Goal: Task Accomplishment & Management: Manage account settings

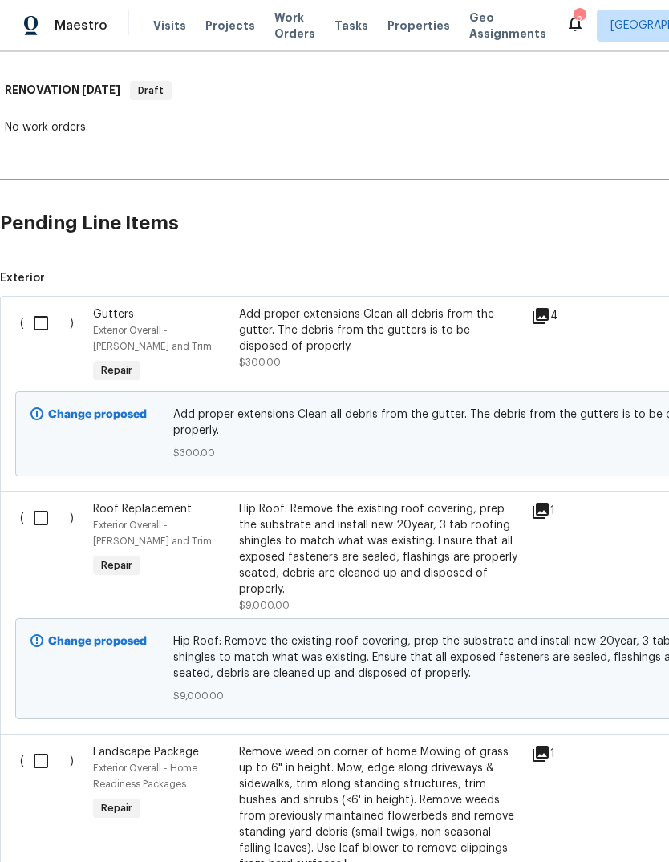
scroll to position [240, 0]
click at [40, 332] on input "checkbox" at bounding box center [47, 322] width 46 height 34
checkbox input "true"
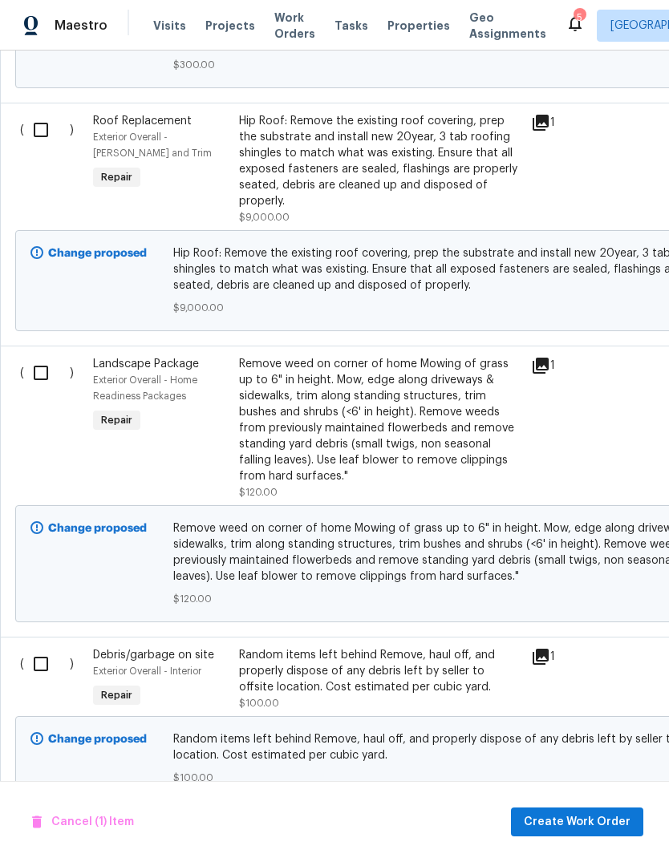
scroll to position [651, 0]
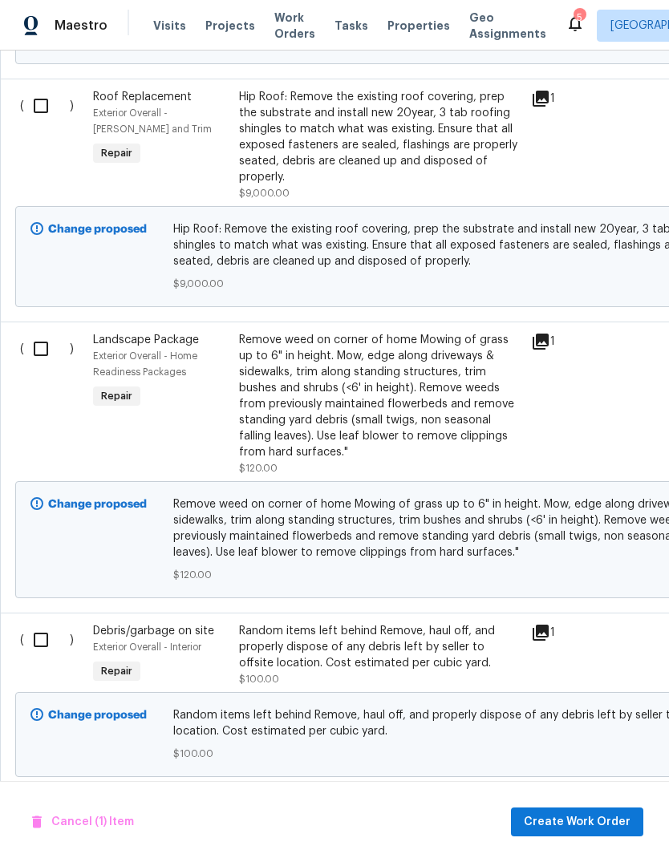
click at [40, 347] on input "checkbox" at bounding box center [47, 349] width 46 height 34
checkbox input "true"
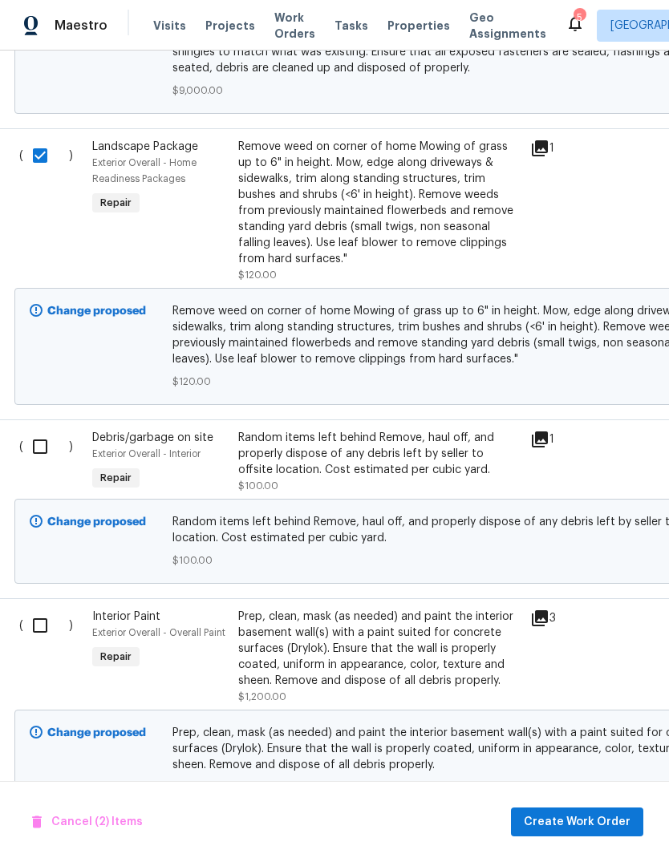
scroll to position [843, 2]
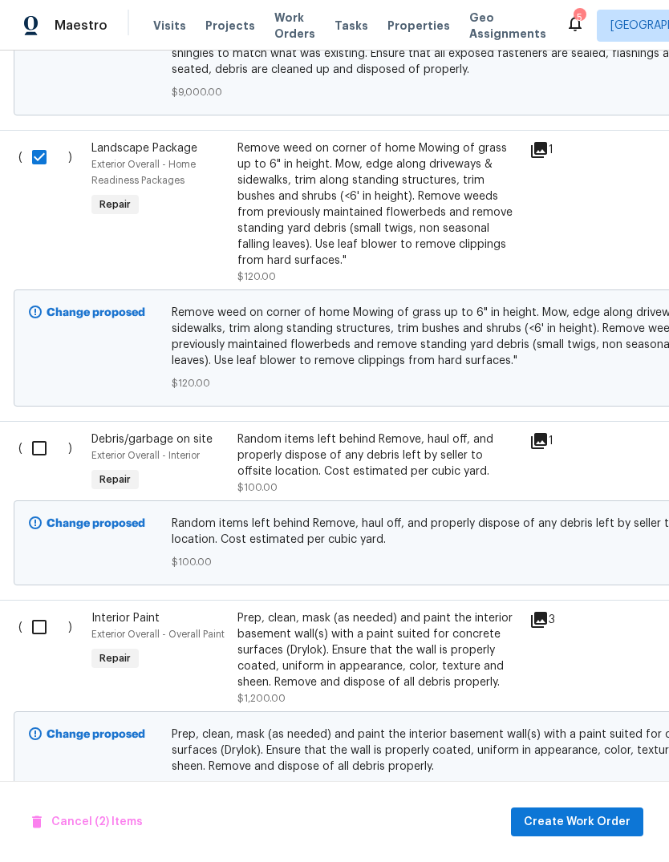
click at [37, 451] on input "checkbox" at bounding box center [45, 448] width 46 height 34
checkbox input "true"
click at [39, 644] on input "checkbox" at bounding box center [45, 627] width 46 height 34
checkbox input "true"
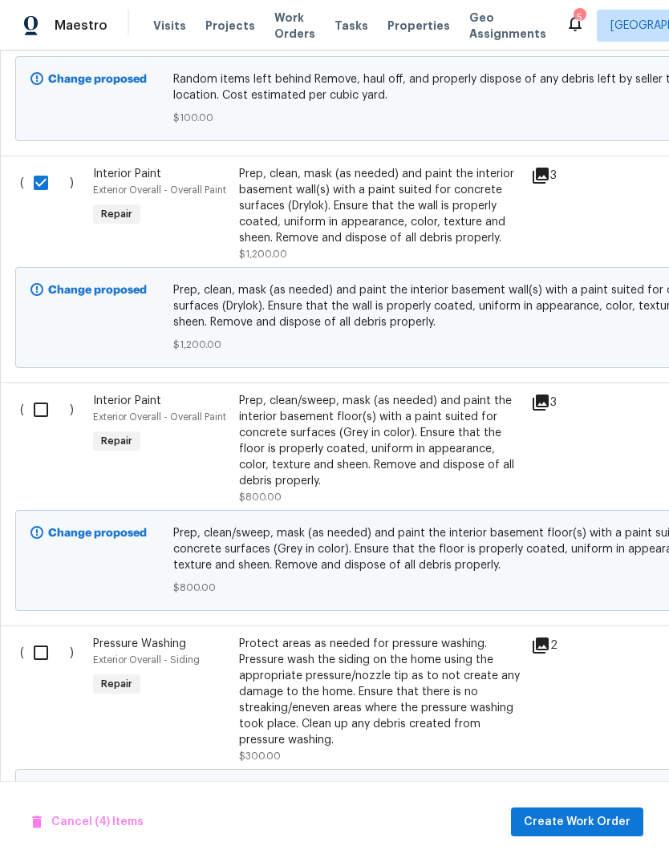
scroll to position [1287, 0]
click at [38, 411] on input "checkbox" at bounding box center [47, 410] width 46 height 34
checkbox input "true"
click at [32, 686] on div "( )" at bounding box center [51, 700] width 73 height 138
click at [34, 669] on input "checkbox" at bounding box center [47, 653] width 46 height 34
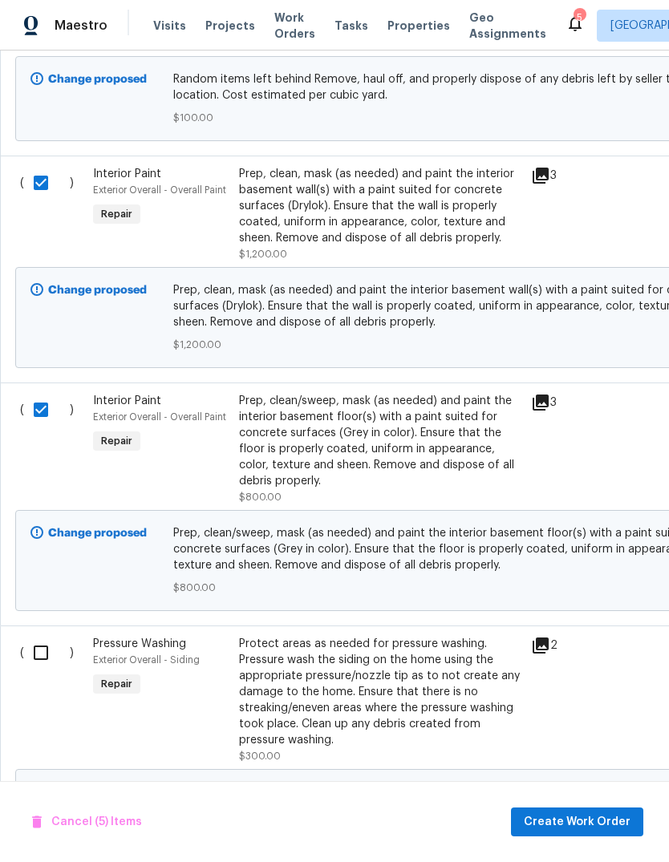
checkbox input "true"
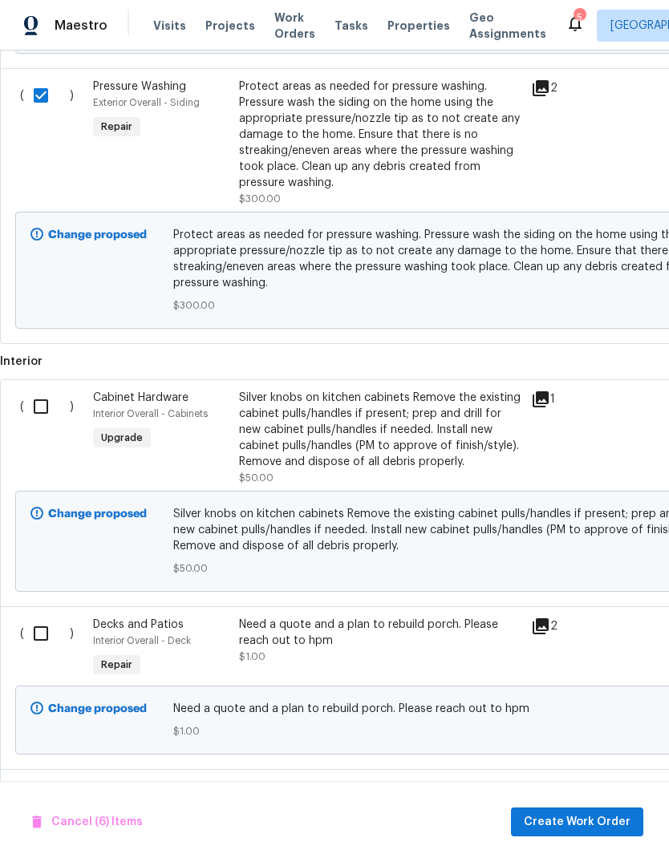
scroll to position [1851, 0]
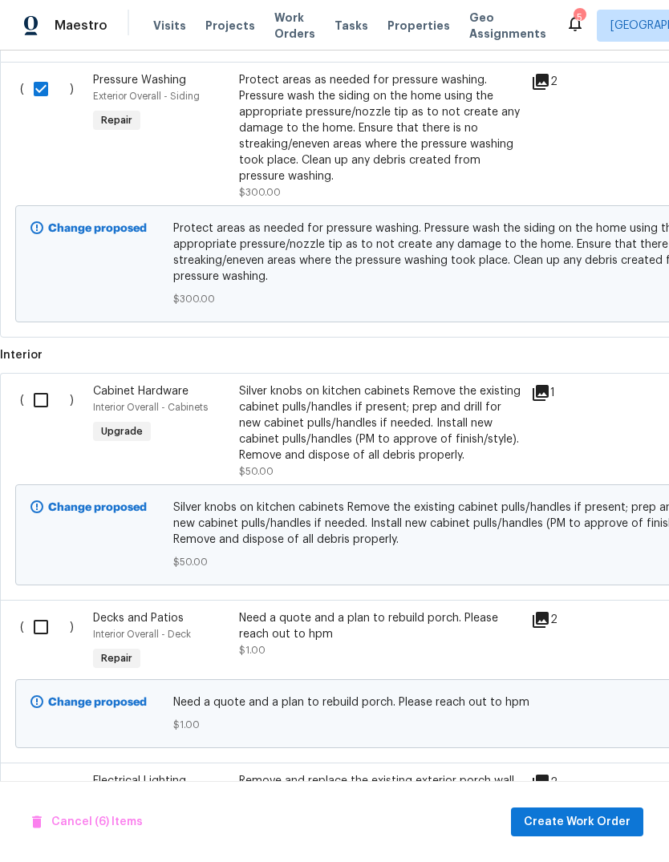
click at [37, 412] on input "checkbox" at bounding box center [47, 400] width 46 height 34
checkbox input "true"
click at [43, 644] on input "checkbox" at bounding box center [47, 627] width 46 height 34
checkbox input "true"
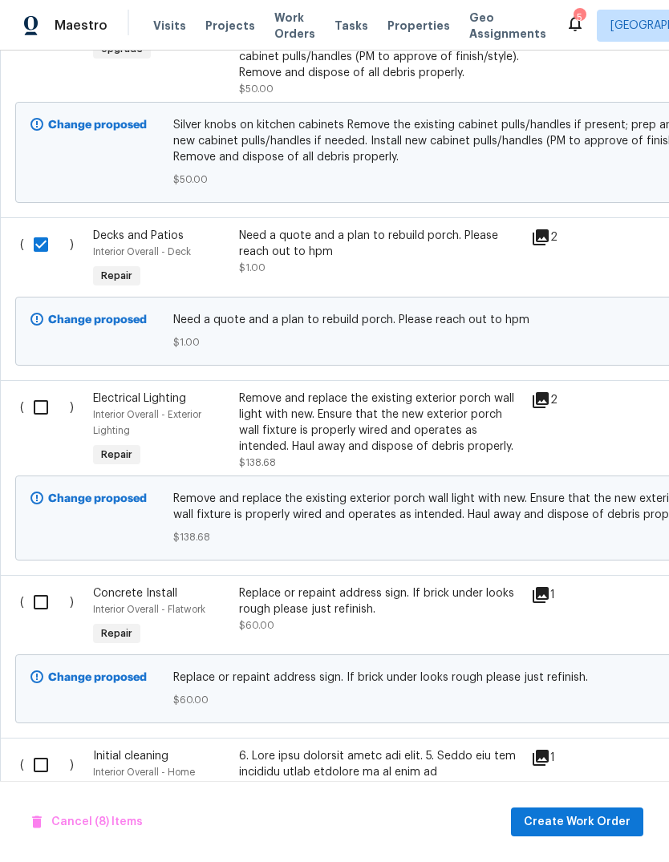
scroll to position [2233, 0]
click at [39, 423] on input "checkbox" at bounding box center [47, 407] width 46 height 34
checkbox input "true"
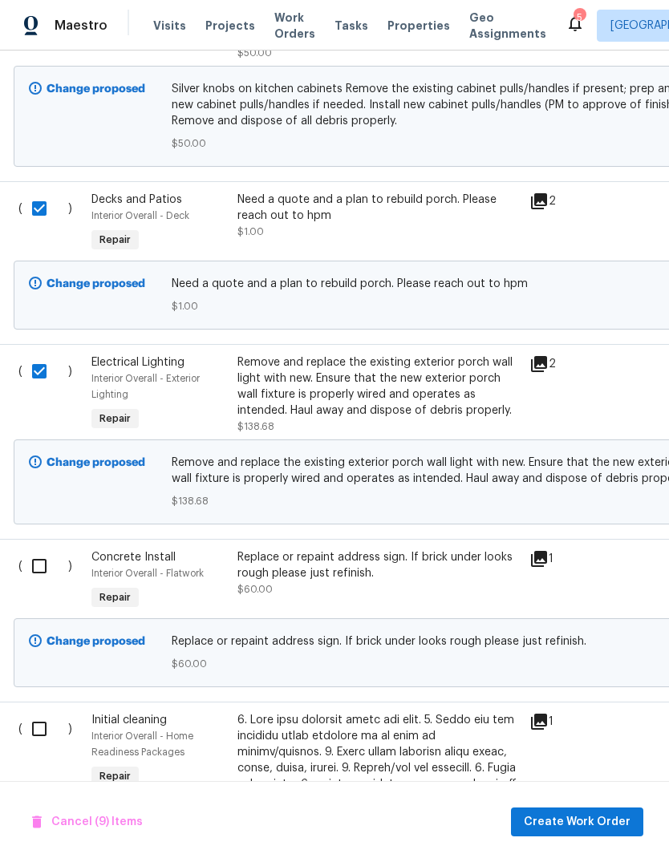
scroll to position [2281, 2]
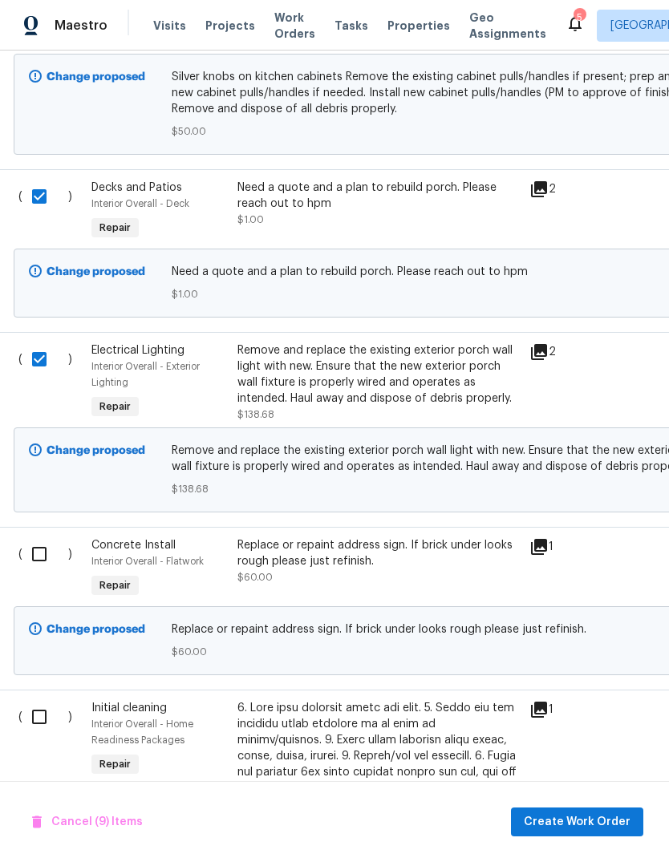
click at [39, 571] on input "checkbox" at bounding box center [45, 554] width 46 height 34
checkbox input "true"
click at [47, 734] on input "checkbox" at bounding box center [45, 717] width 46 height 34
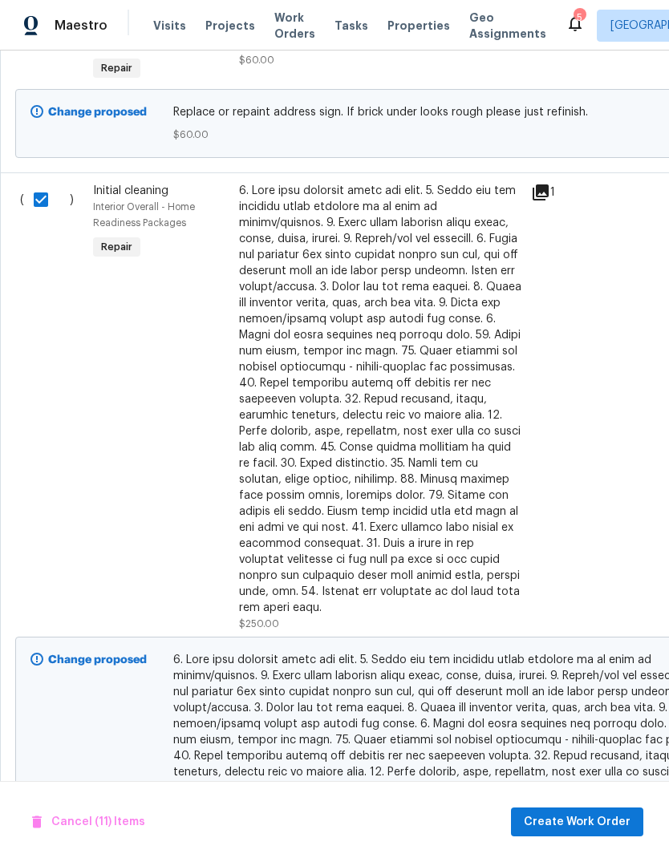
scroll to position [2818, 0]
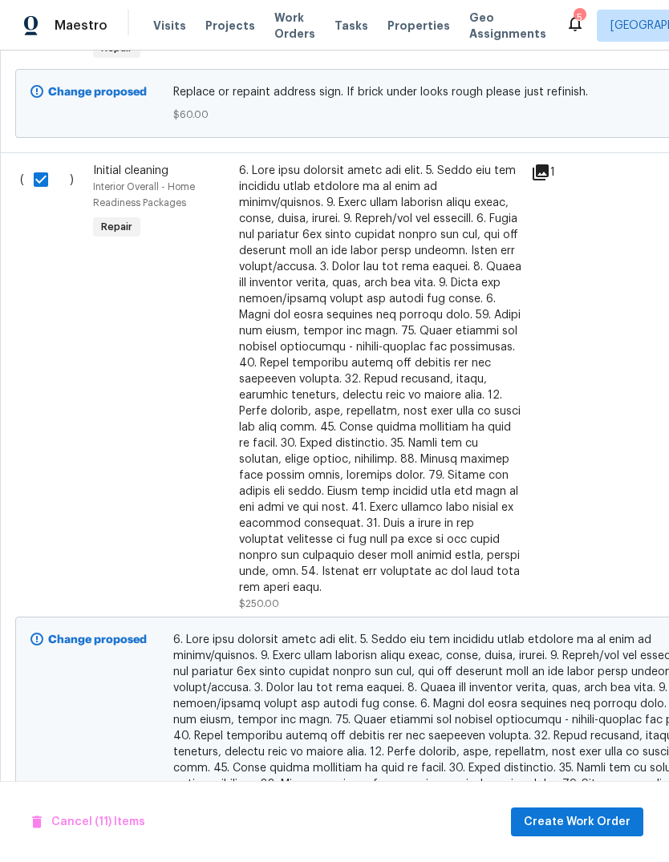
click at [38, 196] on input "checkbox" at bounding box center [47, 180] width 46 height 34
checkbox input "false"
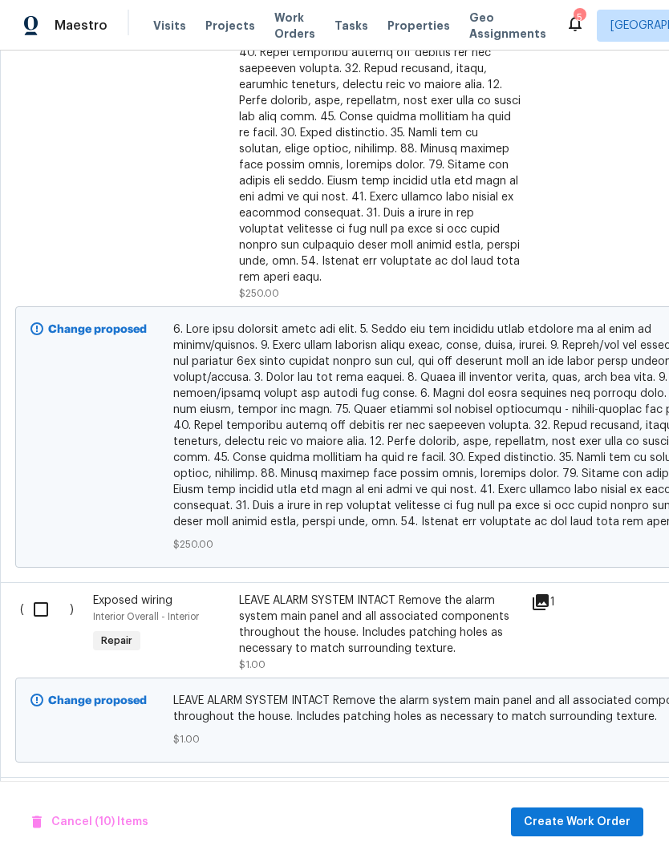
scroll to position [3129, 0]
click at [38, 613] on input "checkbox" at bounding box center [47, 610] width 46 height 34
checkbox input "true"
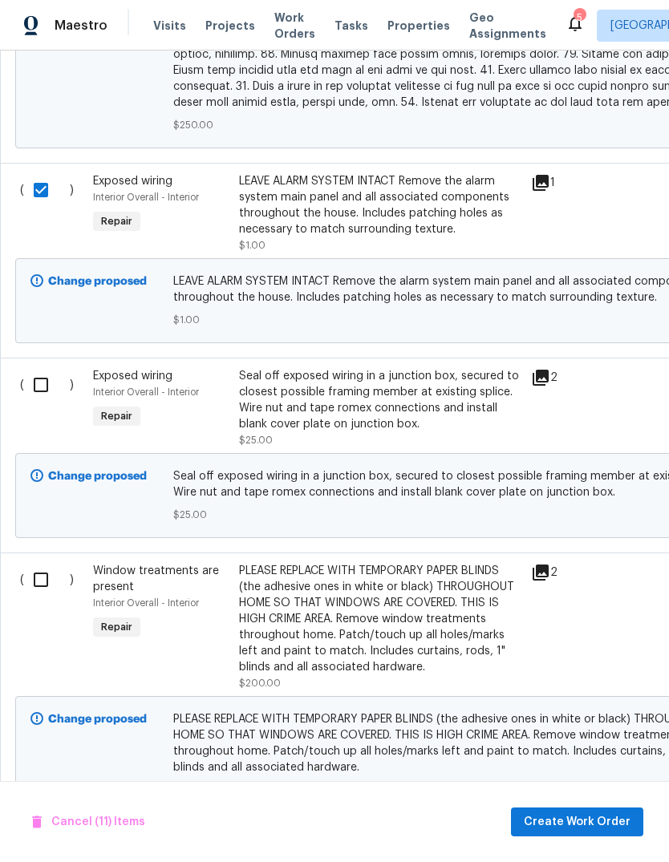
scroll to position [3548, 0]
click at [39, 382] on input "checkbox" at bounding box center [47, 385] width 46 height 34
checkbox input "true"
click at [43, 589] on input "checkbox" at bounding box center [47, 580] width 46 height 34
checkbox input "true"
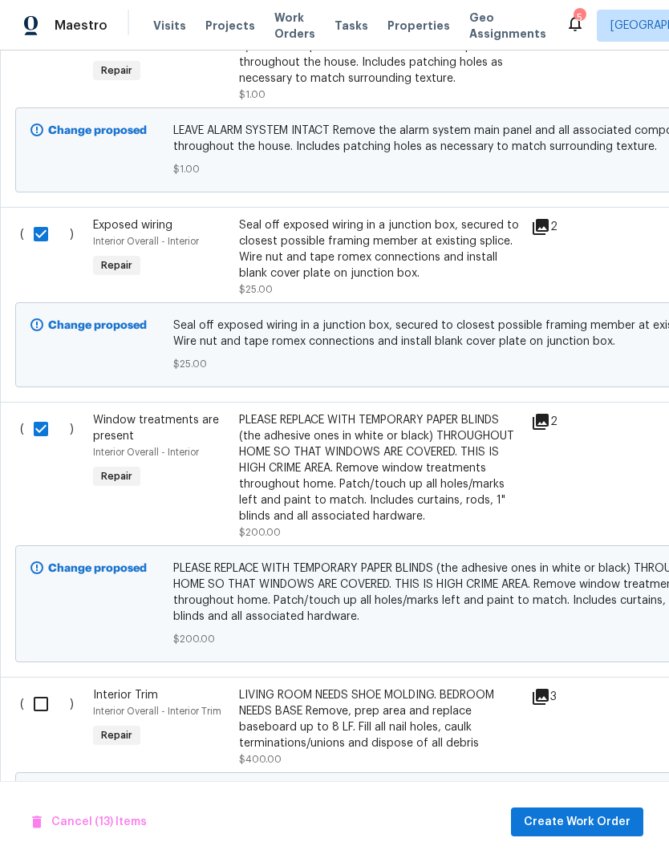
scroll to position [0, 0]
click at [40, 708] on input "checkbox" at bounding box center [47, 705] width 46 height 34
checkbox input "true"
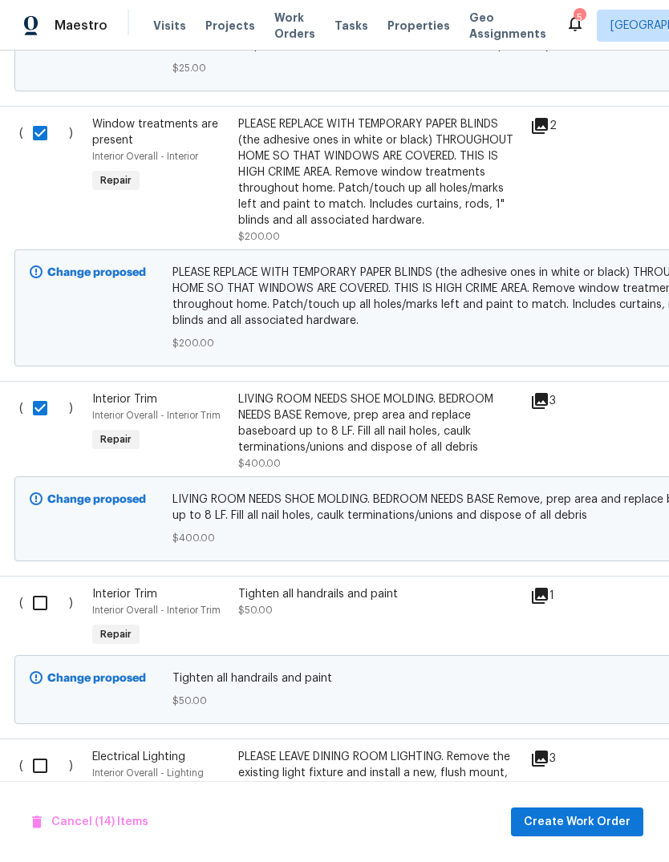
click at [33, 615] on input "checkbox" at bounding box center [46, 603] width 46 height 34
checkbox input "true"
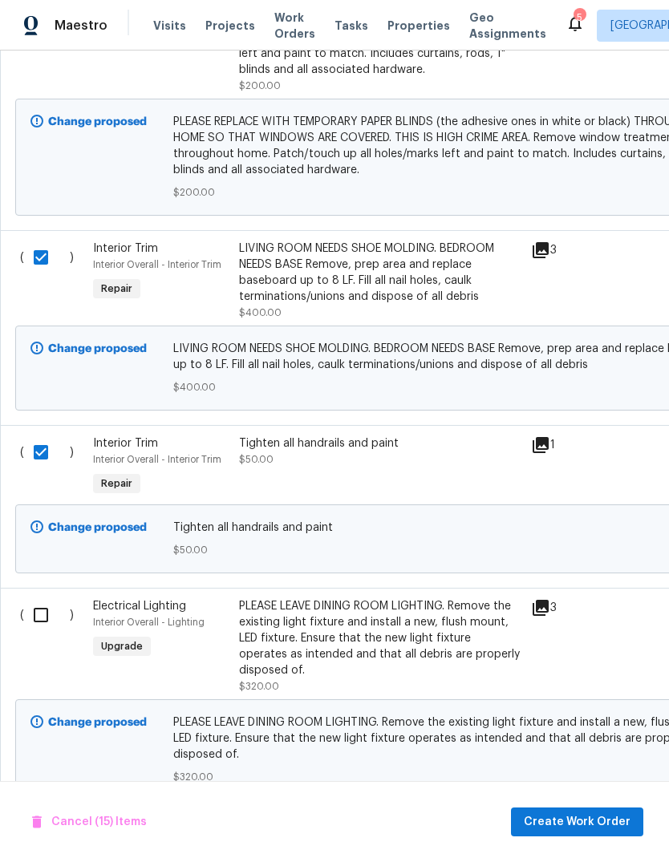
click at [32, 629] on input "checkbox" at bounding box center [47, 615] width 46 height 34
checkbox input "true"
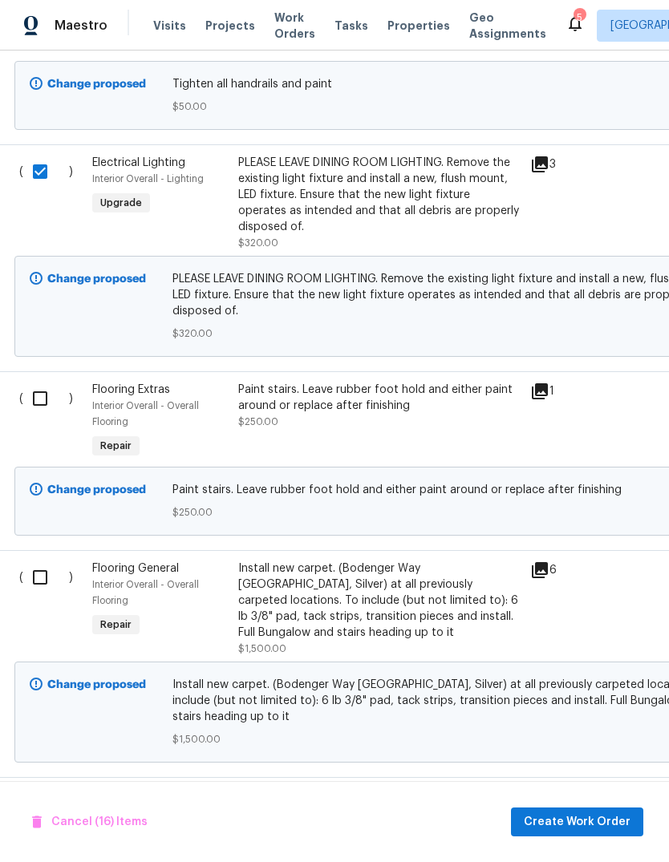
click at [42, 382] on input "checkbox" at bounding box center [46, 399] width 46 height 34
checkbox input "true"
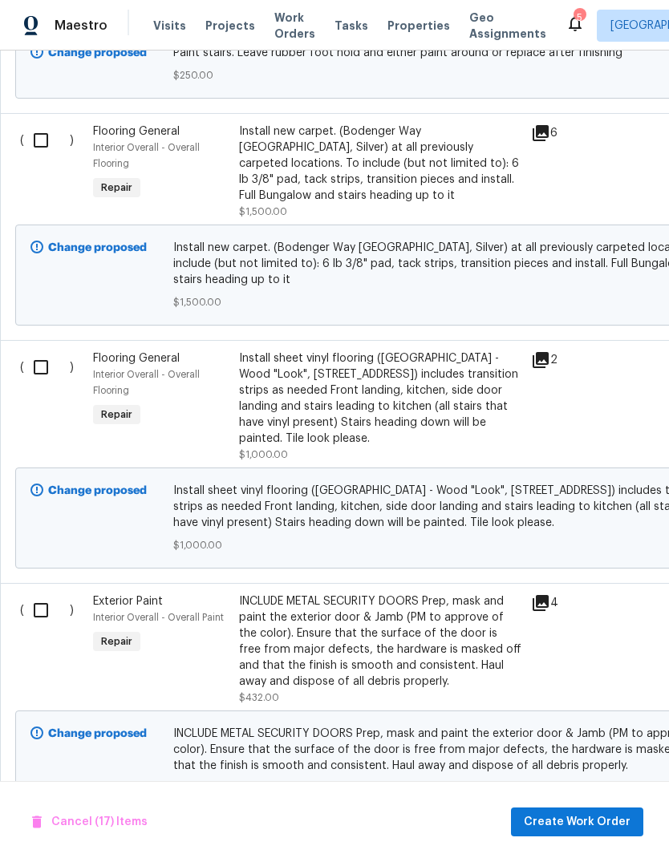
click at [37, 593] on input "checkbox" at bounding box center [47, 610] width 46 height 34
checkbox input "true"
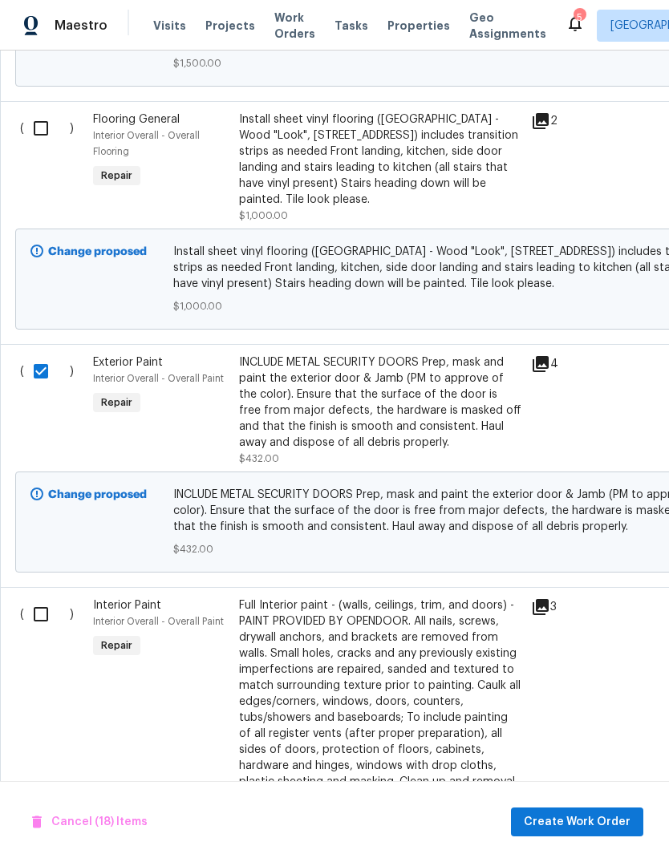
click at [43, 597] on input "checkbox" at bounding box center [47, 614] width 46 height 34
checkbox input "true"
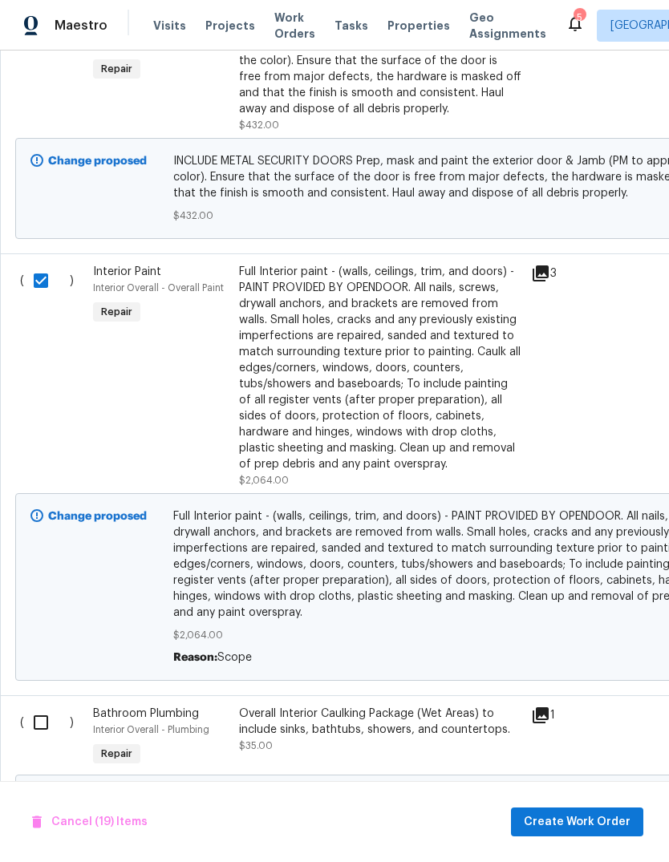
click at [38, 706] on input "checkbox" at bounding box center [47, 723] width 46 height 34
checkbox input "true"
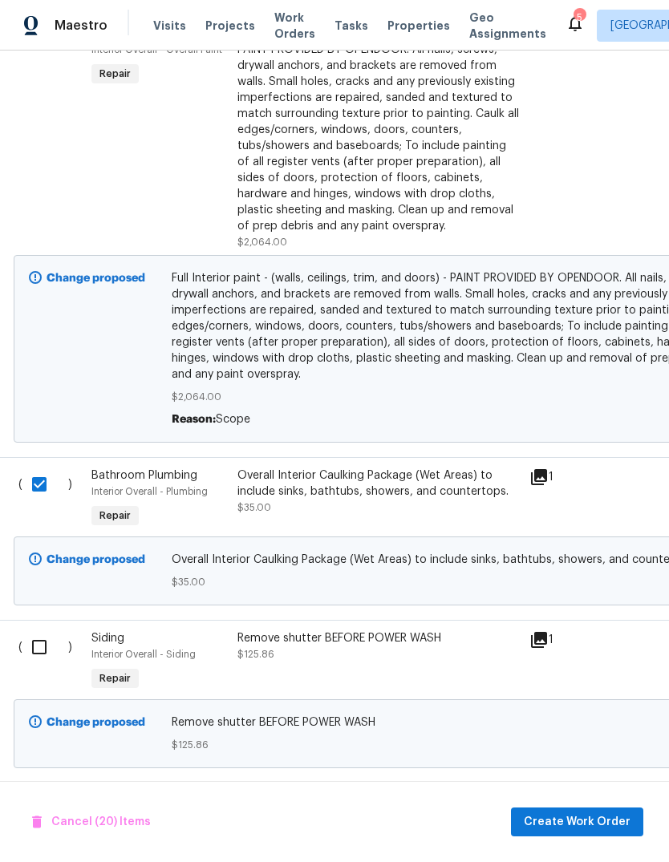
click at [41, 630] on input "checkbox" at bounding box center [45, 647] width 46 height 34
checkbox input "true"
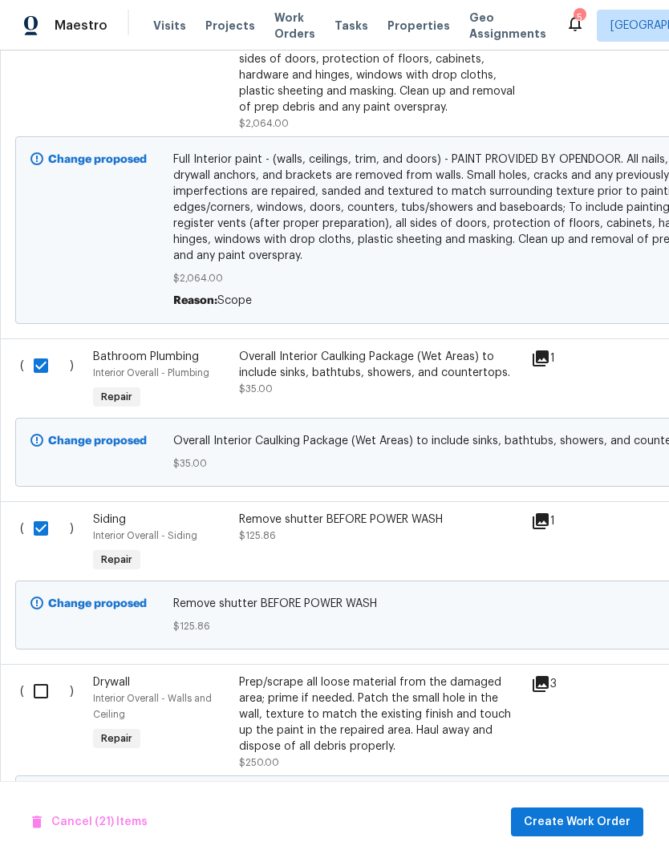
click at [47, 674] on input "checkbox" at bounding box center [47, 691] width 46 height 34
checkbox input "true"
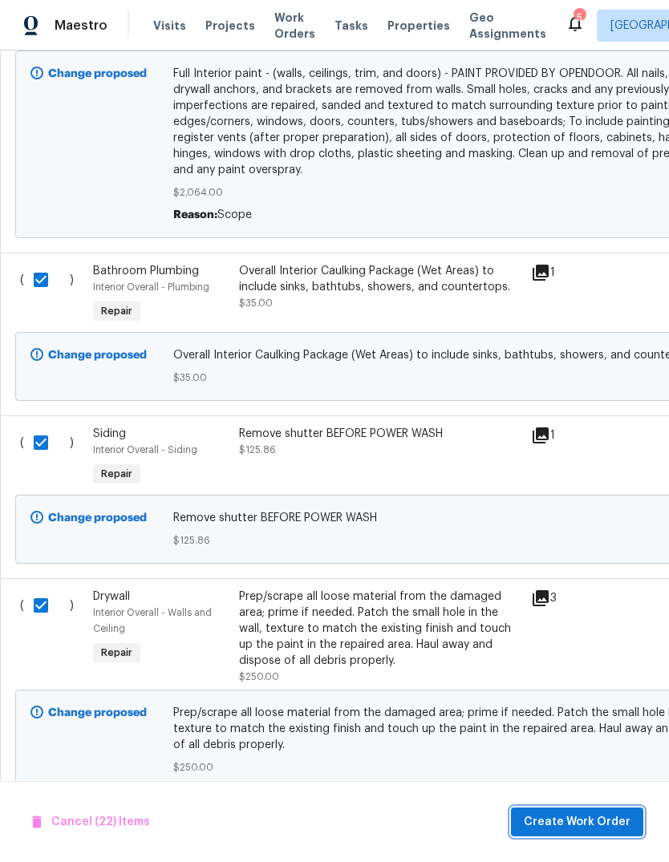
click at [591, 823] on span "Create Work Order" at bounding box center [577, 822] width 107 height 20
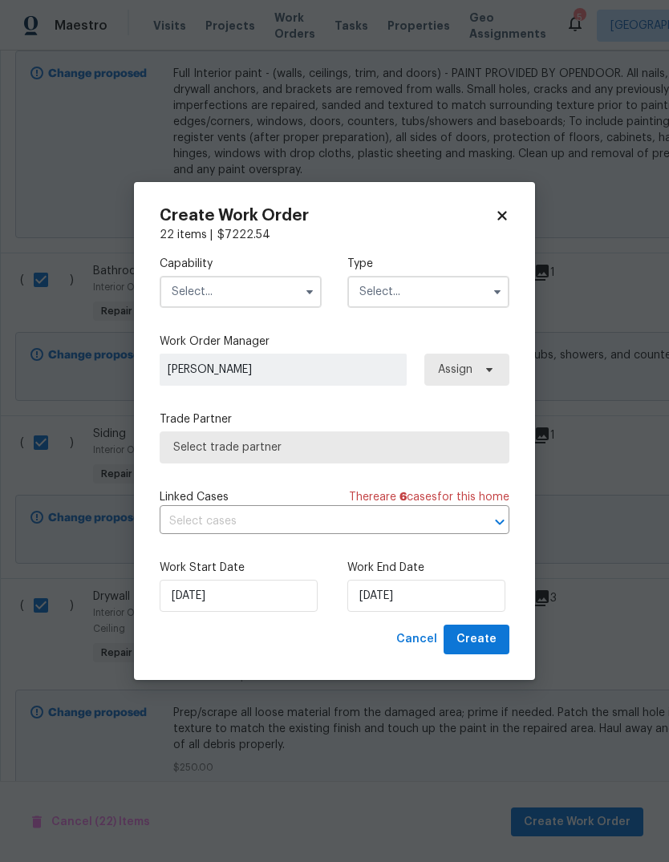
click at [281, 292] on input "text" at bounding box center [241, 292] width 162 height 32
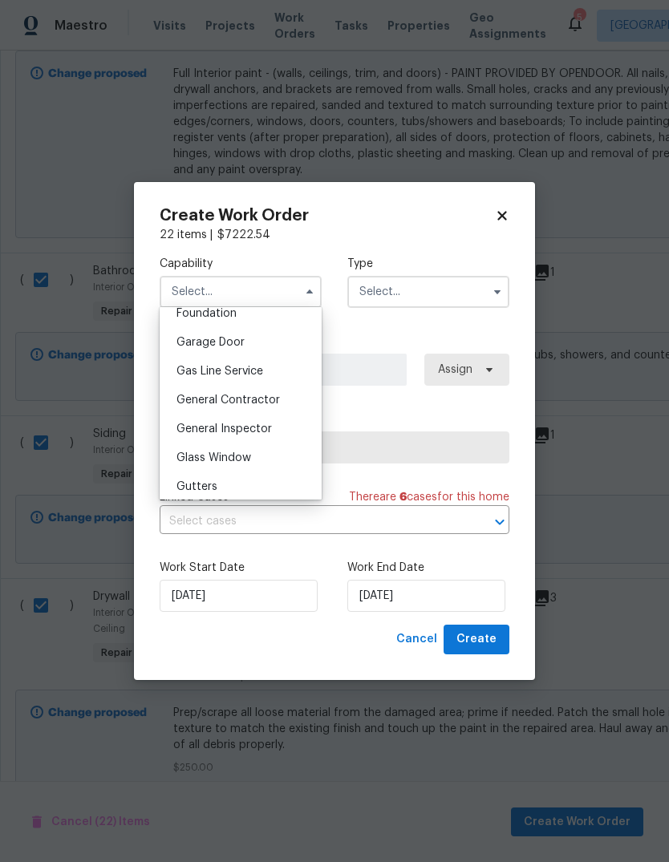
click at [269, 403] on span "General Contractor" at bounding box center [227, 399] width 103 height 11
type input "General Contractor"
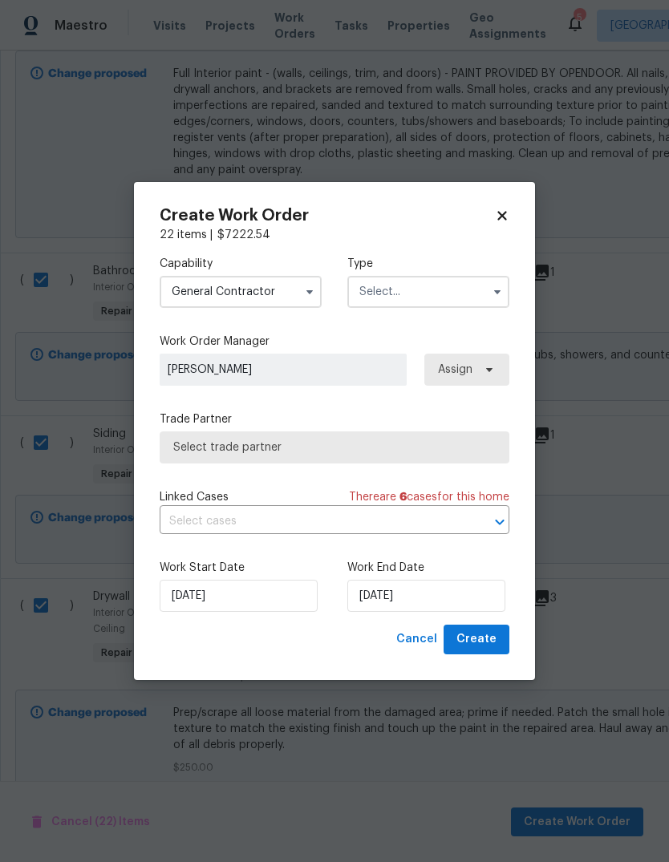
click at [445, 280] on input "text" at bounding box center [428, 292] width 162 height 32
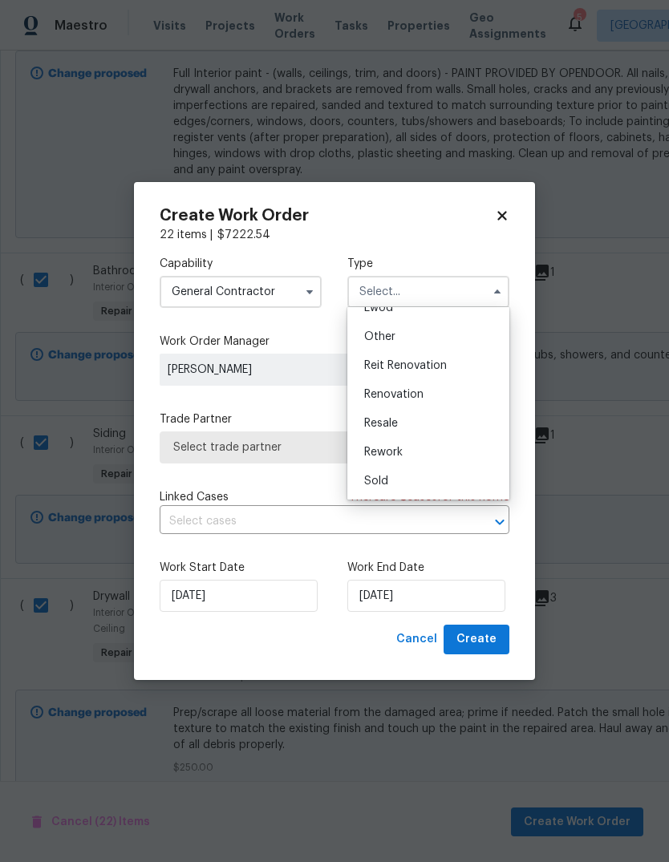
click at [423, 393] on span "Renovation" at bounding box center [393, 394] width 59 height 11
type input "Renovation"
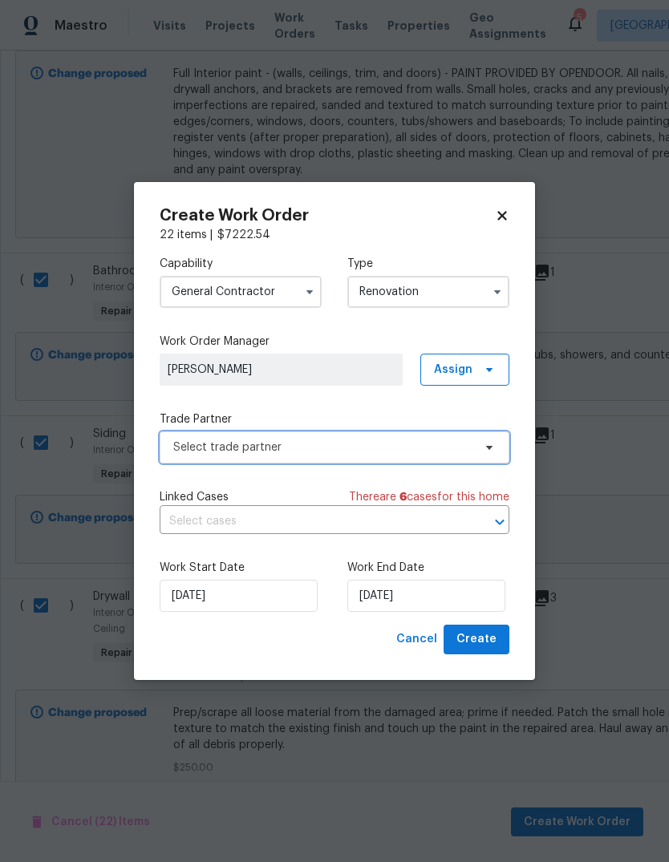
click at [409, 455] on span "Select trade partner" at bounding box center [335, 447] width 350 height 32
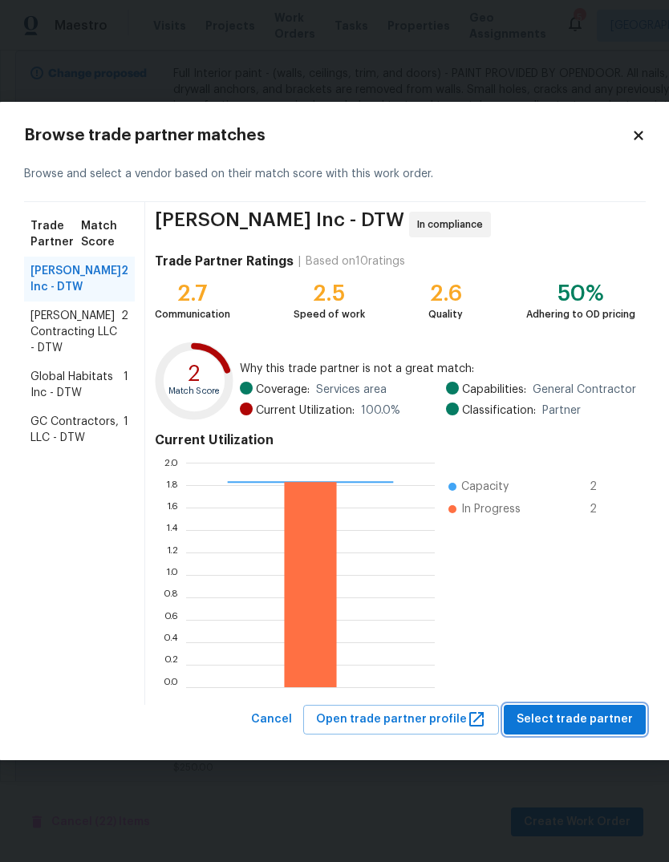
click at [592, 720] on span "Select trade partner" at bounding box center [574, 720] width 116 height 20
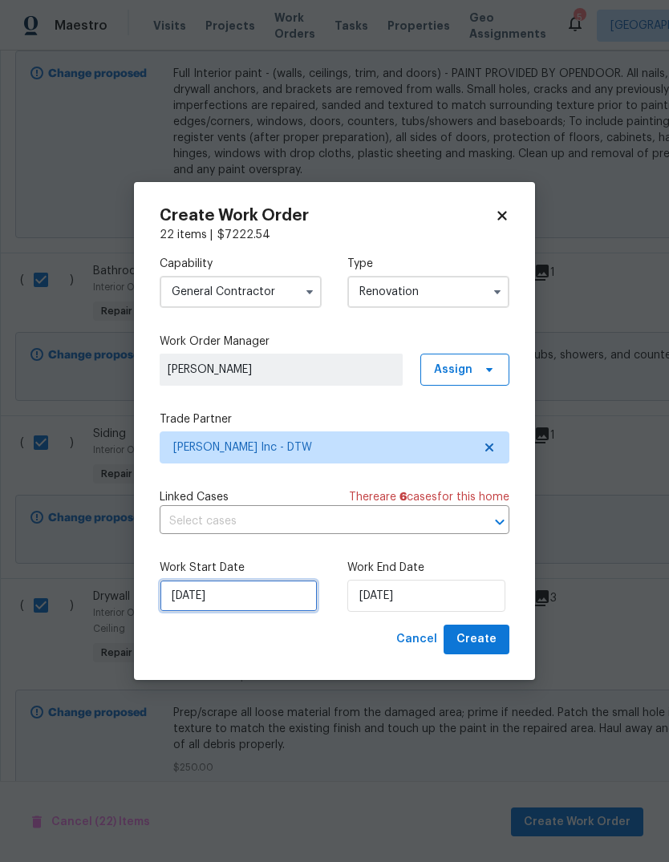
click at [271, 609] on input "[DATE]" at bounding box center [239, 596] width 158 height 32
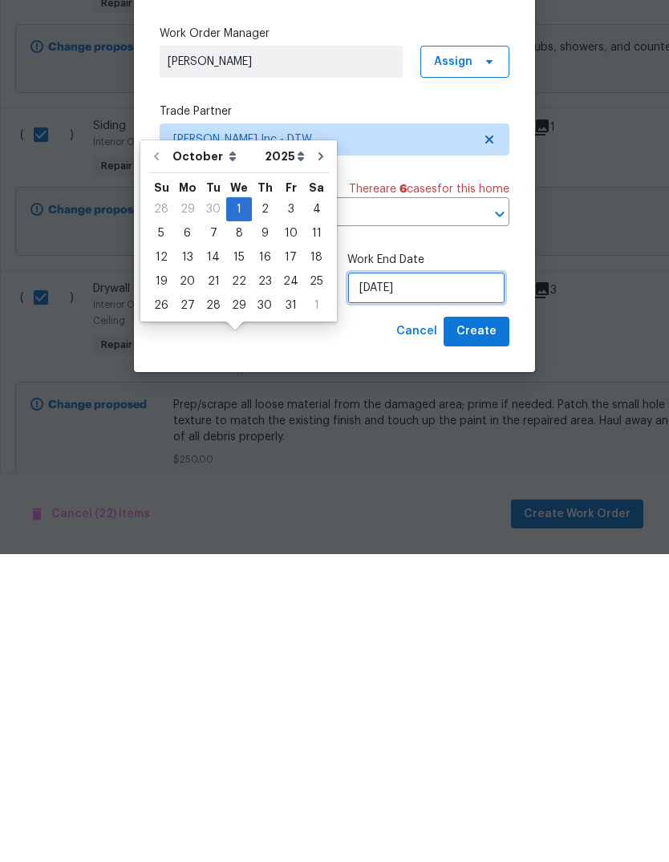
click at [437, 580] on input "[DATE]" at bounding box center [426, 596] width 158 height 32
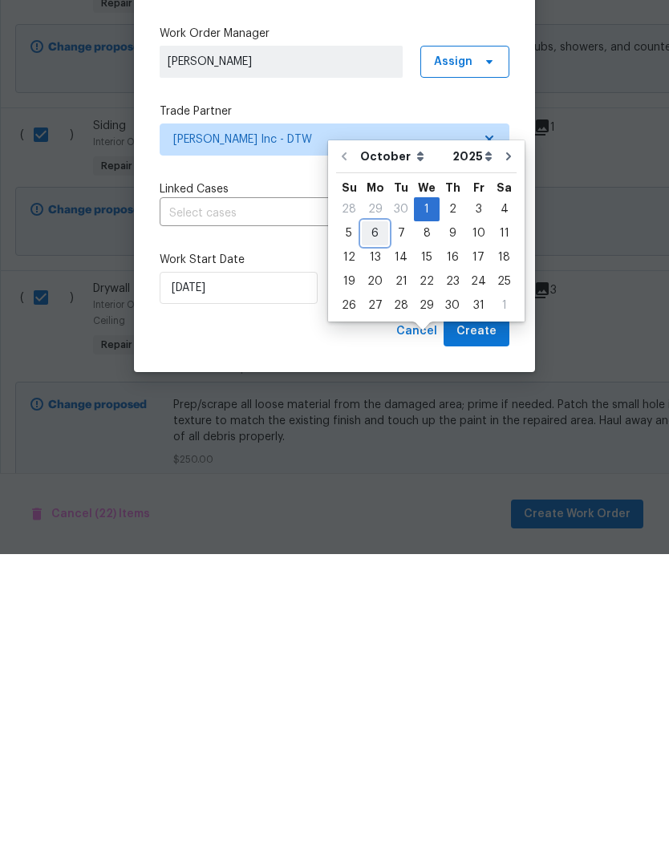
click at [378, 530] on div "6" at bounding box center [375, 541] width 26 height 22
type input "10/6/2025"
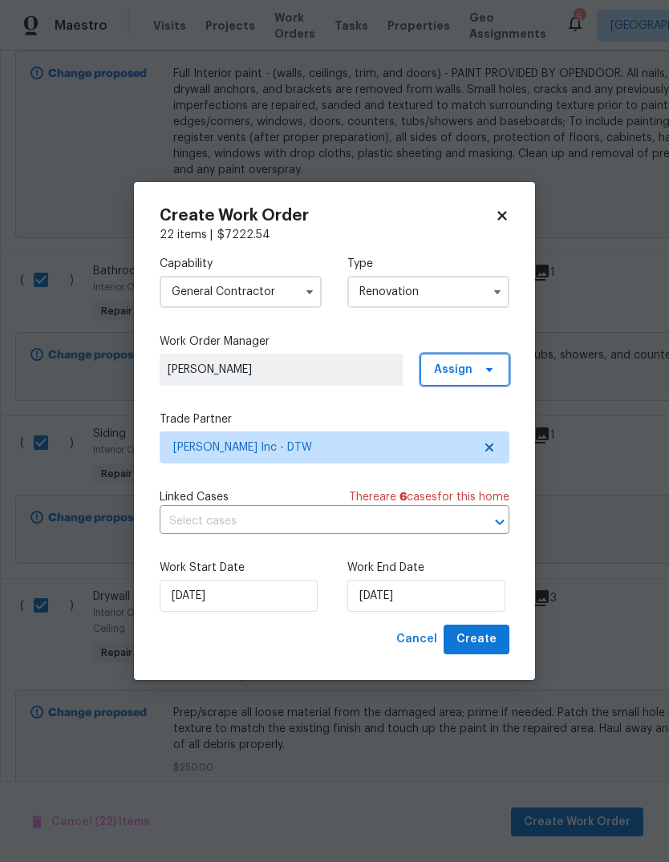
click at [476, 363] on span "Assign" at bounding box center [464, 370] width 89 height 32
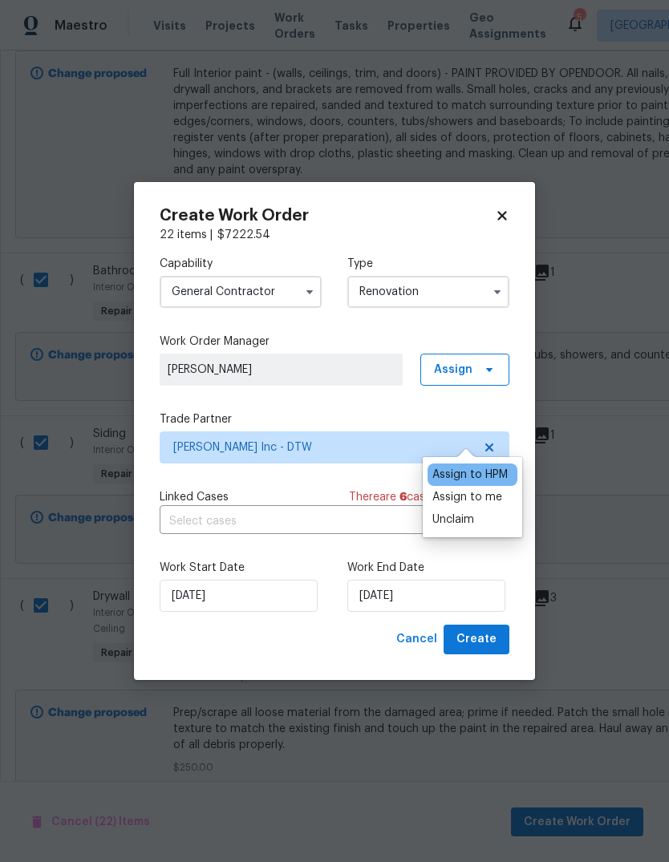
click at [492, 467] on div "Assign to HPM" at bounding box center [469, 475] width 75 height 16
click at [482, 489] on div "Assign to me" at bounding box center [467, 497] width 70 height 16
click at [500, 652] on button "Create" at bounding box center [476, 640] width 66 height 30
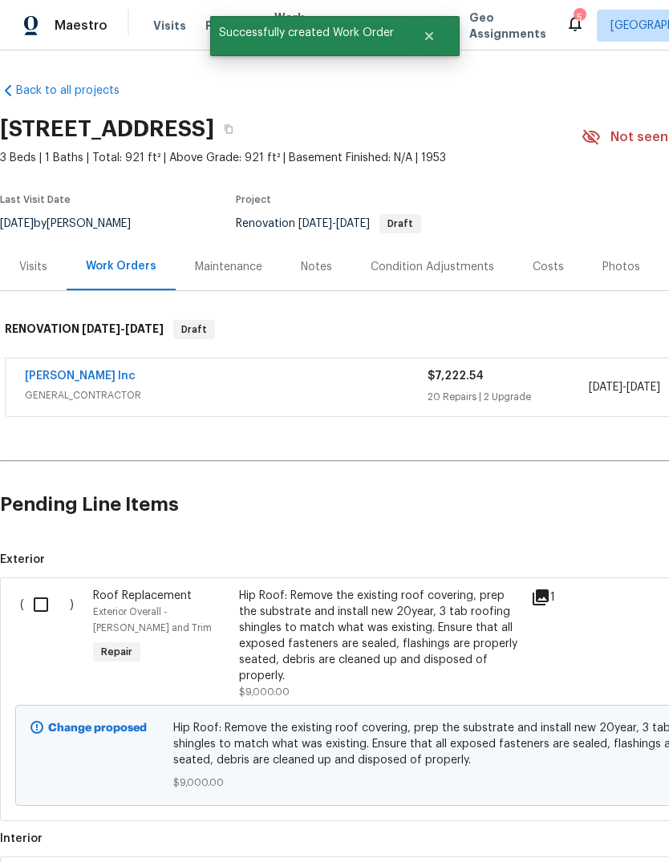
click at [49, 607] on input "checkbox" at bounding box center [47, 605] width 46 height 34
checkbox input "true"
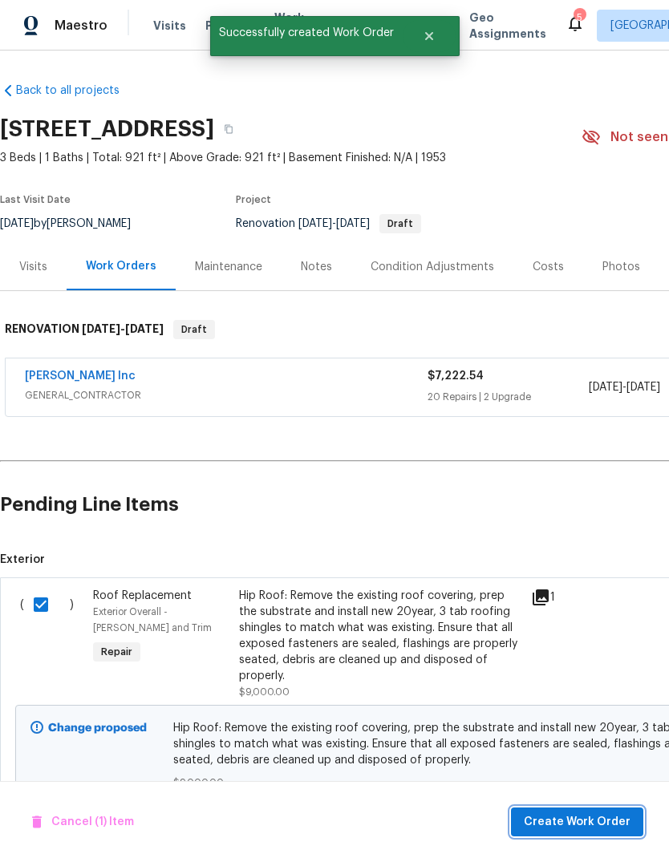
click at [583, 828] on span "Create Work Order" at bounding box center [577, 822] width 107 height 20
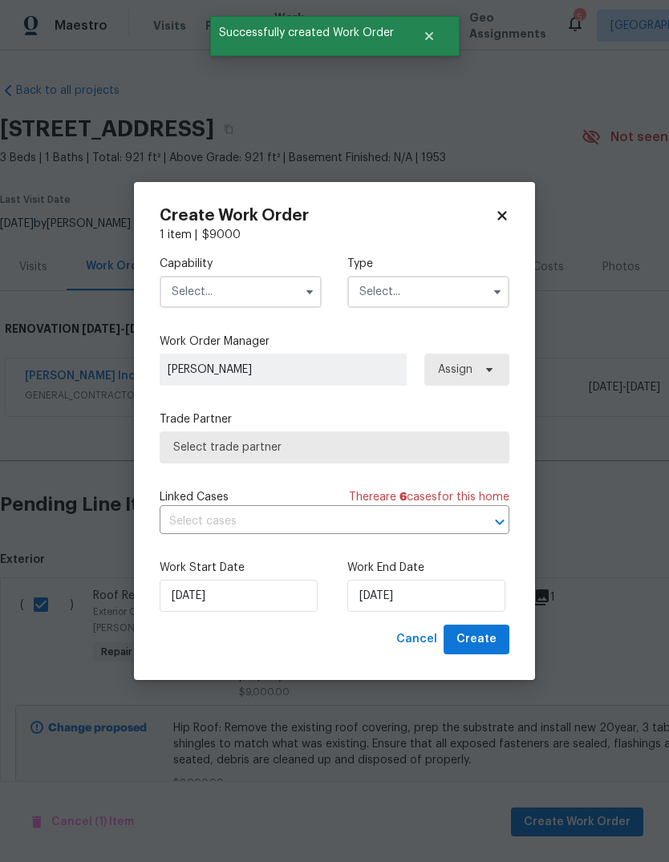
click at [275, 296] on input "text" at bounding box center [241, 292] width 162 height 32
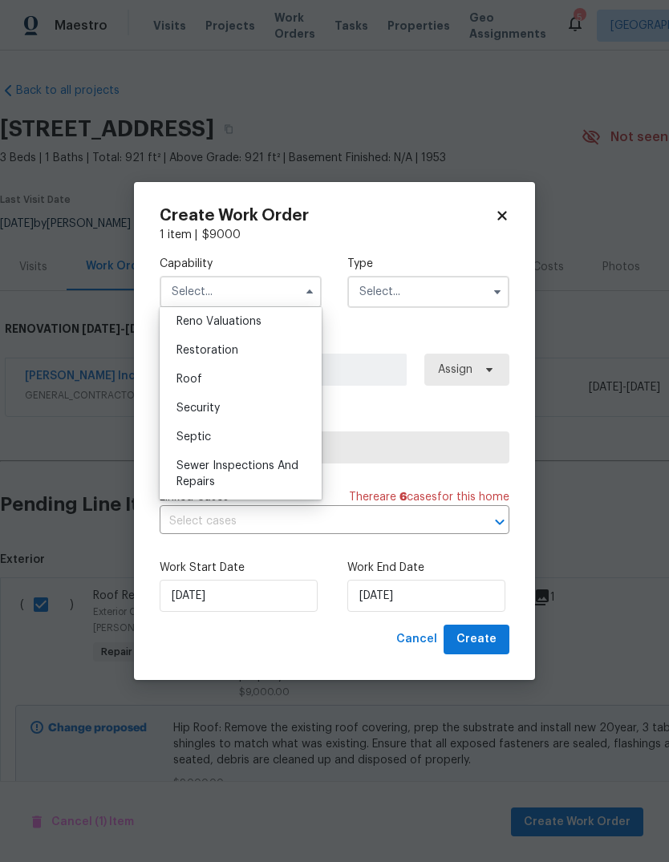
scroll to position [1600, 0]
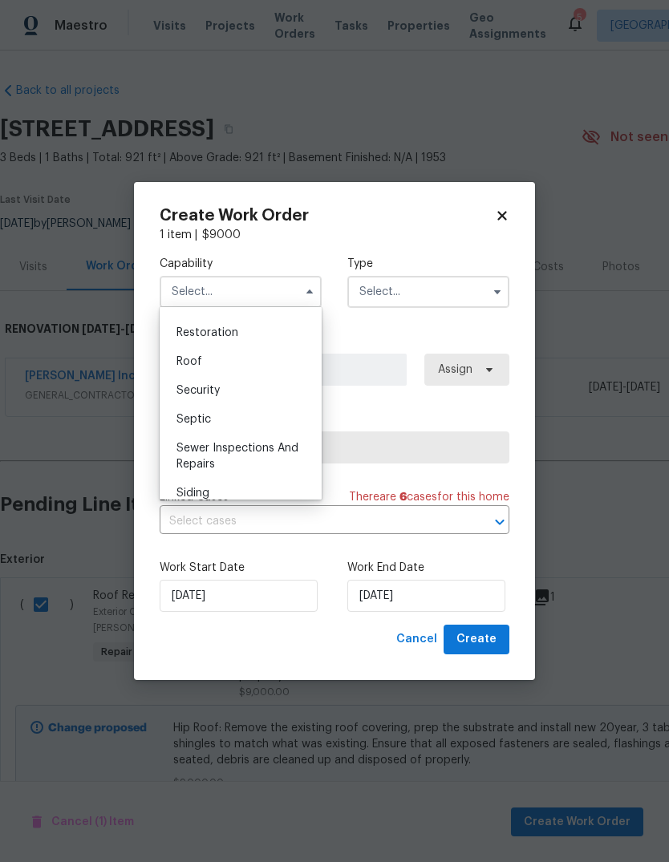
click at [241, 365] on div "Roof" at bounding box center [241, 361] width 154 height 29
type input "Roof"
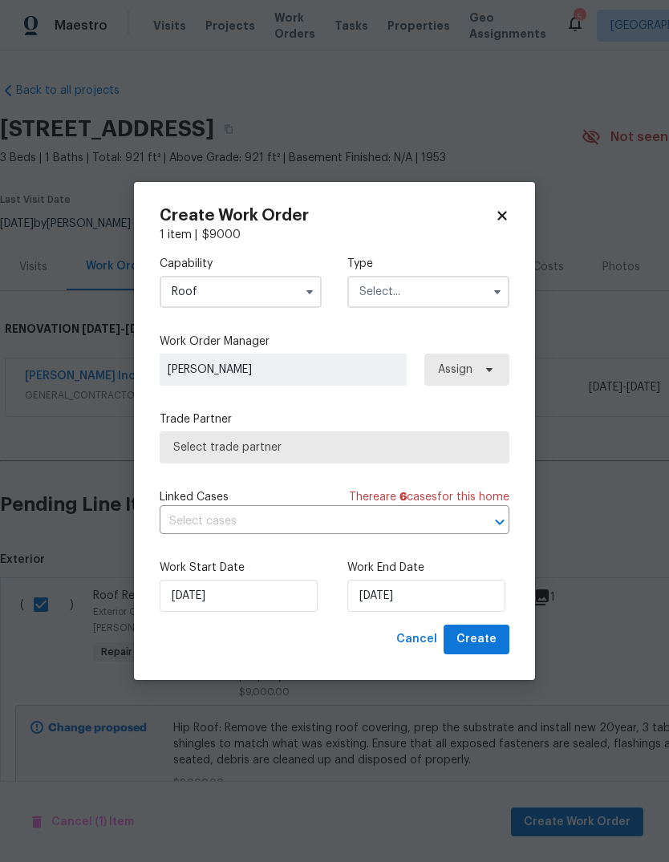
click at [479, 277] on input "text" at bounding box center [428, 292] width 162 height 32
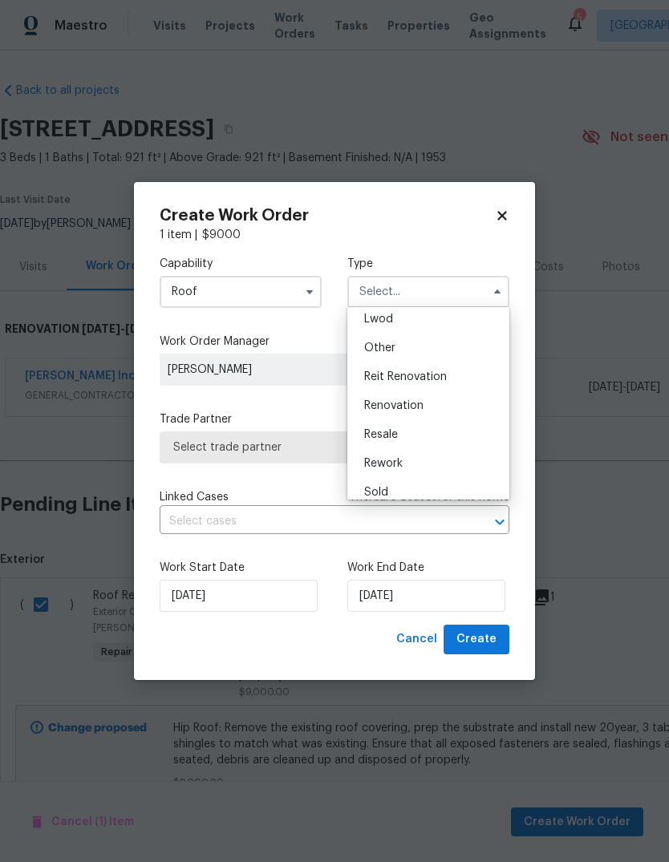
scroll to position [187, 0]
click at [415, 401] on span "Renovation" at bounding box center [393, 398] width 59 height 11
type input "Renovation"
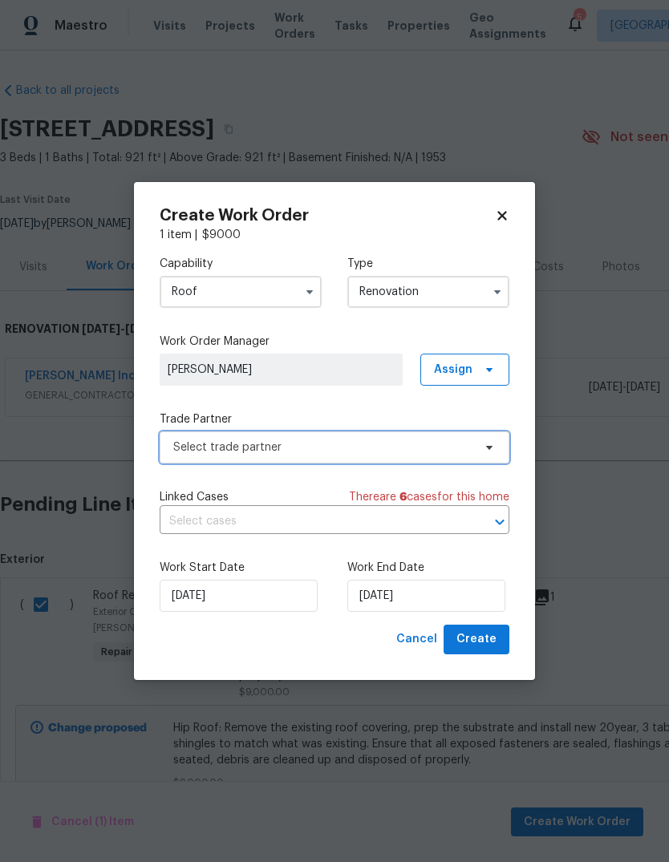
click at [396, 436] on span "Select trade partner" at bounding box center [335, 447] width 350 height 32
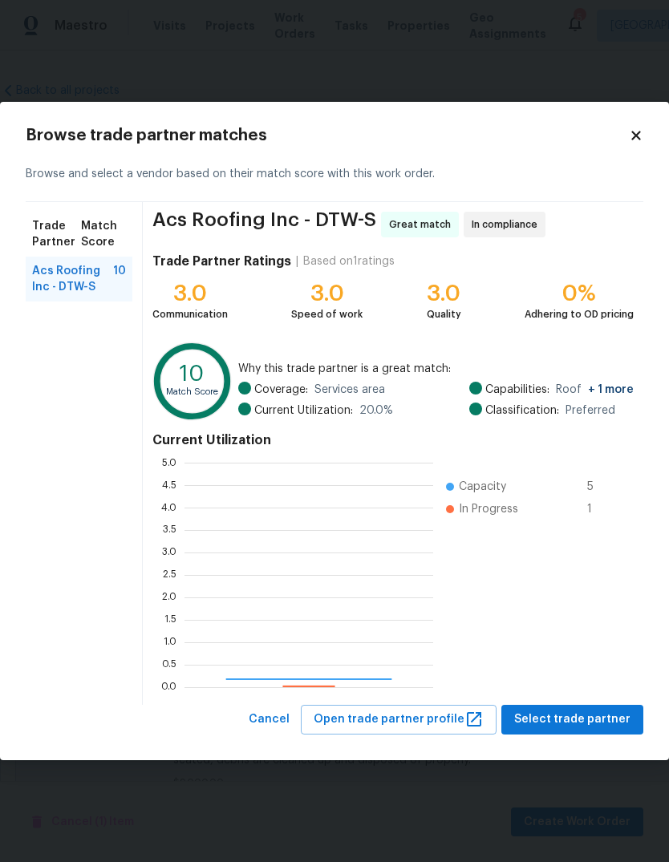
scroll to position [225, 249]
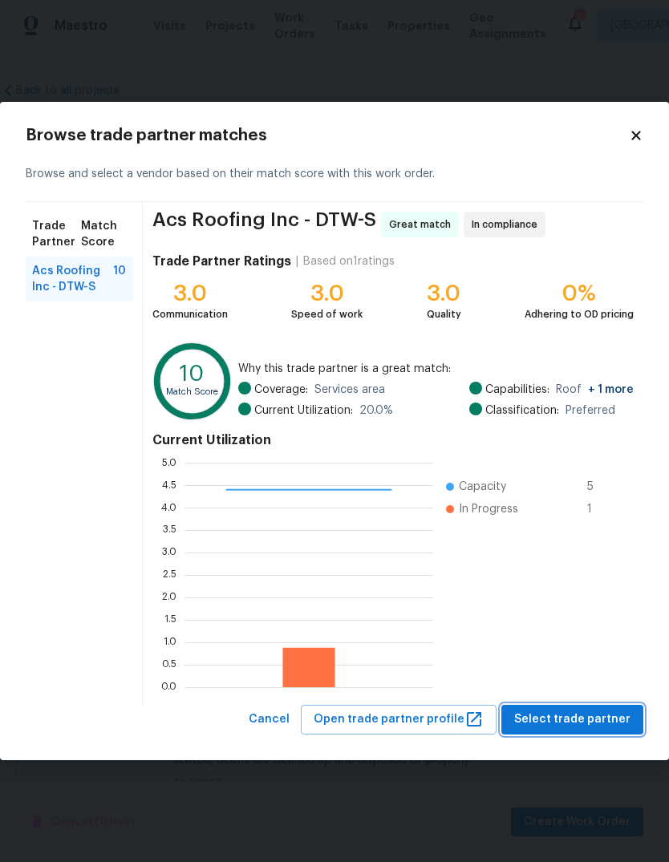
click at [593, 722] on span "Select trade partner" at bounding box center [572, 720] width 116 height 20
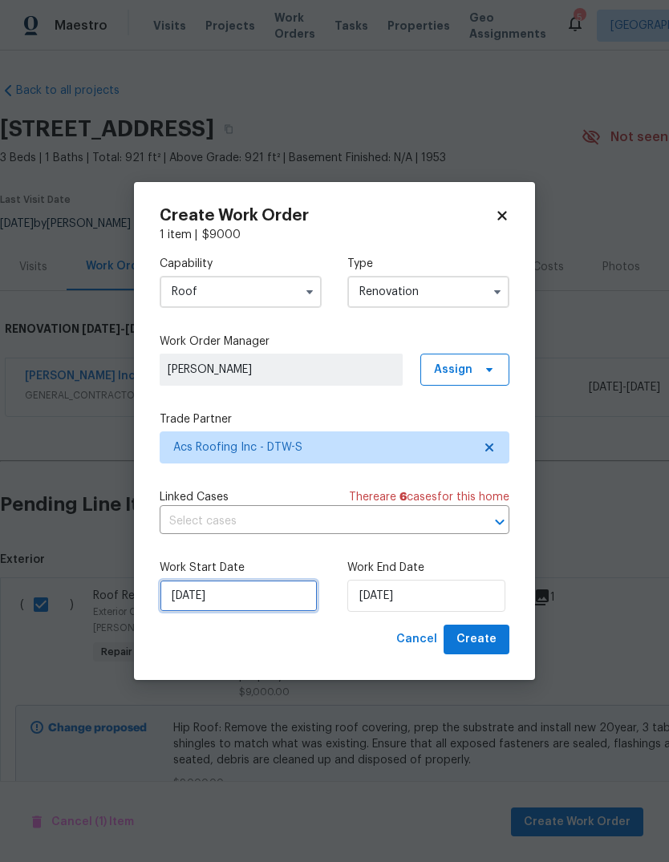
click at [272, 609] on input "[DATE]" at bounding box center [239, 596] width 158 height 32
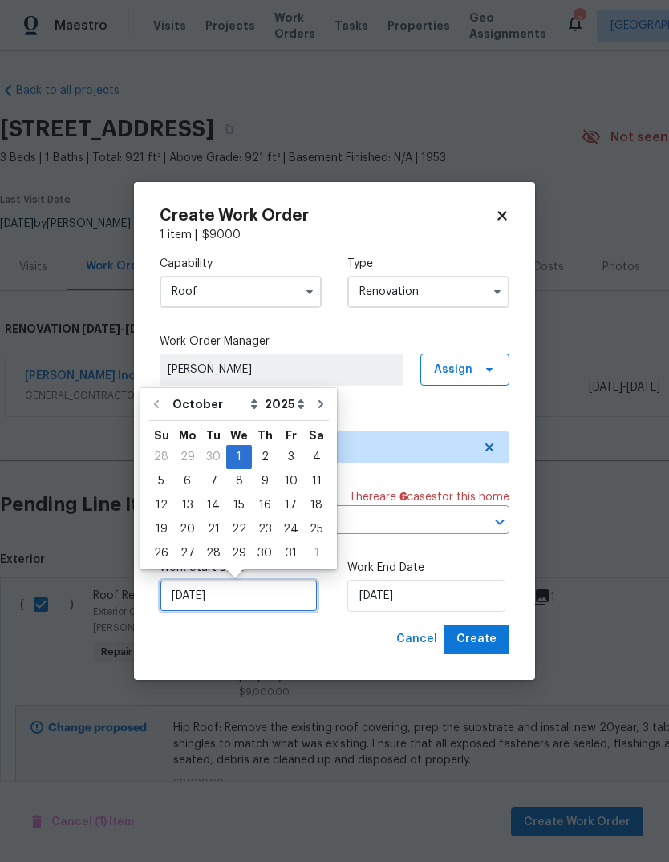
scroll to position [12, 0]
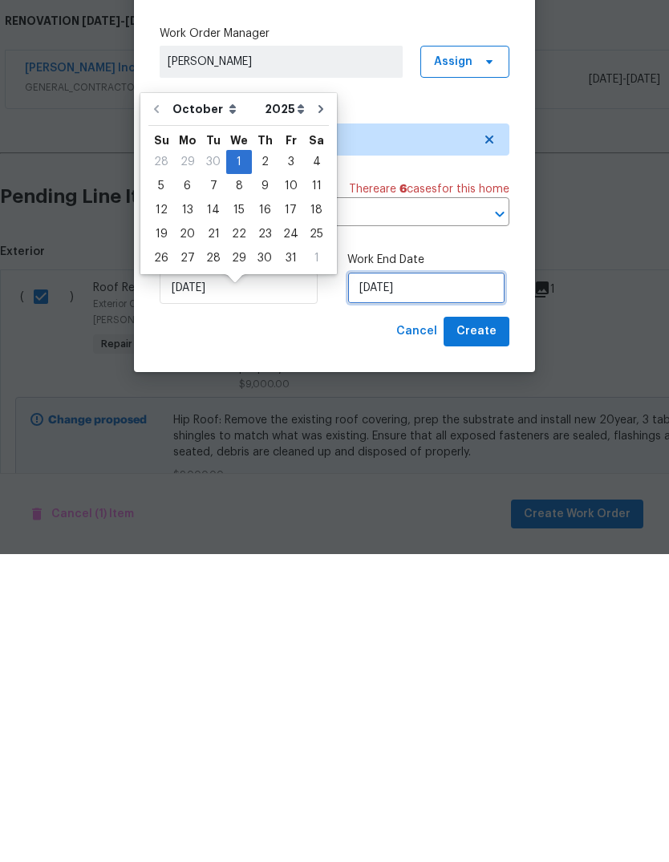
click at [461, 580] on input "[DATE]" at bounding box center [426, 596] width 158 height 32
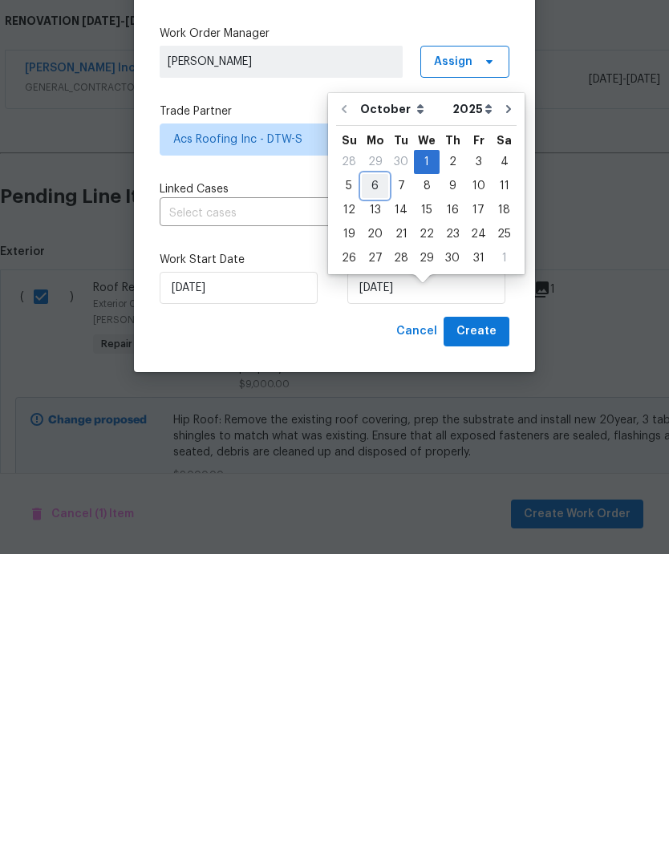
click at [370, 483] on div "6" at bounding box center [375, 494] width 26 height 22
type input "10/6/2025"
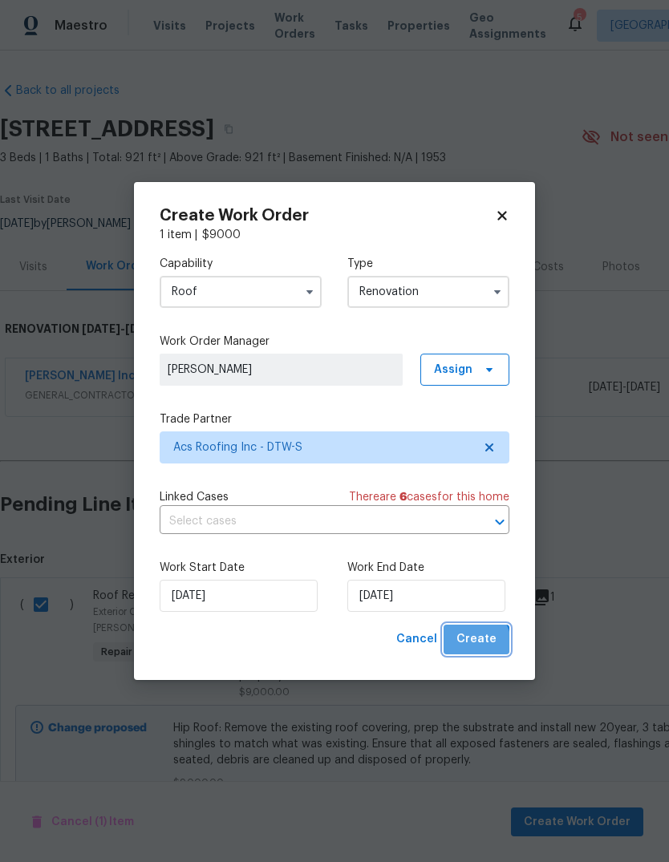
click at [475, 645] on span "Create" at bounding box center [476, 639] width 40 height 20
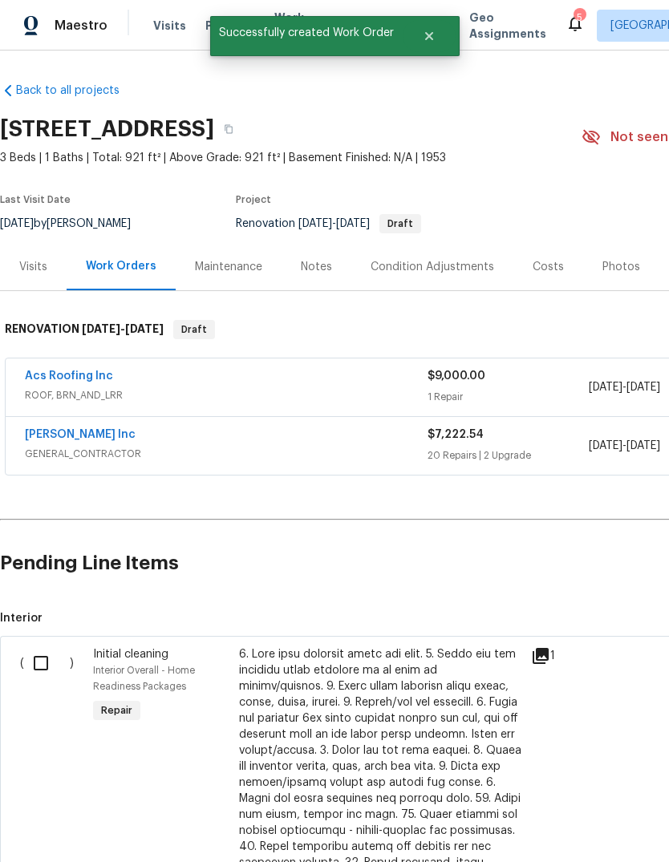
click at [46, 646] on input "checkbox" at bounding box center [47, 663] width 46 height 34
checkbox input "true"
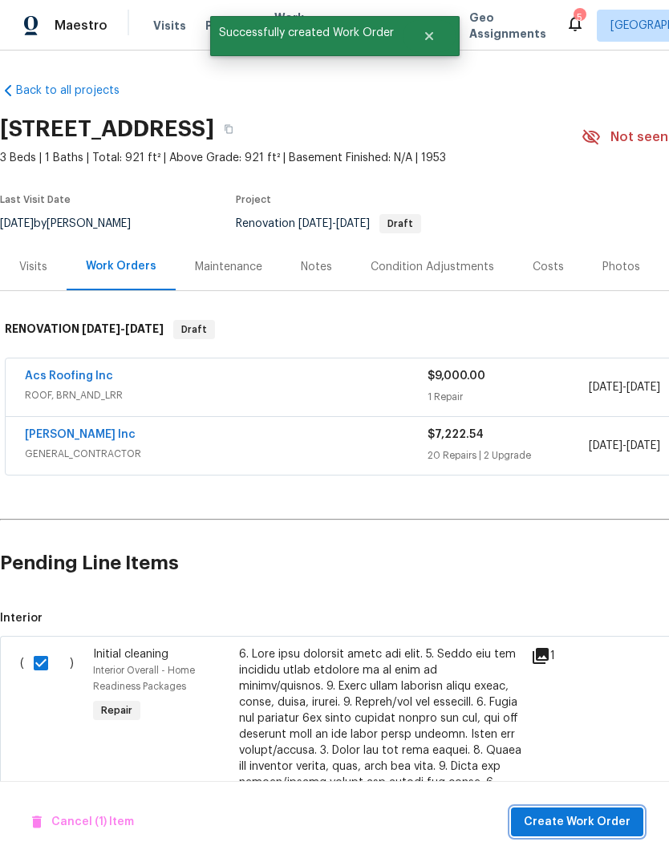
click at [603, 818] on span "Create Work Order" at bounding box center [577, 822] width 107 height 20
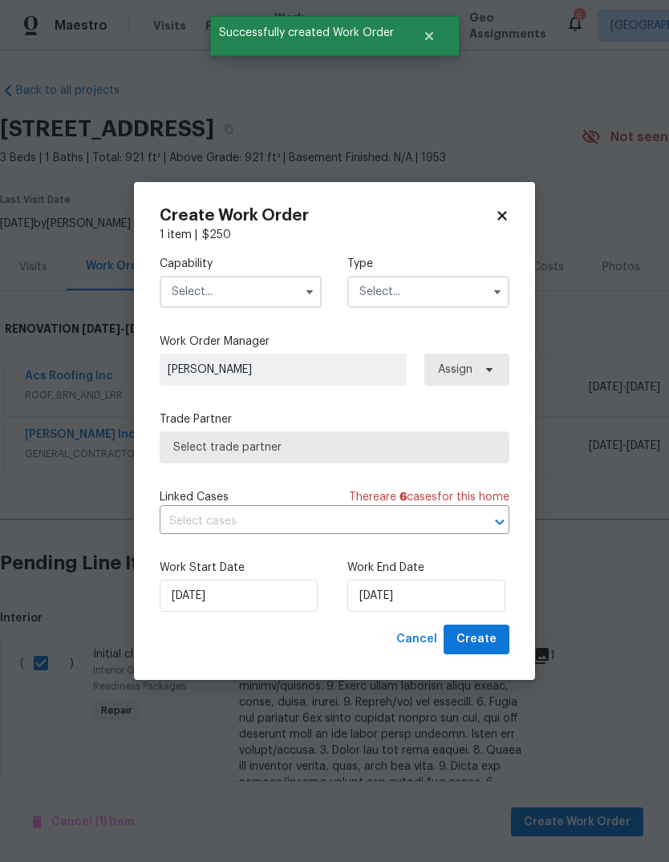
click at [247, 300] on input "text" at bounding box center [241, 292] width 162 height 32
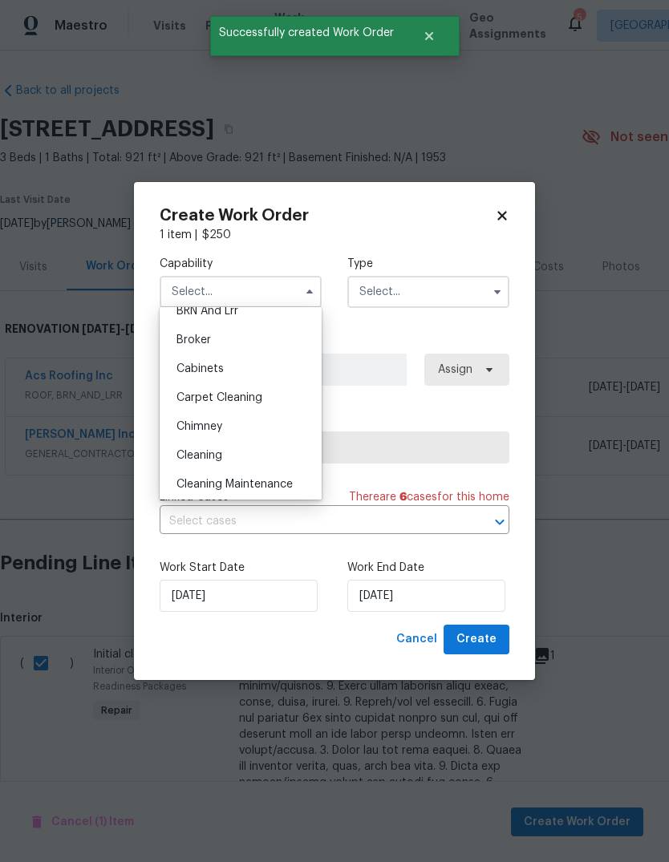
scroll to position [107, 0]
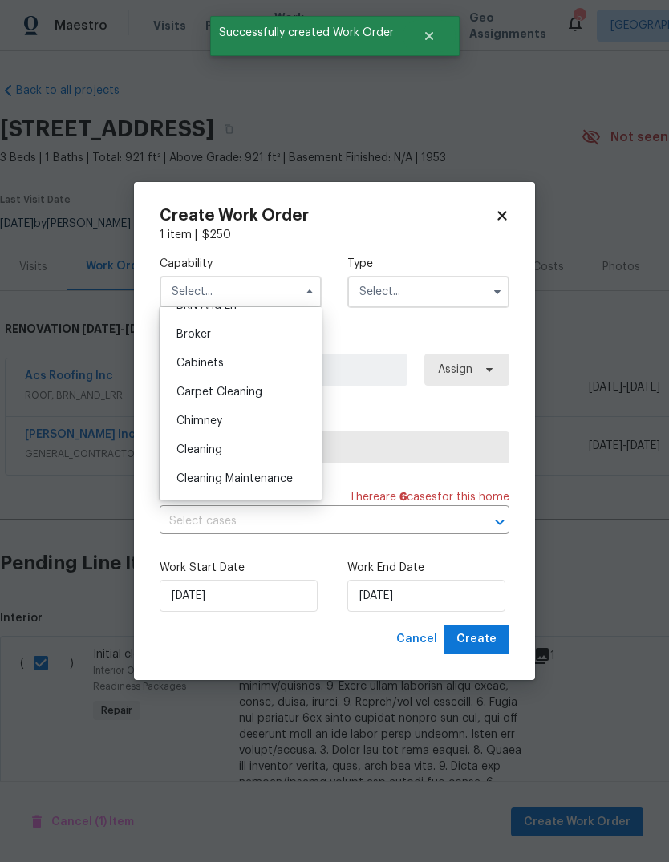
click at [250, 455] on div "Cleaning" at bounding box center [241, 449] width 154 height 29
type input "Cleaning"
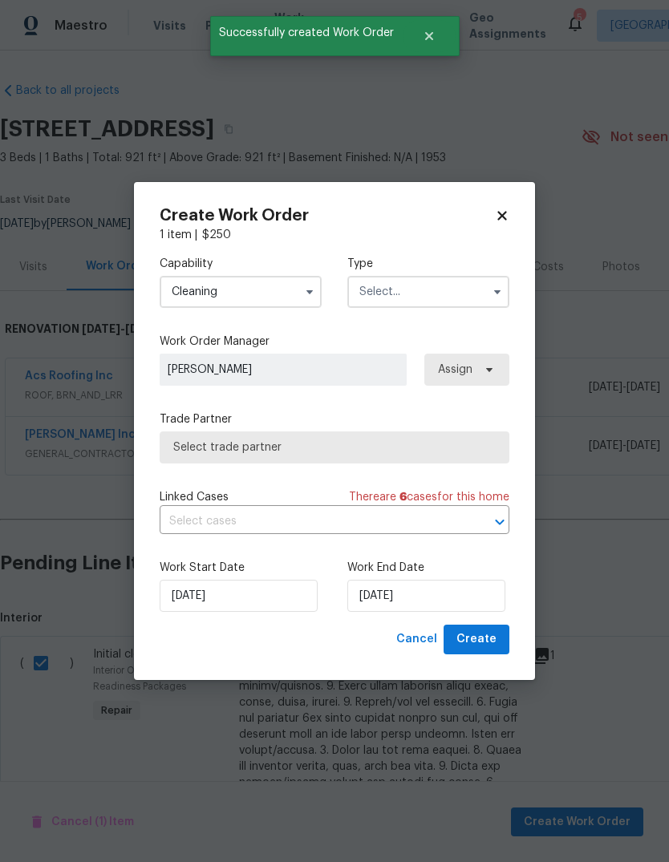
click at [455, 277] on input "text" at bounding box center [428, 292] width 162 height 32
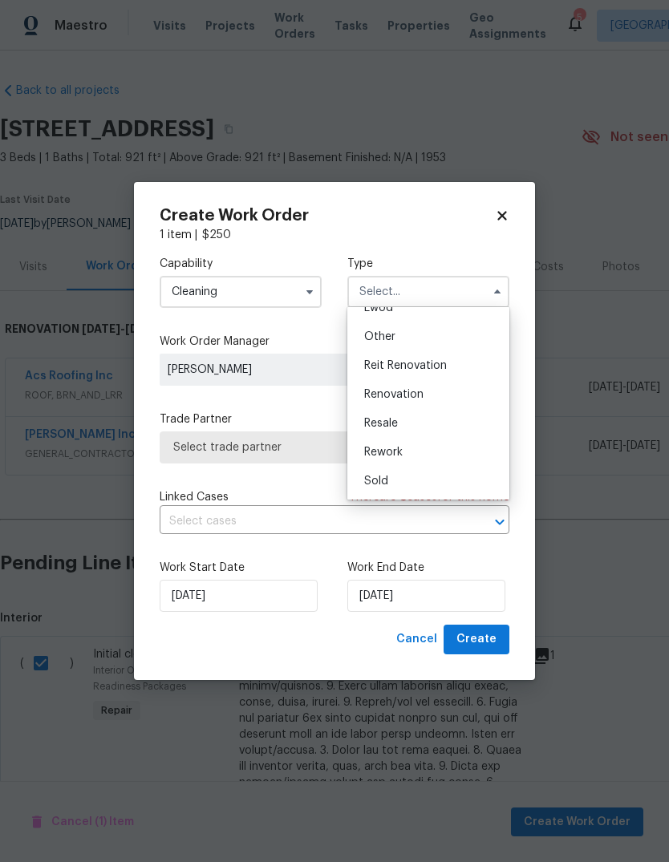
scroll to position [191, 0]
click at [435, 398] on div "Renovation" at bounding box center [428, 394] width 154 height 29
type input "Renovation"
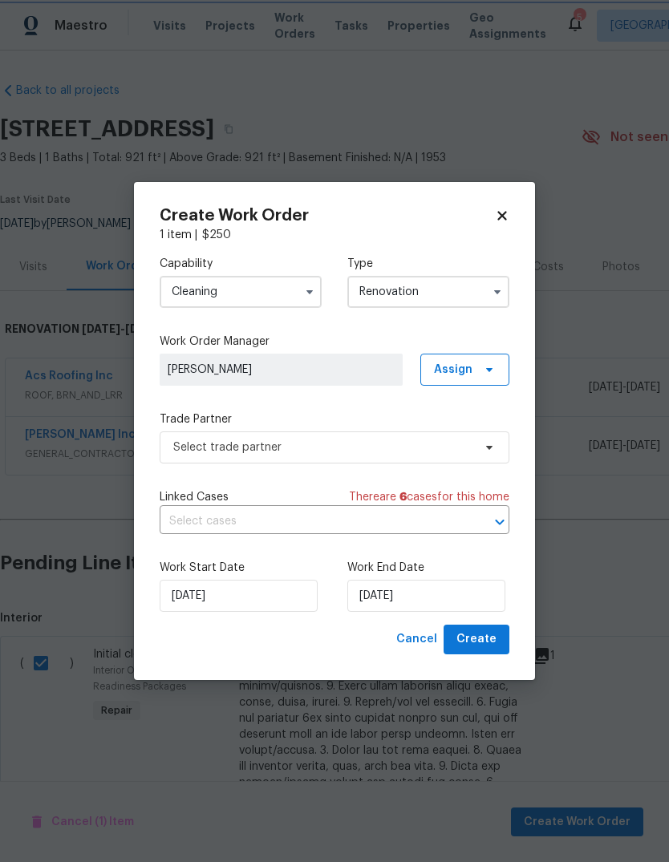
scroll to position [0, 0]
click at [475, 374] on span "Assign" at bounding box center [464, 370] width 89 height 32
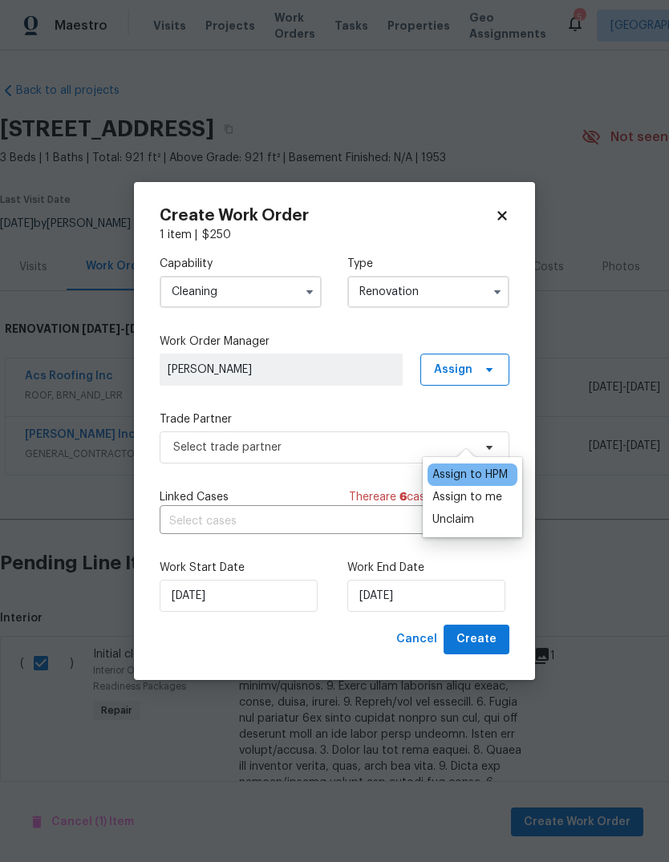
click at [491, 467] on div "Assign to HPM" at bounding box center [469, 475] width 75 height 16
click at [486, 489] on div "Assign to me" at bounding box center [467, 497] width 70 height 16
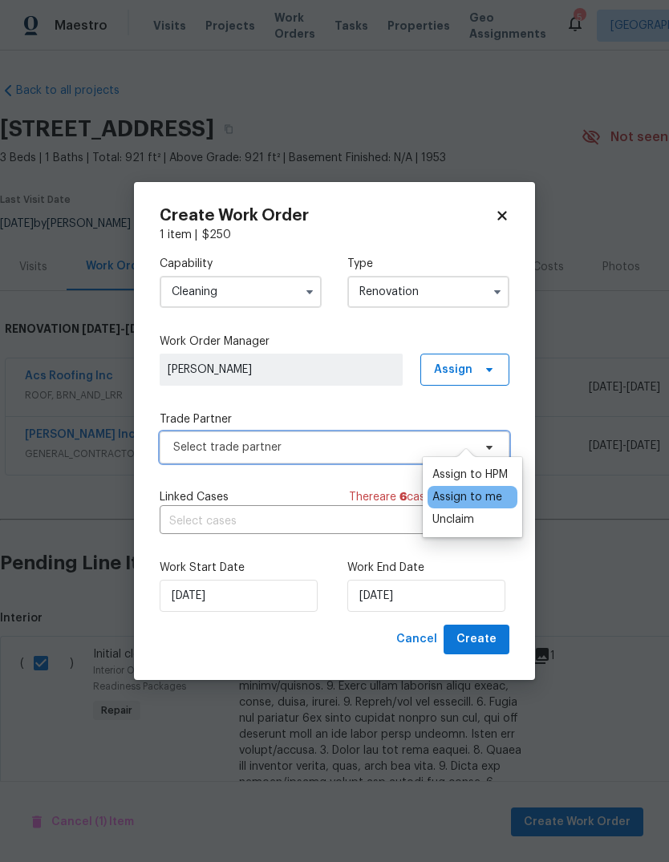
click at [362, 455] on span "Select trade partner" at bounding box center [335, 447] width 350 height 32
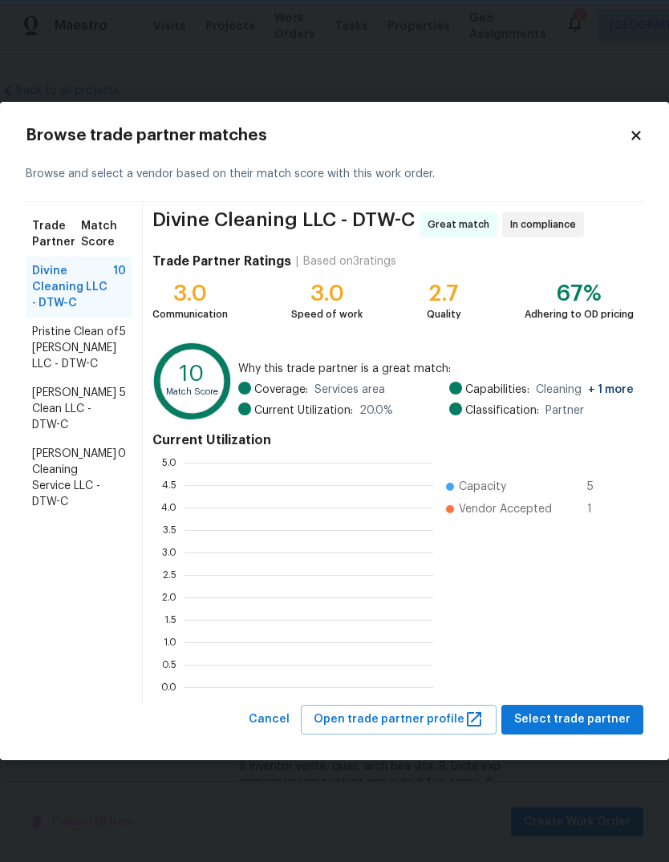
scroll to position [225, 249]
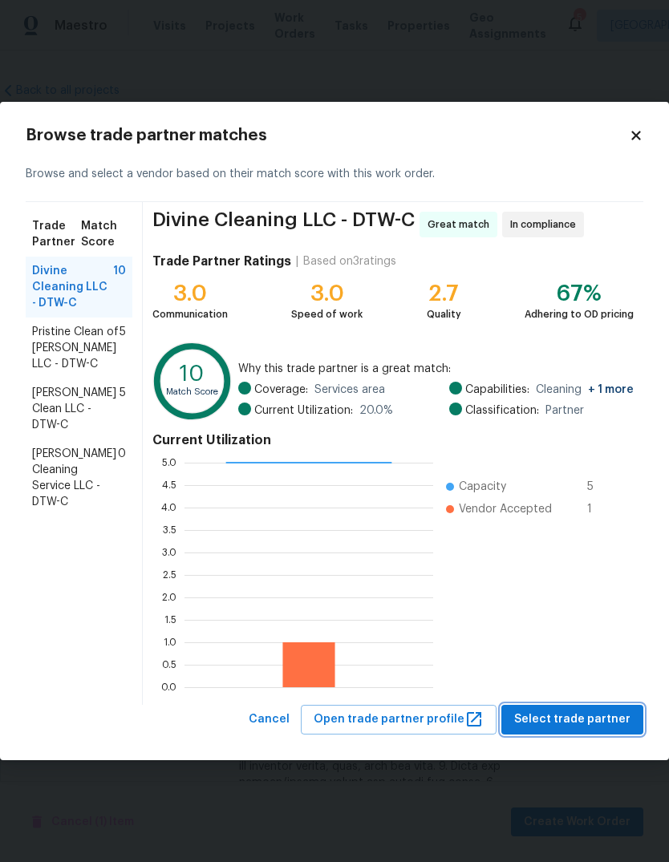
click at [610, 728] on span "Select trade partner" at bounding box center [572, 720] width 116 height 20
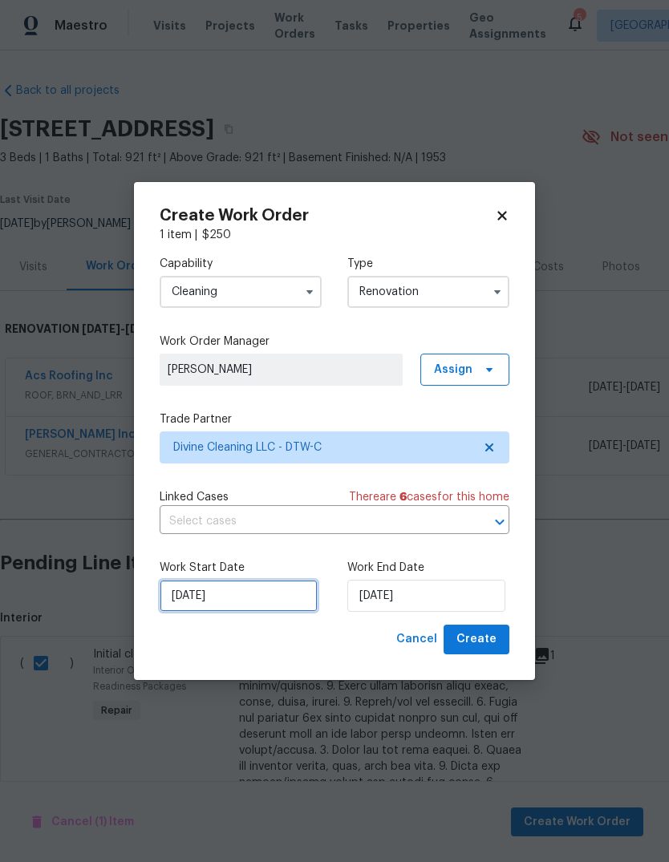
click at [283, 593] on input "[DATE]" at bounding box center [239, 596] width 158 height 32
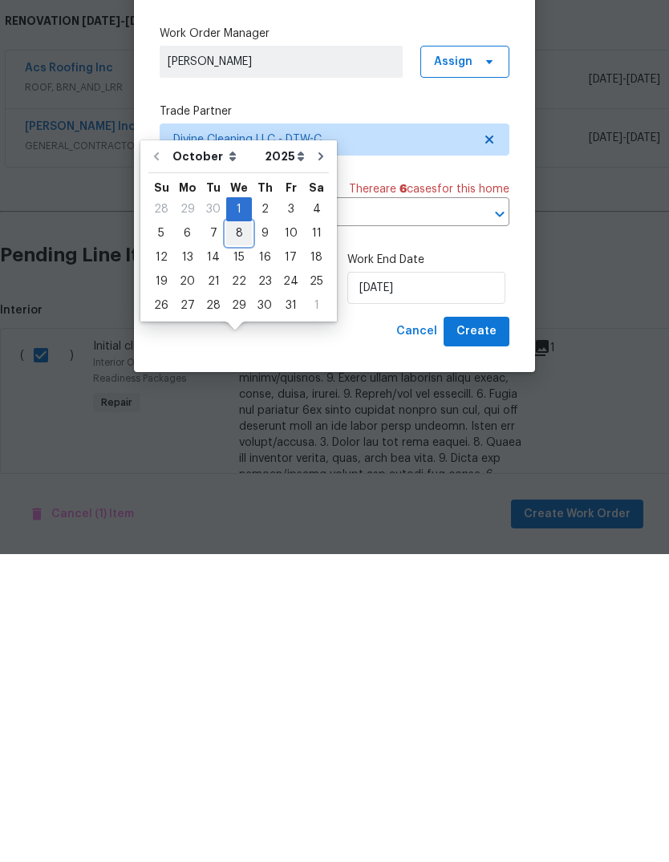
click at [238, 530] on div "8" at bounding box center [239, 541] width 26 height 22
type input "10/8/2025"
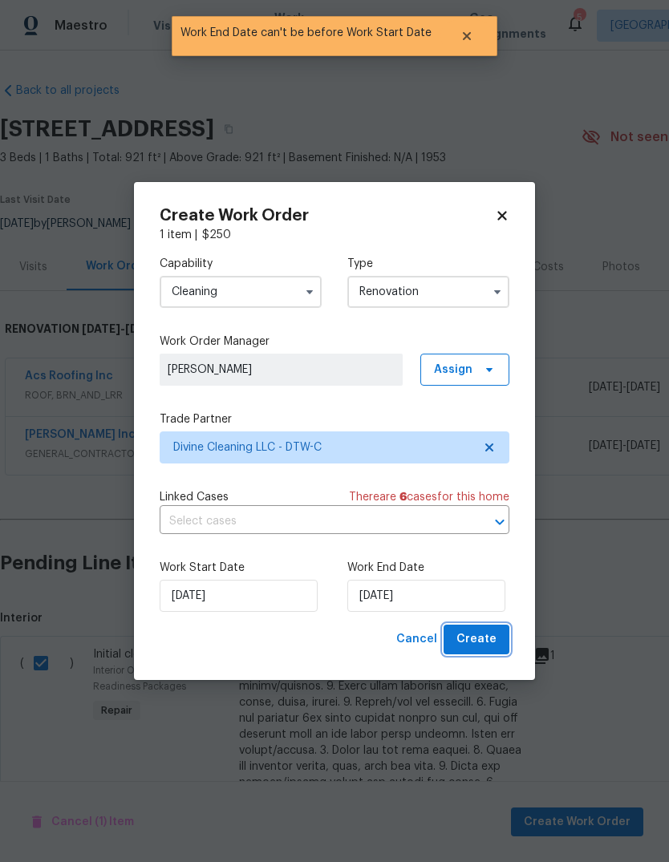
click at [473, 653] on button "Create" at bounding box center [476, 640] width 66 height 30
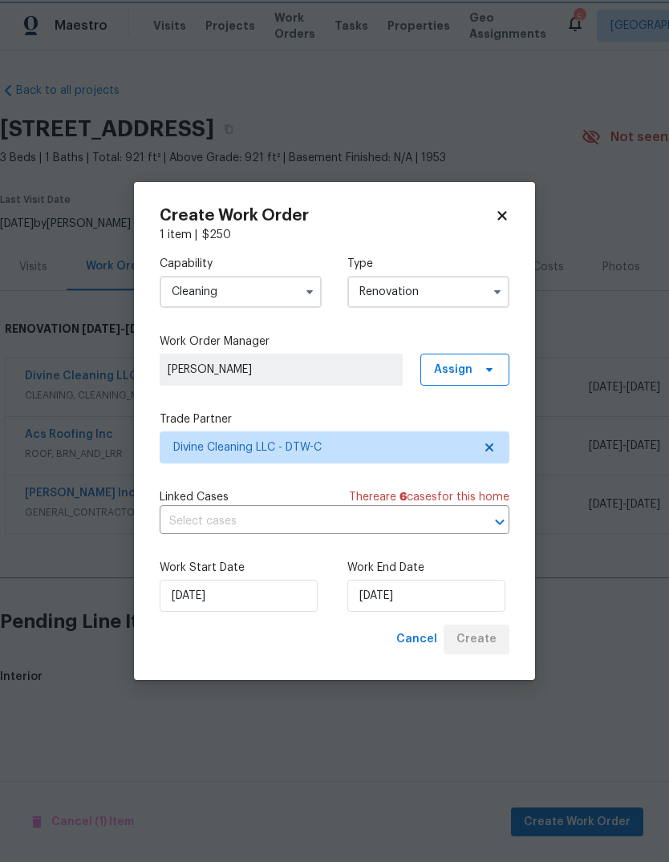
scroll to position [0, 0]
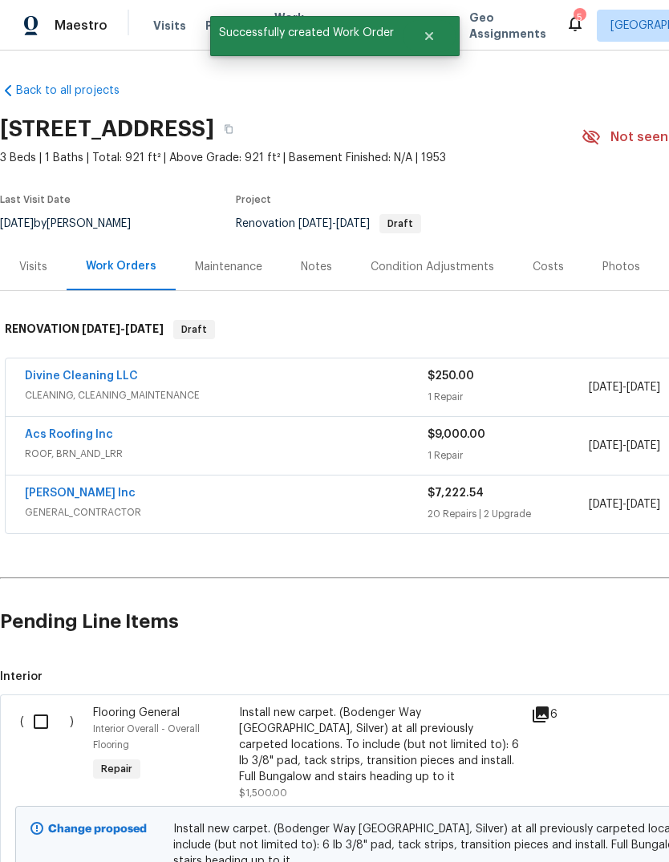
click at [35, 730] on input "checkbox" at bounding box center [47, 722] width 46 height 34
checkbox input "true"
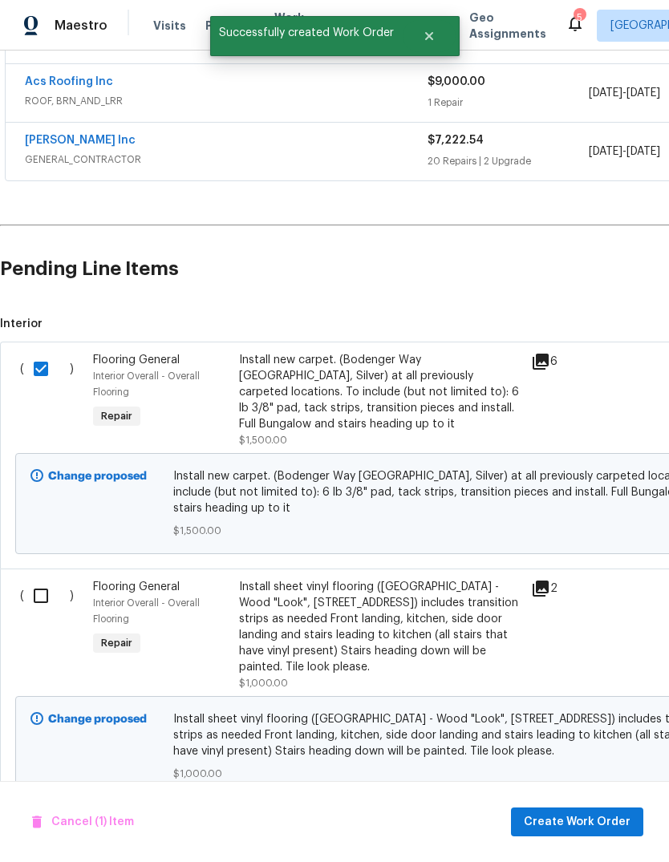
scroll to position [353, 0]
click at [46, 592] on input "checkbox" at bounding box center [47, 596] width 46 height 34
checkbox input "true"
click at [594, 826] on span "Create Work Order" at bounding box center [577, 822] width 107 height 20
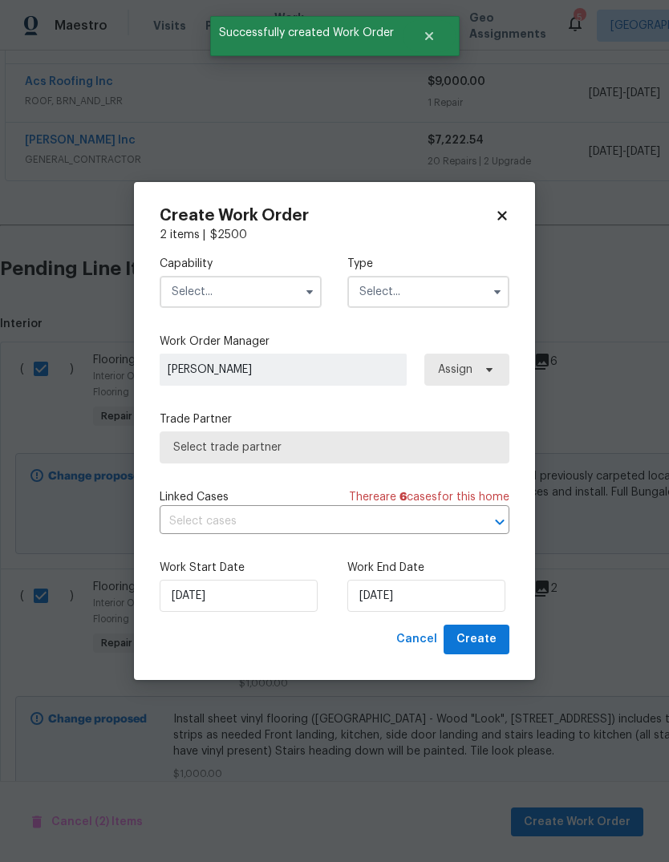
click at [297, 289] on input "text" at bounding box center [241, 292] width 162 height 32
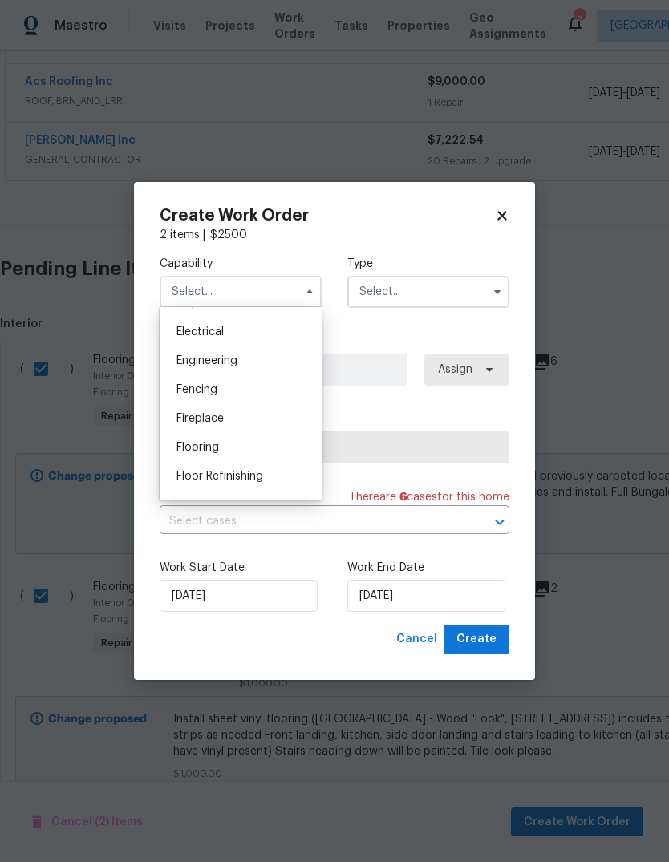
scroll to position [506, 0]
click at [236, 439] on div "Flooring" at bounding box center [241, 441] width 154 height 29
type input "Flooring"
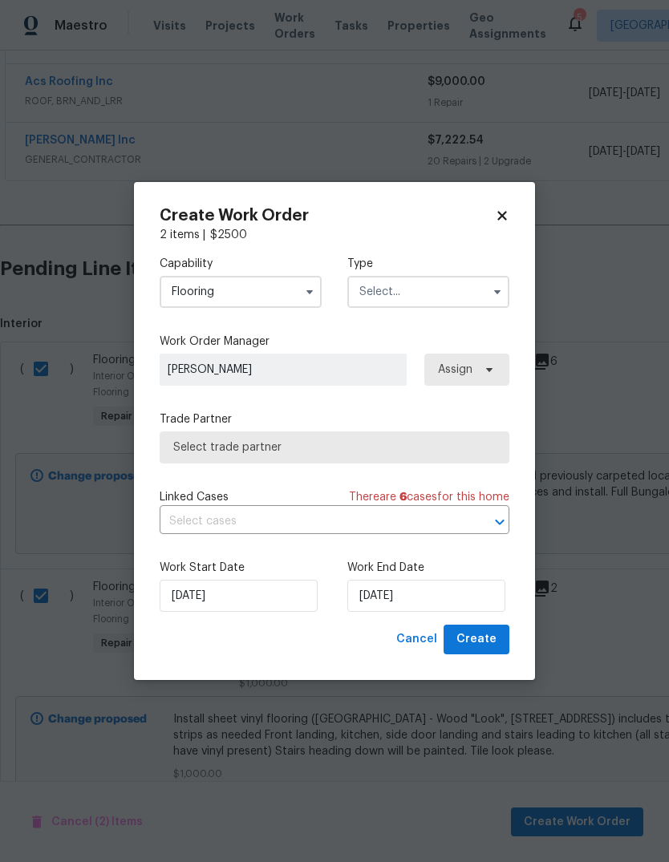
click at [445, 272] on div "Type" at bounding box center [428, 282] width 162 height 52
click at [445, 271] on div "Type" at bounding box center [428, 282] width 162 height 52
click at [462, 296] on input "text" at bounding box center [428, 292] width 162 height 32
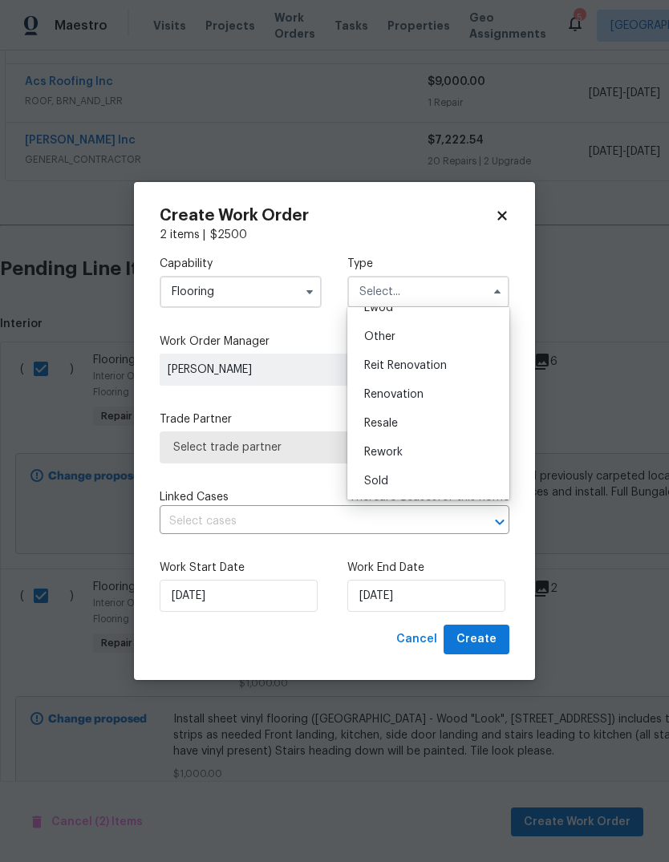
scroll to position [191, 0]
click at [419, 395] on span "Renovation" at bounding box center [393, 394] width 59 height 11
type input "Renovation"
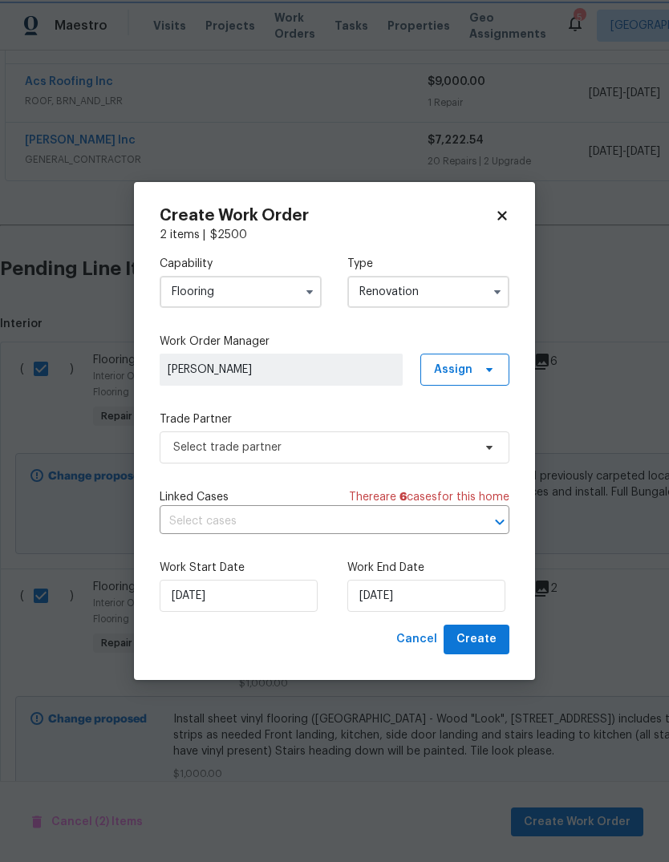
scroll to position [0, 0]
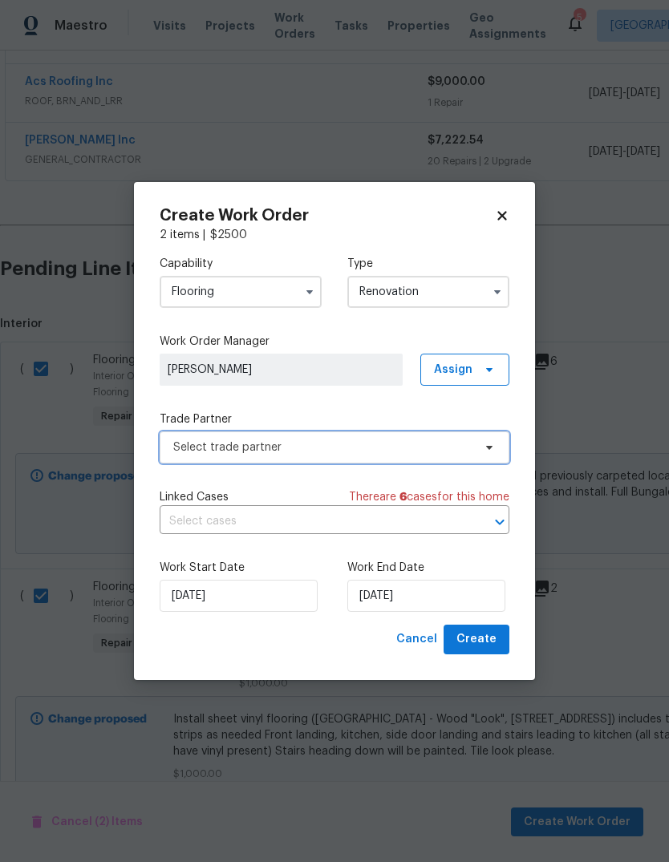
click at [342, 461] on span "Select trade partner" at bounding box center [335, 447] width 350 height 32
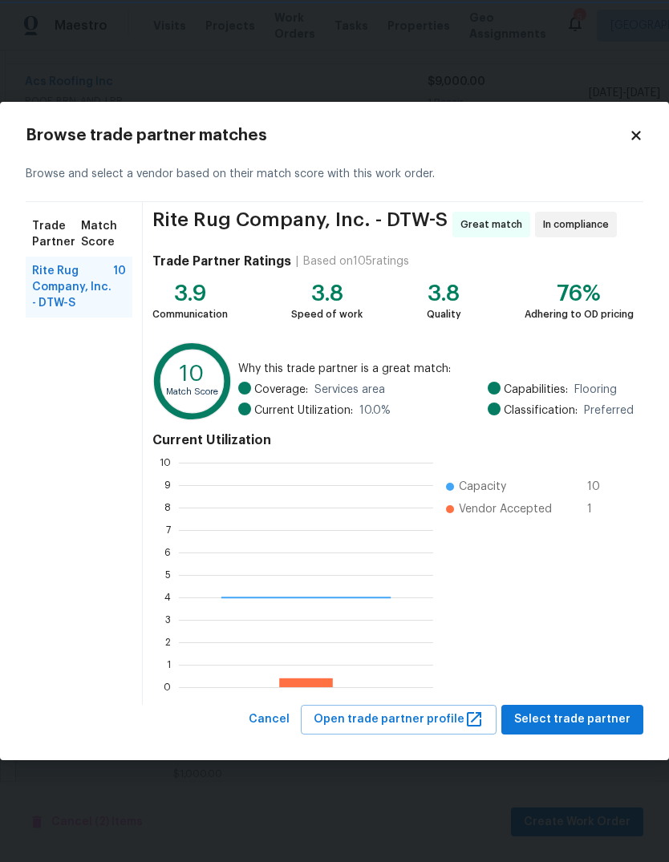
scroll to position [225, 254]
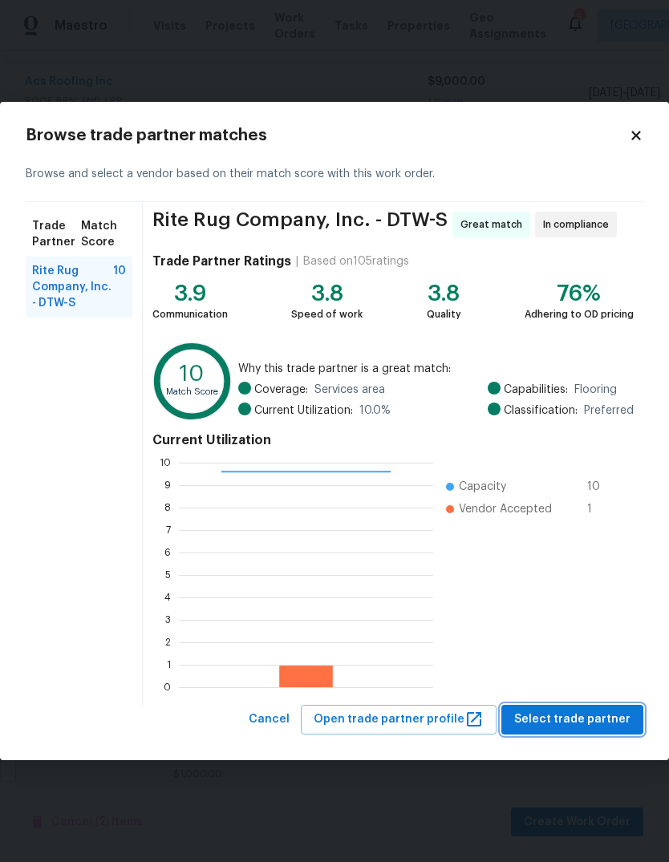
click at [584, 731] on button "Select trade partner" at bounding box center [572, 720] width 142 height 30
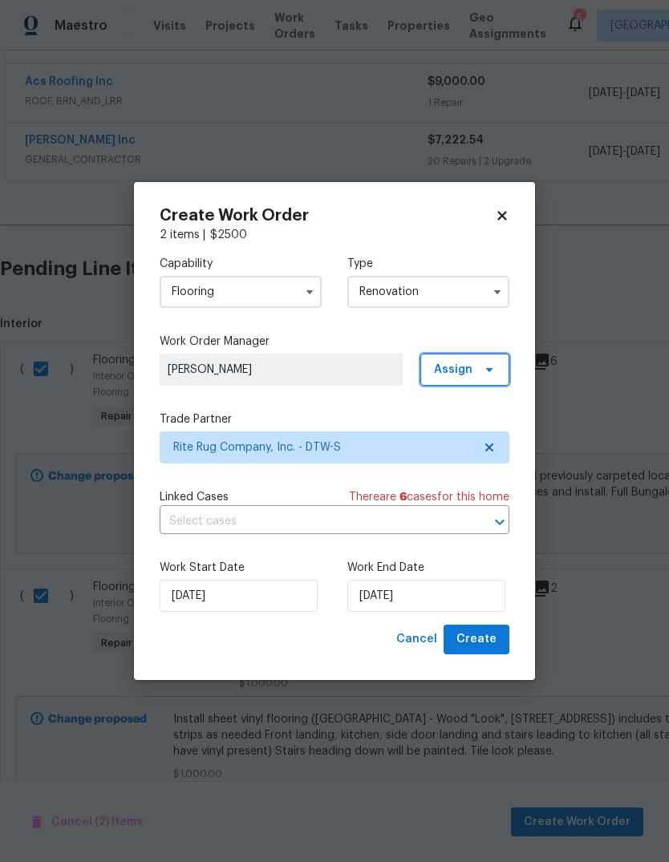
click at [482, 372] on span at bounding box center [487, 369] width 18 height 13
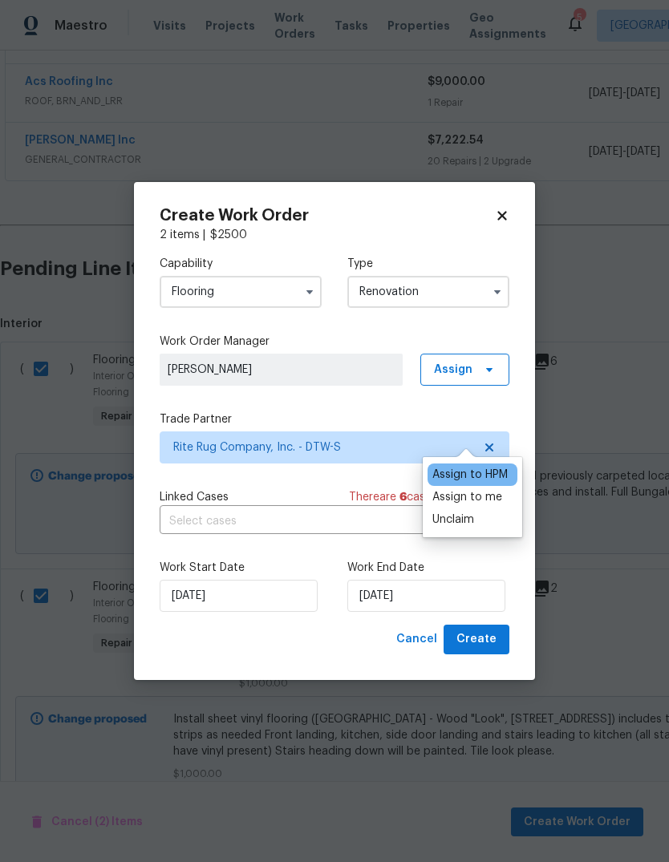
click at [492, 489] on div "Assign to me" at bounding box center [467, 497] width 70 height 16
click at [281, 477] on div "Capability Flooring Type Renovation Work Order Manager Dominic Herron Assign Tr…" at bounding box center [335, 434] width 350 height 382
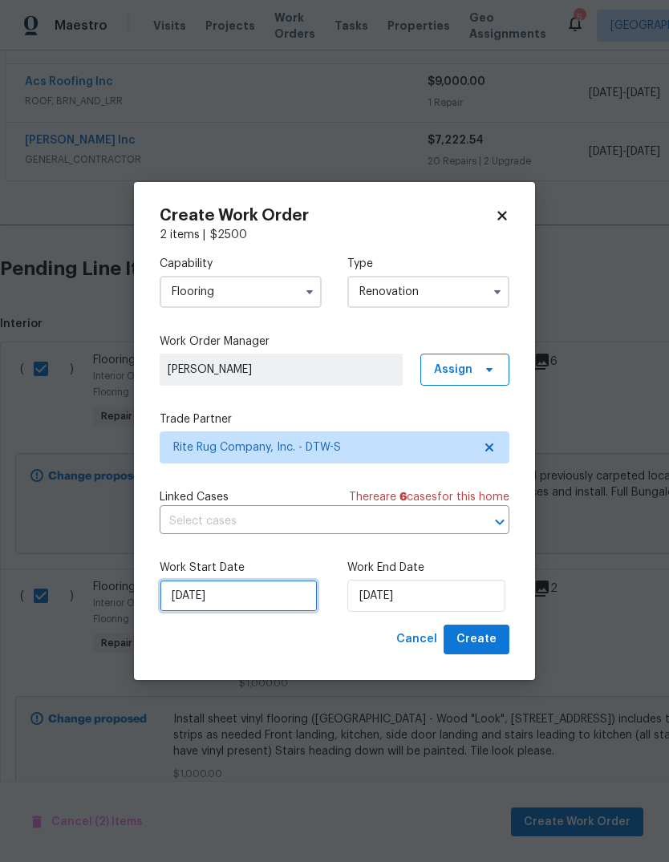
click at [299, 592] on input "[DATE]" at bounding box center [239, 596] width 158 height 32
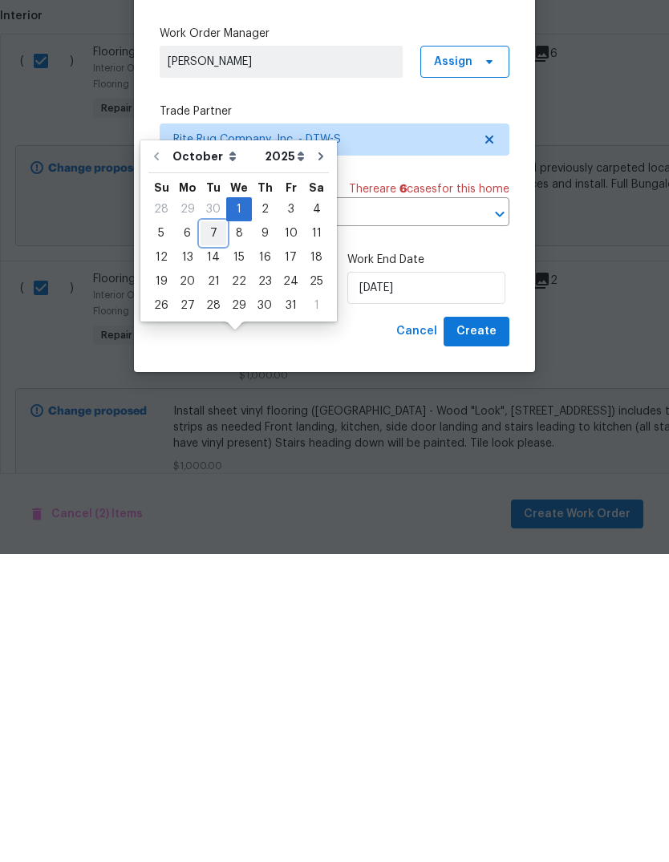
click at [207, 530] on div "7" at bounding box center [213, 541] width 26 height 22
type input "10/7/2025"
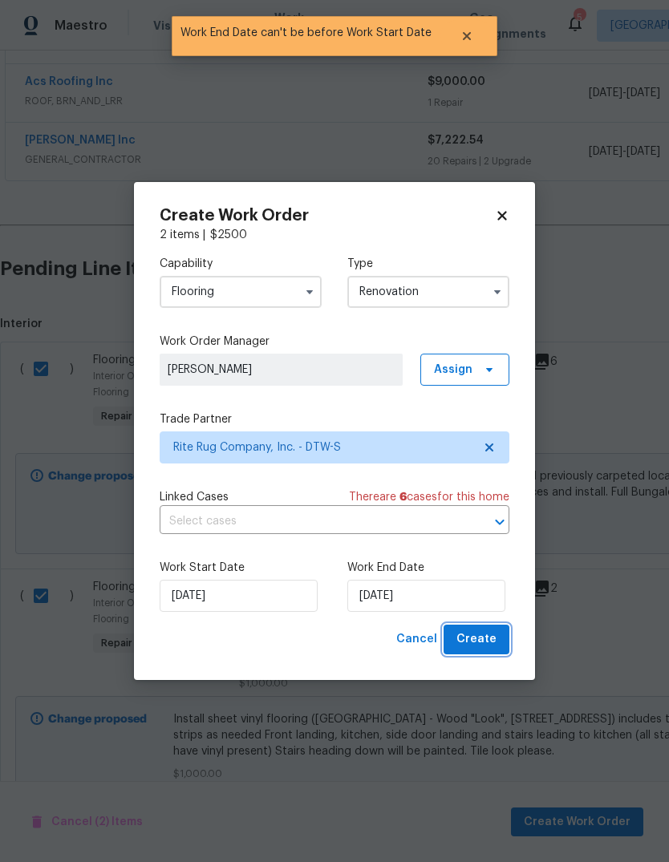
click at [496, 646] on span "Create" at bounding box center [476, 639] width 40 height 20
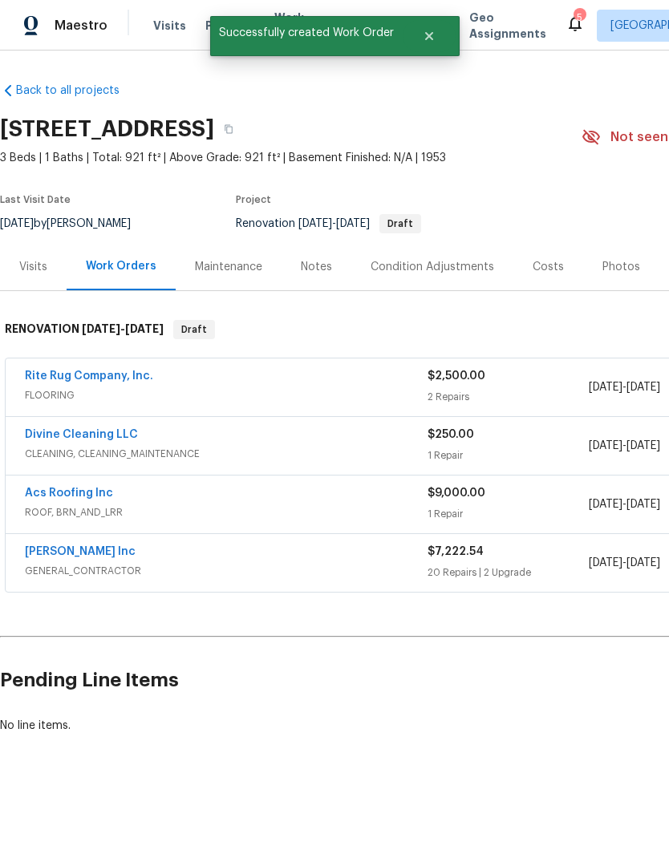
scroll to position [0, 0]
click at [116, 556] on link "Michael Radney Inc" at bounding box center [80, 551] width 111 height 11
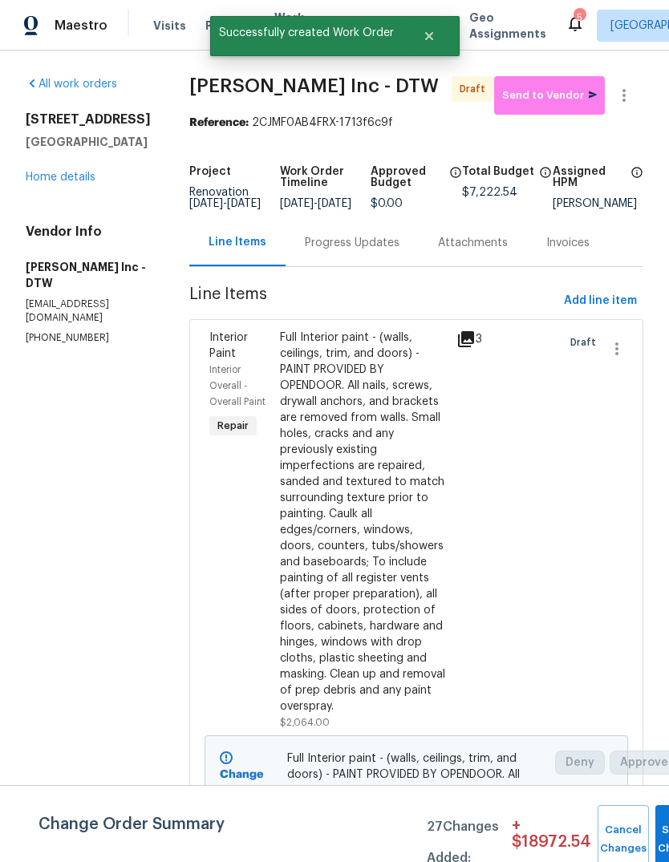
click at [379, 266] on div "Progress Updates" at bounding box center [351, 242] width 133 height 47
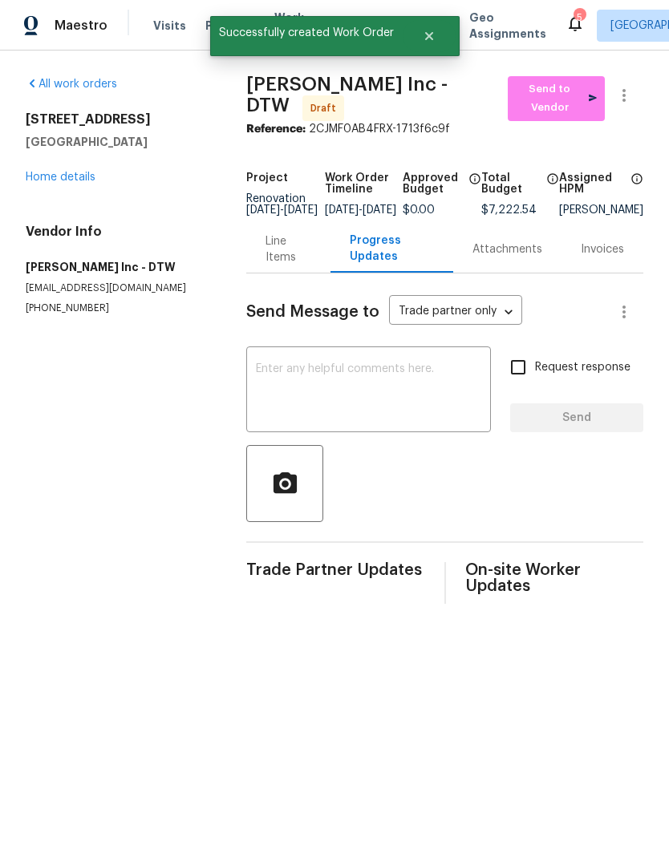
click at [383, 400] on textarea at bounding box center [368, 391] width 225 height 56
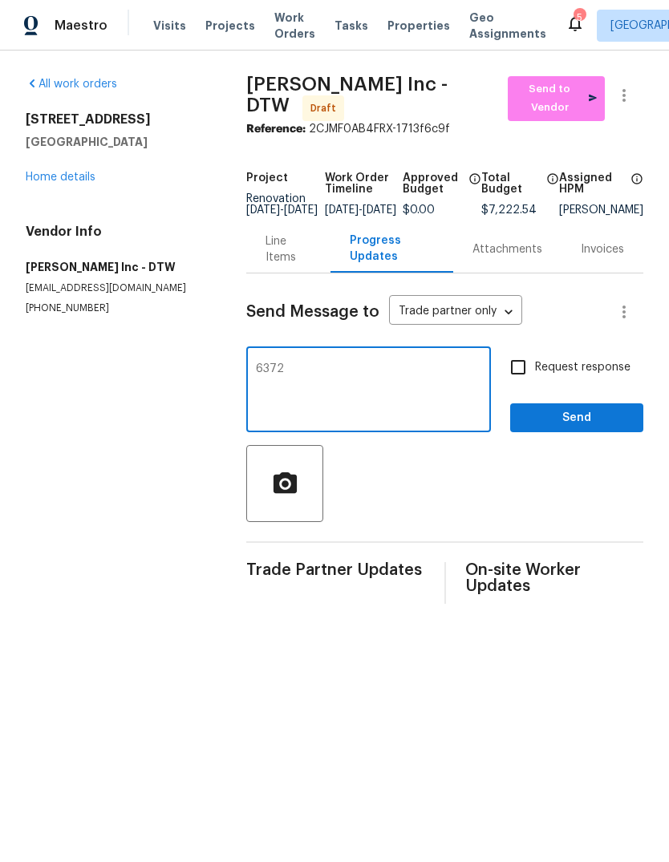
click at [257, 351] on div "Send Message to Trade partner only Trade partner only ​ 6372 x ​ Request respon…" at bounding box center [444, 438] width 397 height 330
click at [256, 376] on textarea "6372" at bounding box center [368, 391] width 225 height 56
click at [379, 370] on div "Lb 6372 x ​" at bounding box center [368, 391] width 245 height 82
click at [432, 371] on div "Lb 6372 x ​" at bounding box center [368, 391] width 245 height 82
click at [405, 383] on textarea "Lb 6372" at bounding box center [368, 391] width 225 height 56
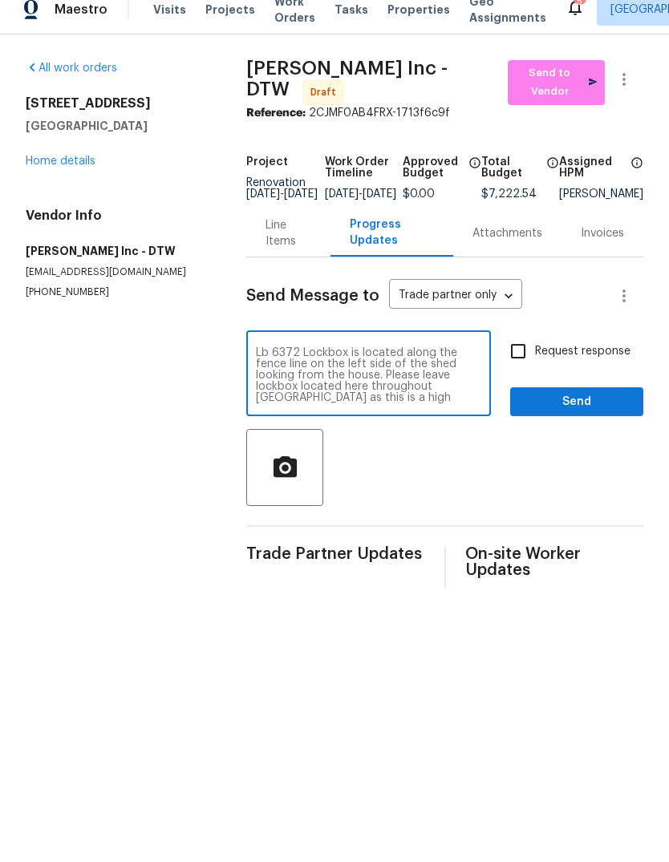
click at [246, 369] on div "Lb 6372 Lockbox is located along the fence line on the left side of the shed lo…" at bounding box center [368, 391] width 245 height 82
click at [256, 363] on textarea "Lb 6372 Lockbox is located along the fence line on the left side of the shed lo…" at bounding box center [368, 391] width 225 height 56
click at [370, 350] on div "Lb 6372 Lockbox is located along the fence line on the left side of the shed lo…" at bounding box center [368, 391] width 245 height 82
click at [361, 350] on div "Lb 6372 Lockbox is located along the fence line on the left side of the shed lo…" at bounding box center [368, 391] width 245 height 82
click at [315, 342] on div "Send Message to Trade partner only Trade partner only ​ Lb 6372 Lockbox is loca…" at bounding box center [444, 438] width 397 height 330
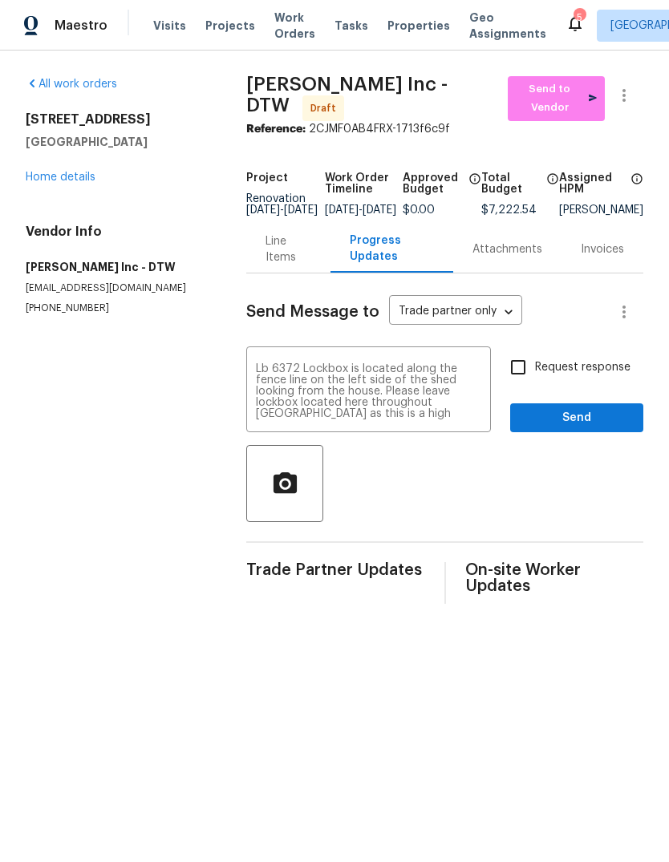
click at [314, 331] on div "Send Message to Trade partner only Trade partner only ​" at bounding box center [425, 312] width 358 height 38
click at [278, 386] on textarea "Lb 6372 Lockbox is located along the fence line on the left side of the shed lo…" at bounding box center [368, 391] width 225 height 56
click at [297, 369] on div "Lb 6372 Lockbox is located along the fence line on the left side of the shed lo…" at bounding box center [368, 391] width 245 height 82
click at [262, 374] on textarea "Lb 6372 Lockbox is located along the fence line on the left side of the shed lo…" at bounding box center [368, 391] width 225 height 56
click at [284, 368] on div "Lb 6372 Lockbox is located along the fence line on the left side of the shed lo…" at bounding box center [368, 391] width 245 height 82
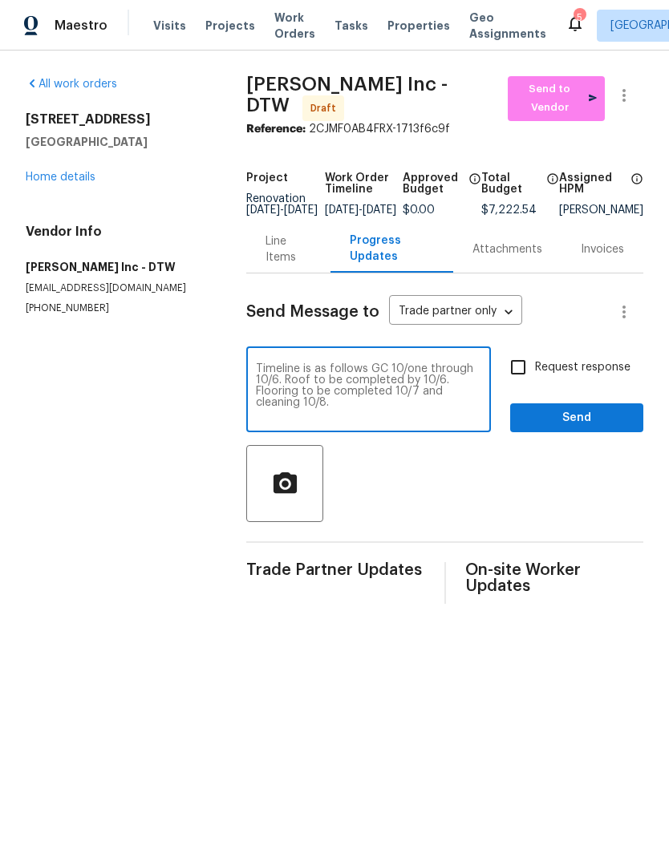
click at [256, 376] on textarea "Timeline is as follows GC 10/one through 10/6. Roof to be completed by 10/6. Fl…" at bounding box center [368, 391] width 225 height 56
type textarea "Timeline is as follows GC 10/one through 10/6. Roof to be completed by 10/6. Fl…"
click at [588, 428] on span "Send" at bounding box center [576, 418] width 107 height 20
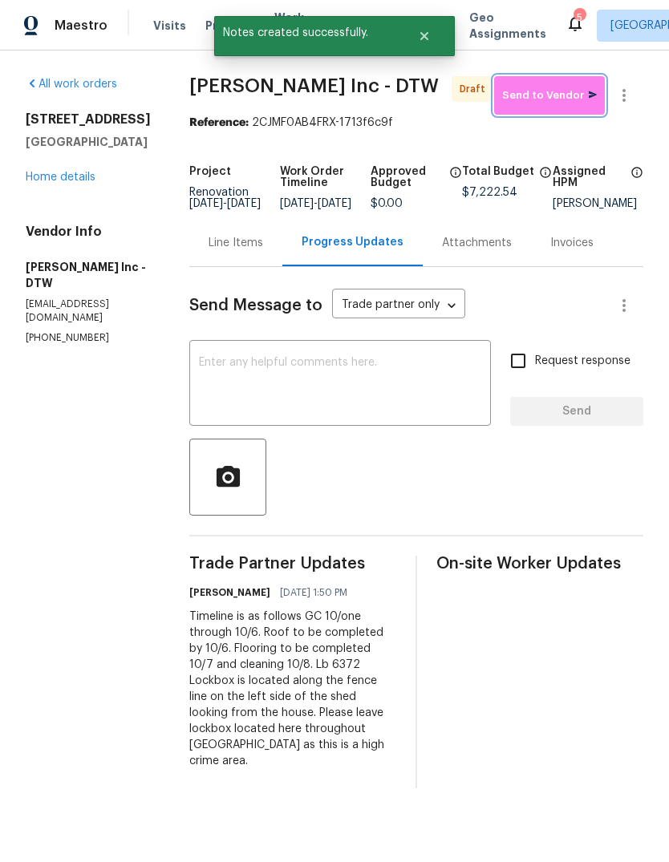
click at [550, 102] on span "Send to Vendor" at bounding box center [549, 96] width 95 height 18
click at [75, 176] on link "Home details" at bounding box center [61, 177] width 70 height 11
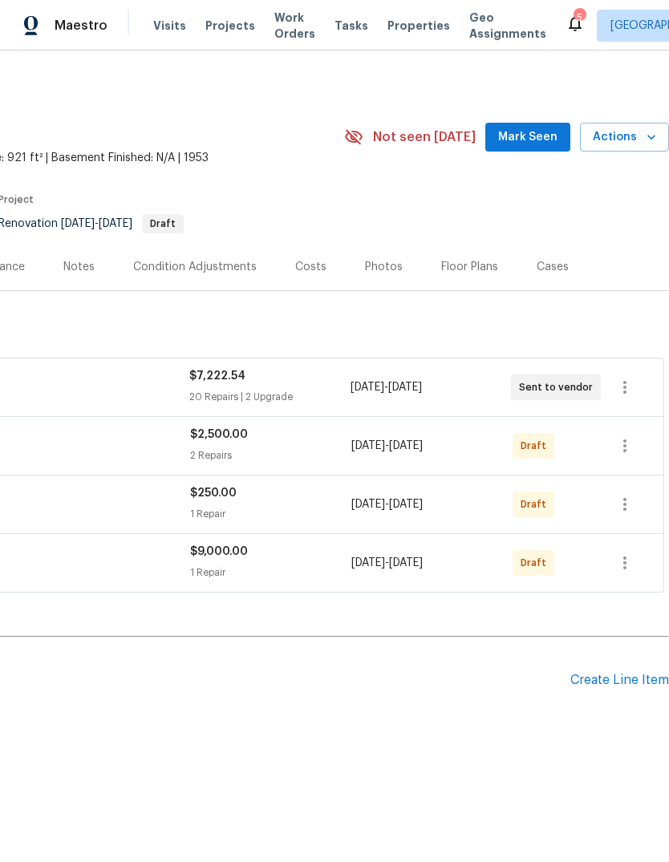
scroll to position [0, 237]
click at [625, 450] on icon "button" at bounding box center [624, 445] width 3 height 13
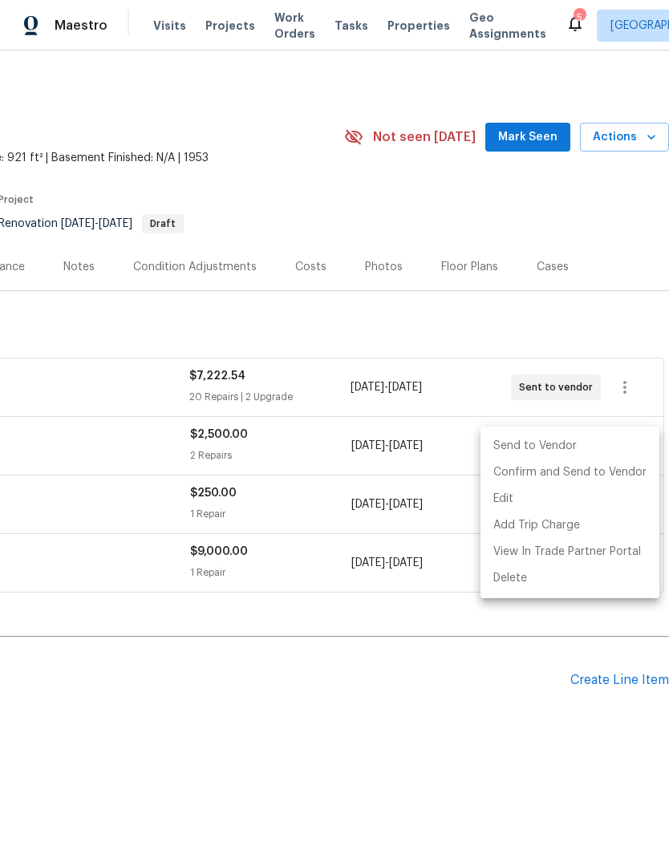
click at [607, 447] on li "Send to Vendor" at bounding box center [569, 446] width 179 height 26
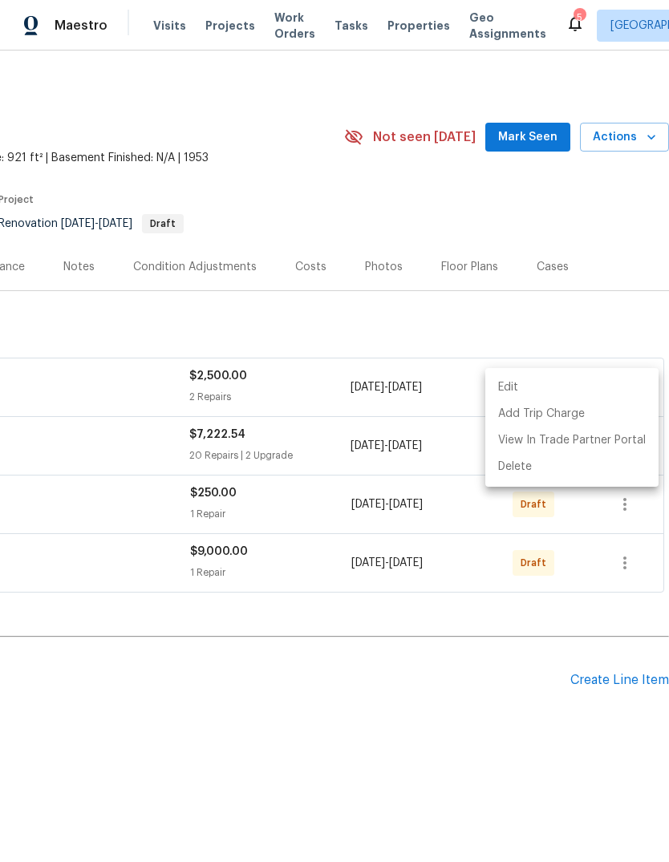
click at [420, 675] on div at bounding box center [334, 431] width 669 height 862
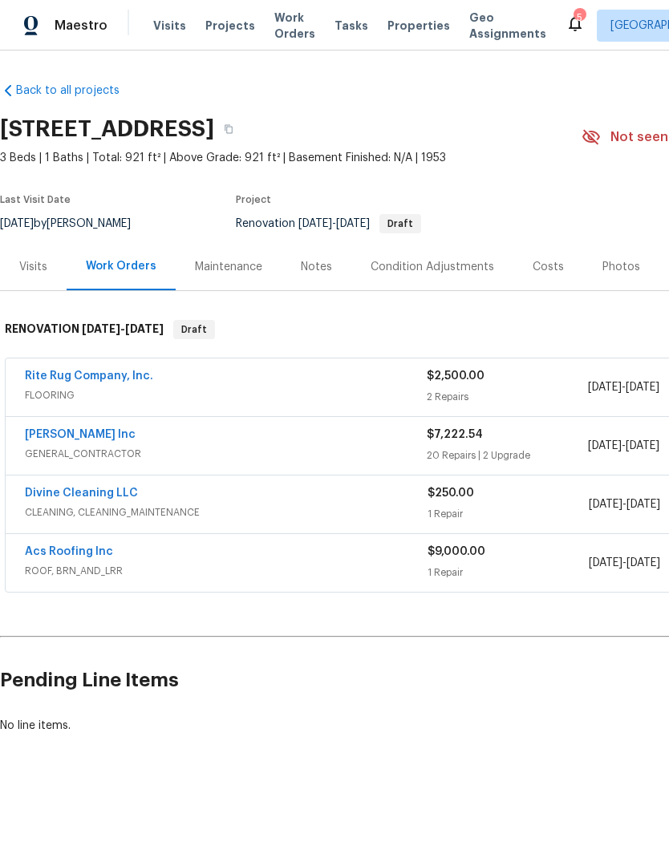
scroll to position [0, 0]
click at [115, 374] on link "Rite Rug Company, Inc." at bounding box center [89, 375] width 128 height 11
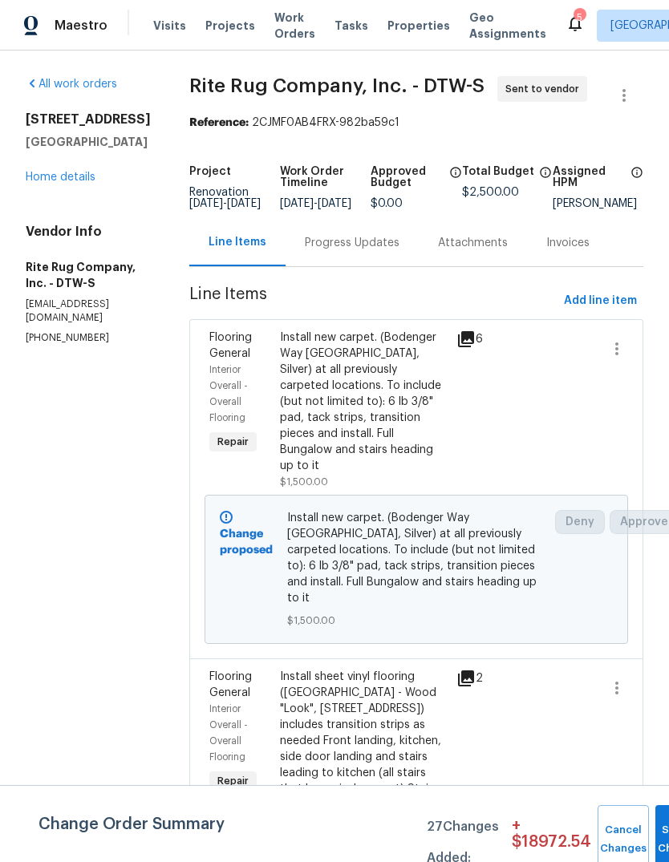
click at [361, 251] on div "Progress Updates" at bounding box center [352, 243] width 95 height 16
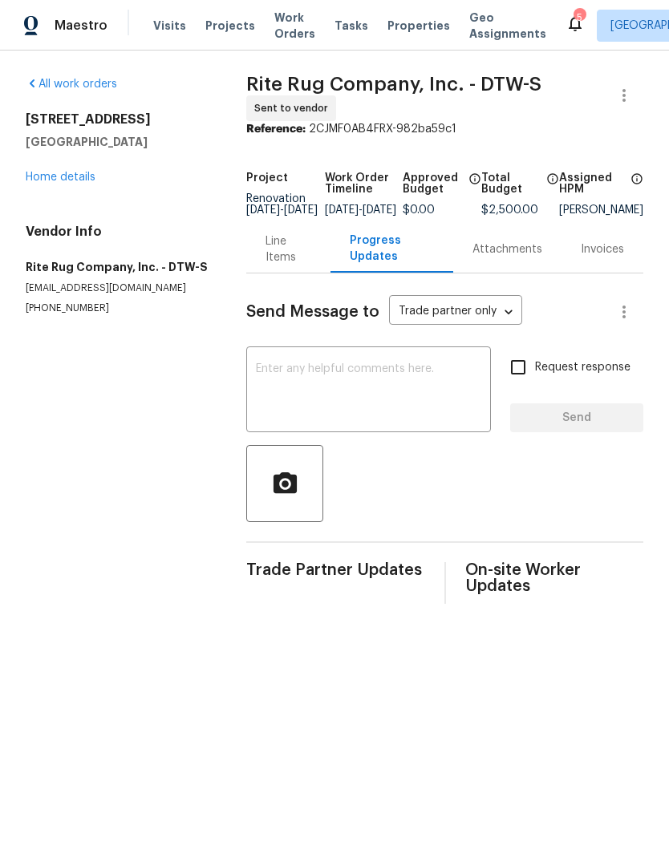
click at [270, 411] on textarea at bounding box center [368, 391] width 225 height 56
click at [275, 385] on textarea at bounding box center [368, 391] width 225 height 56
paste textarea "Timeline is as follows GC 10/one through 10/6. Roof to be completed by 10/6. Fl…"
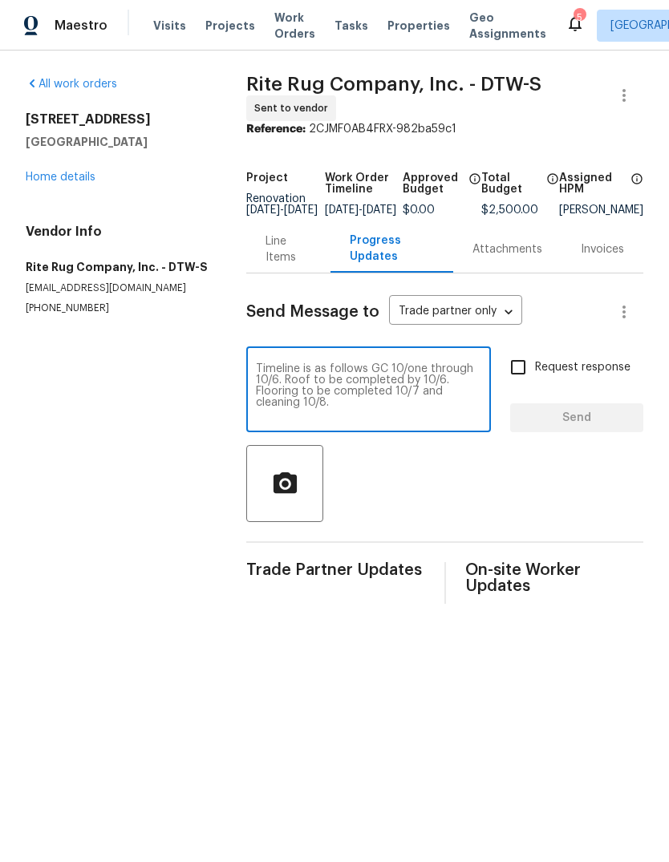
scroll to position [56, 0]
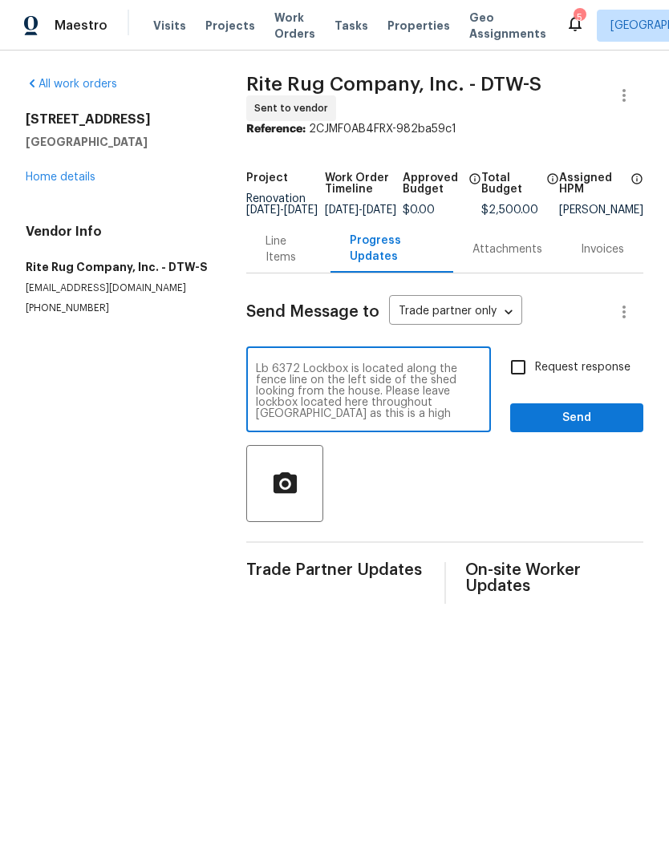
type textarea "Timeline is as follows GC 10/one through 10/6. Roof to be completed by 10/6. Fl…"
click at [582, 428] on span "Send" at bounding box center [576, 418] width 107 height 20
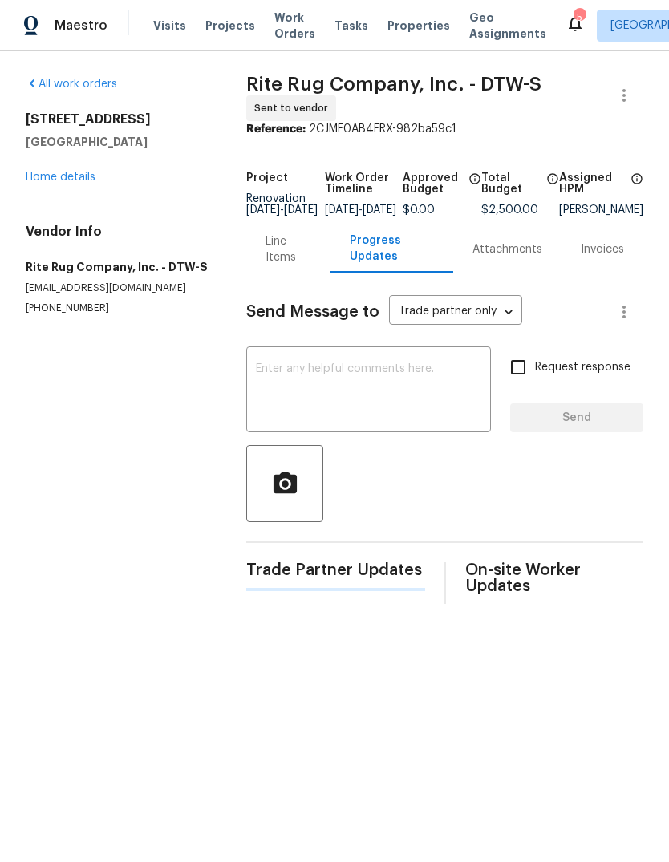
scroll to position [0, 0]
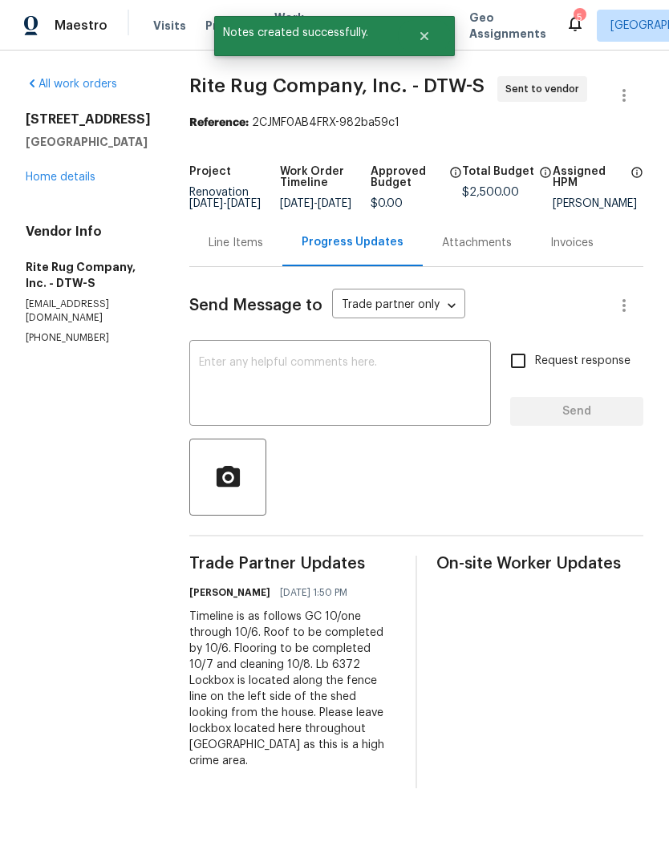
click at [86, 172] on link "Home details" at bounding box center [61, 177] width 70 height 11
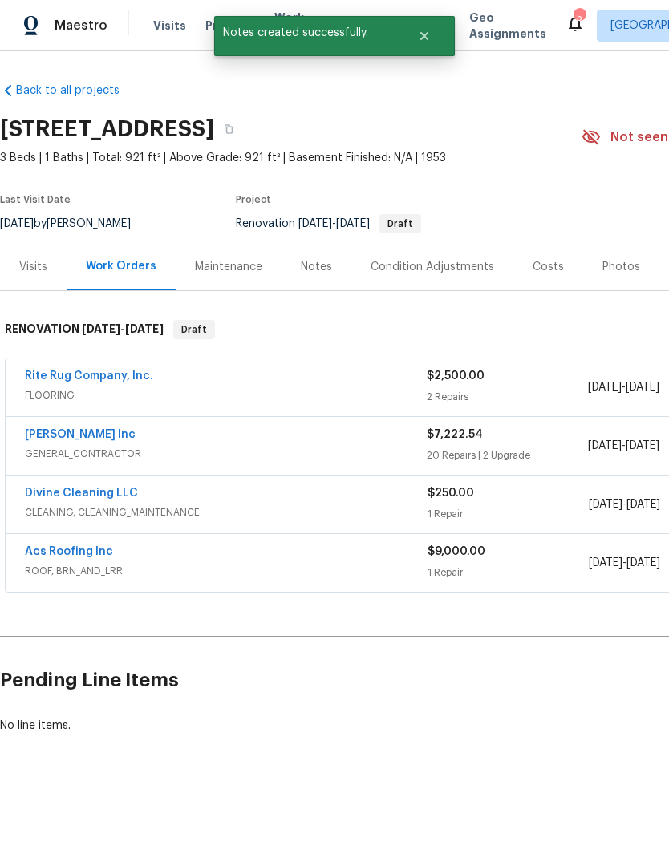
click at [122, 494] on link "Divine Cleaning LLC" at bounding box center [81, 492] width 113 height 11
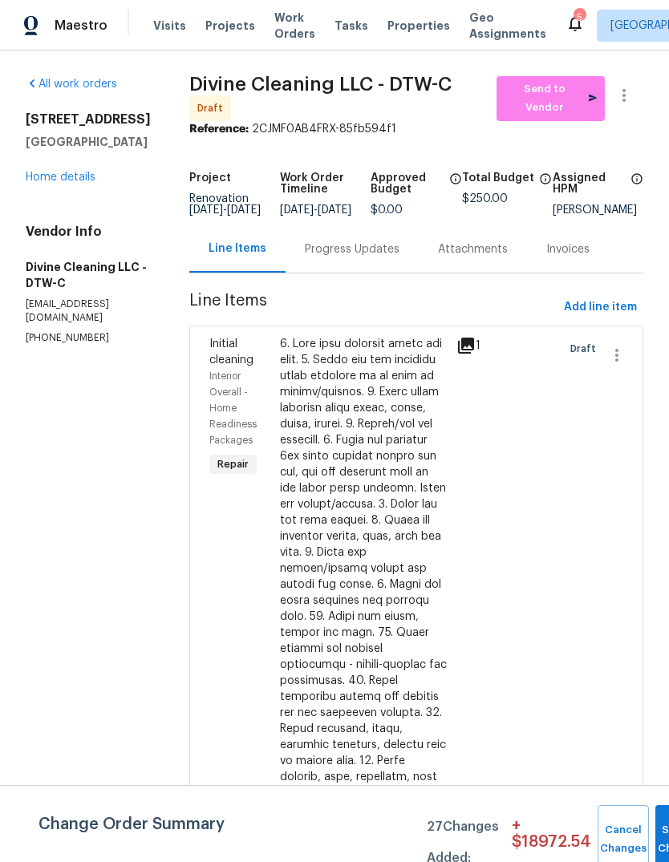
click at [390, 273] on div "Progress Updates" at bounding box center [351, 248] width 133 height 47
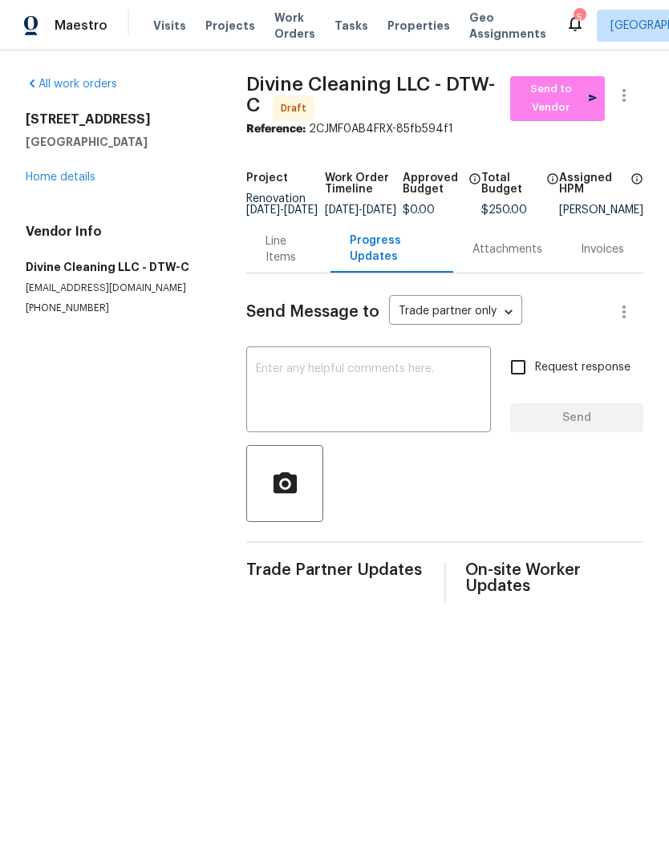
click at [330, 398] on textarea at bounding box center [368, 391] width 225 height 56
click at [274, 397] on textarea at bounding box center [368, 391] width 225 height 56
paste textarea "Timeline is as follows GC 10/one through 10/6. Roof to be completed by 10/6. Fl…"
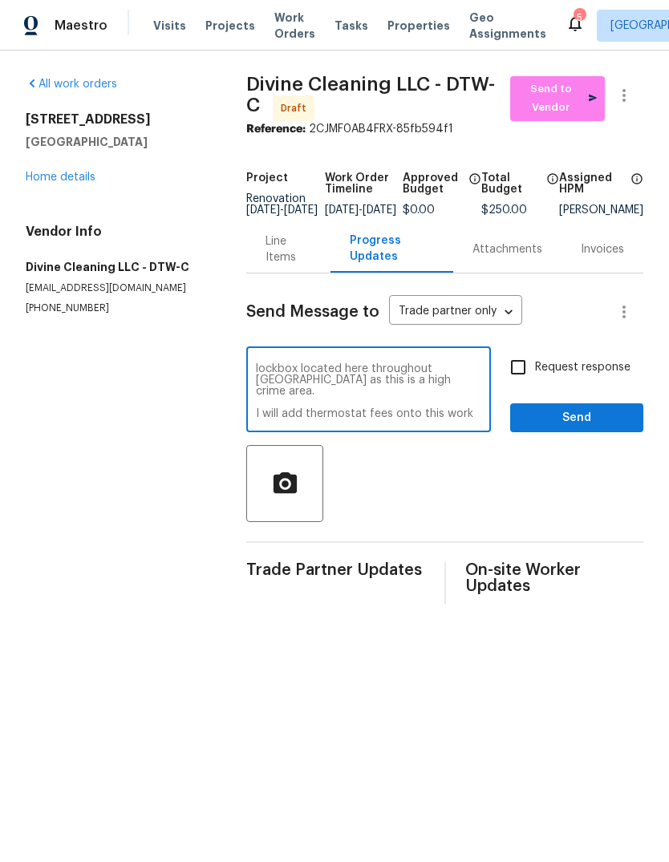
scroll to position [90, 0]
type textarea "Timeline is as follows GC 10/one through 10/6. Roof to be completed by 10/6. Fl…"
click at [601, 428] on span "Send" at bounding box center [576, 418] width 107 height 20
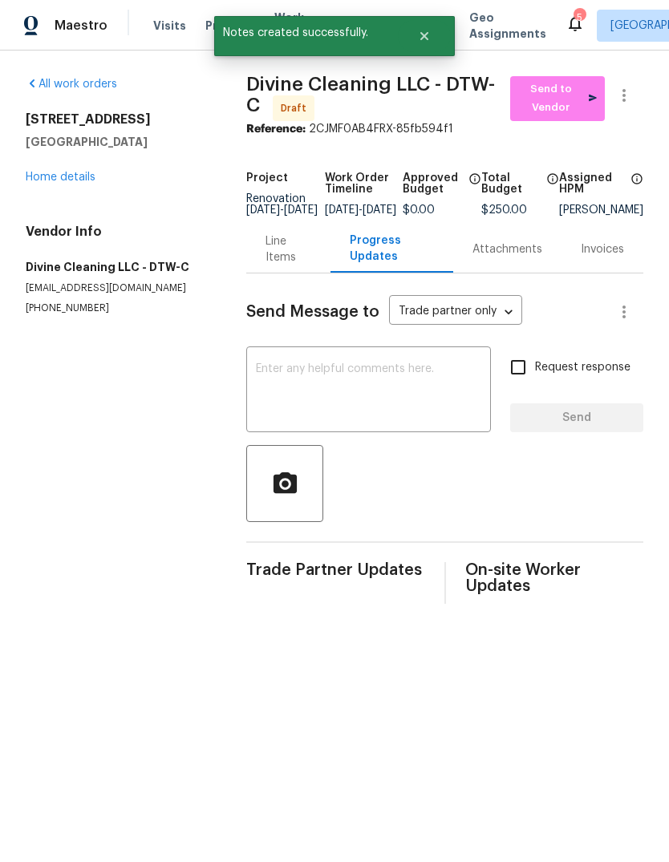
scroll to position [0, 0]
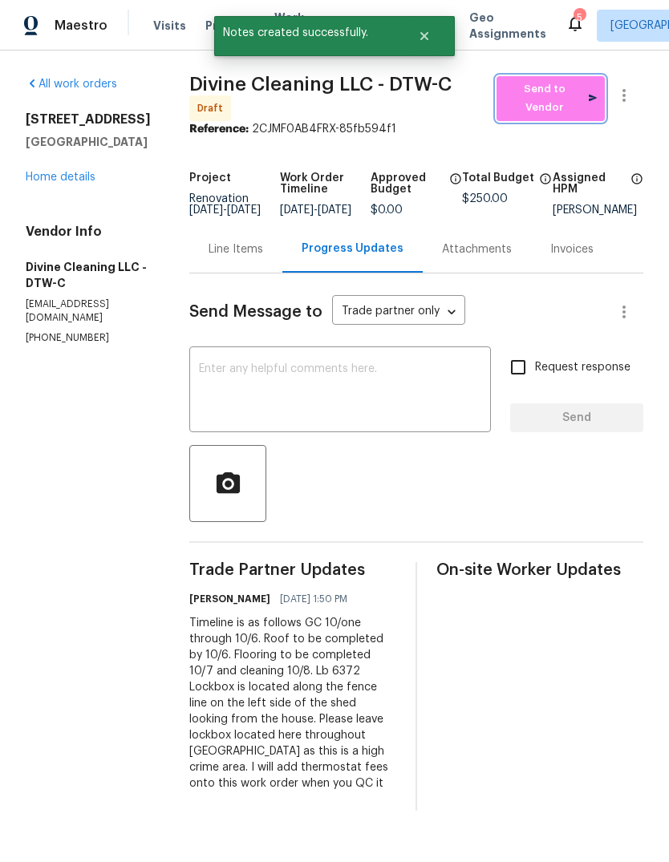
click at [564, 97] on span "Send to Vendor" at bounding box center [550, 98] width 92 height 37
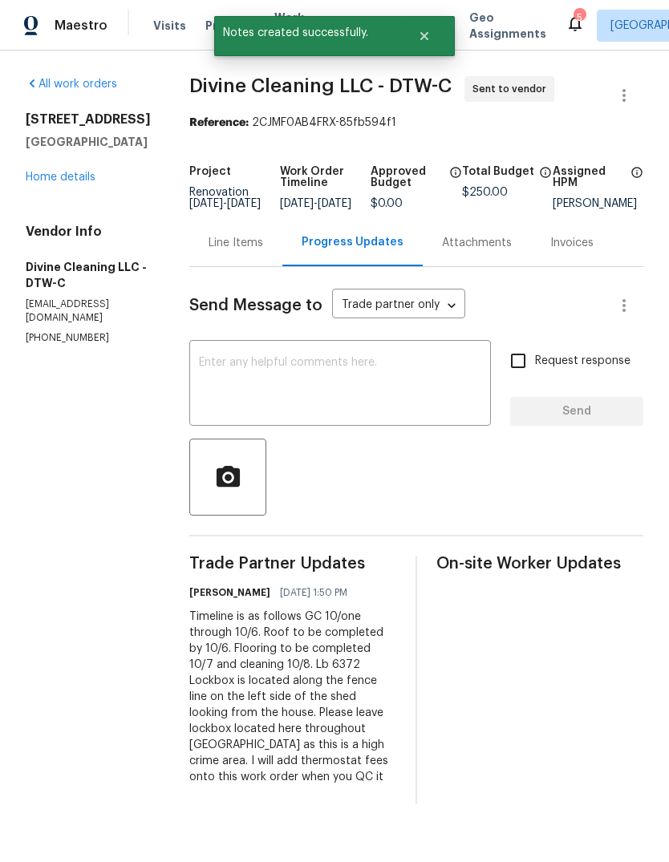
click at [85, 176] on link "Home details" at bounding box center [61, 177] width 70 height 11
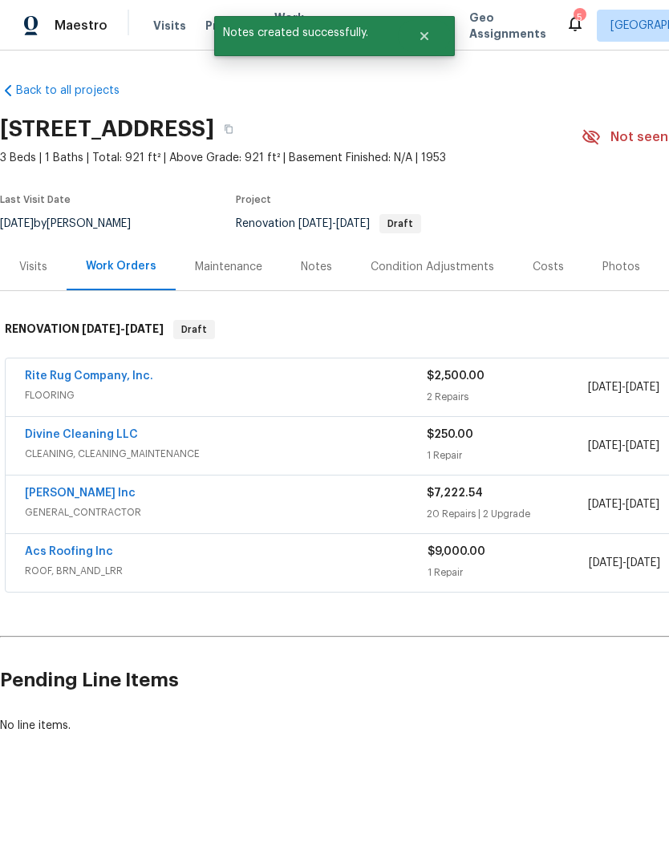
click at [76, 572] on span "ROOF, BRN_AND_LRR" at bounding box center [226, 571] width 403 height 16
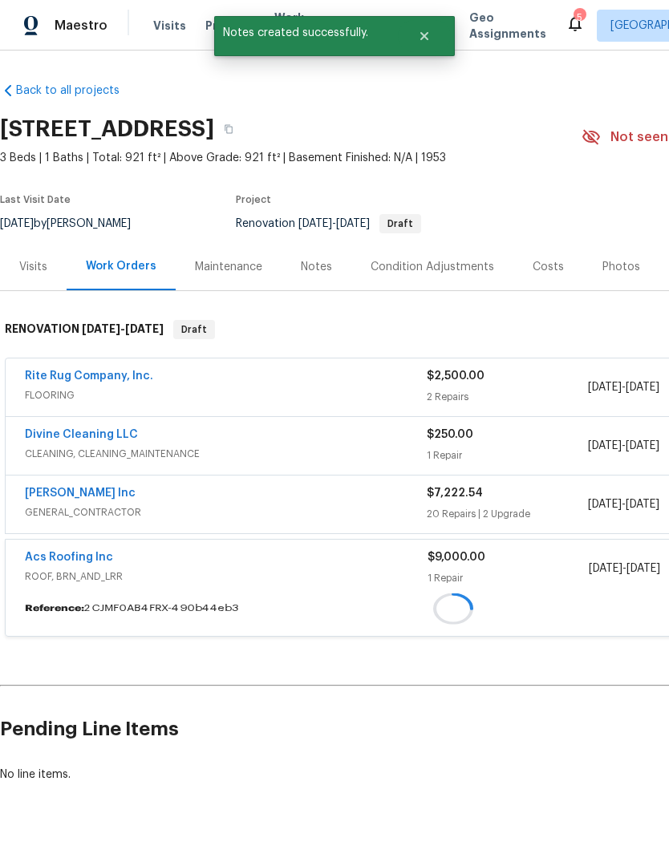
click at [75, 565] on span "Acs Roofing Inc" at bounding box center [69, 557] width 88 height 16
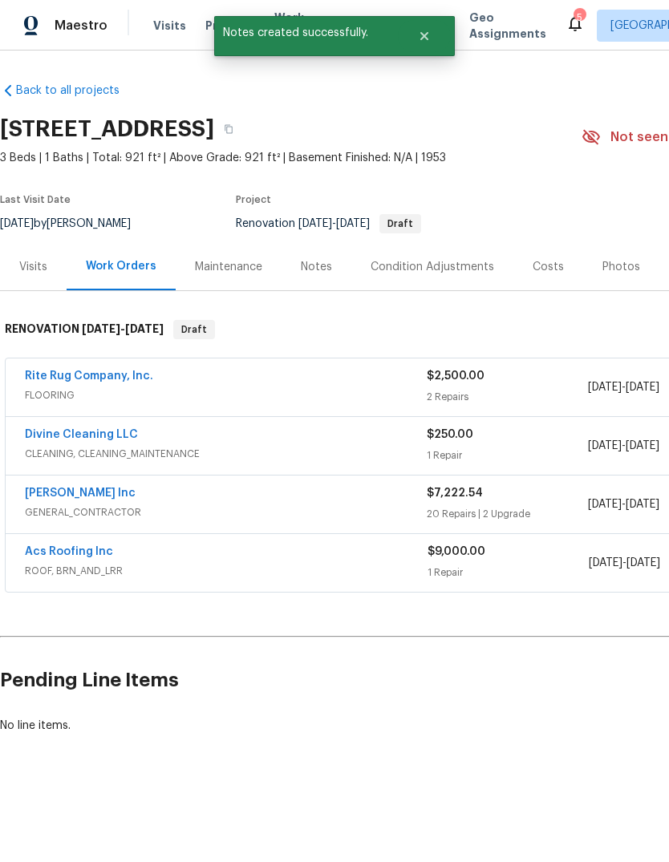
click at [91, 552] on link "Acs Roofing Inc" at bounding box center [69, 551] width 88 height 11
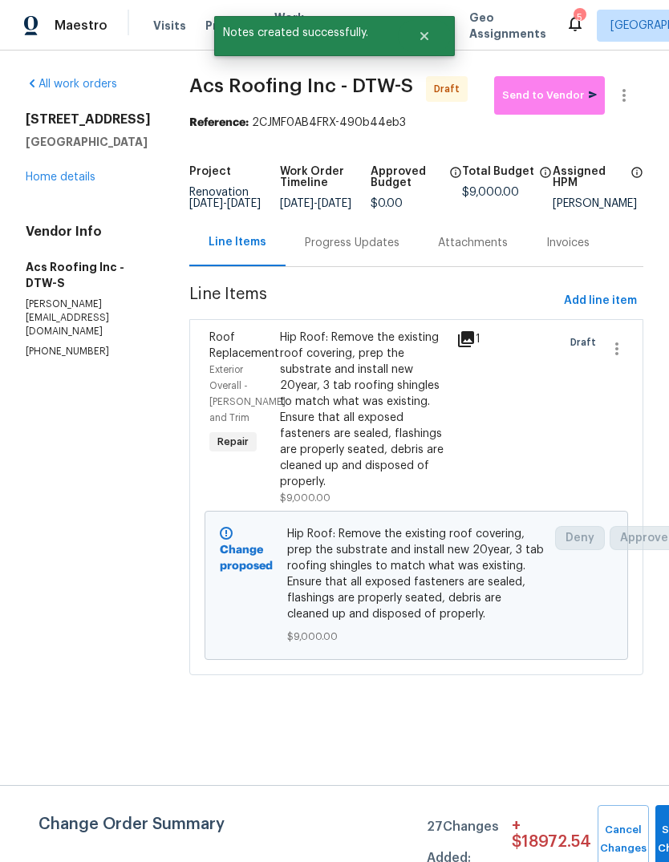
click at [343, 265] on div "Progress Updates" at bounding box center [351, 242] width 133 height 47
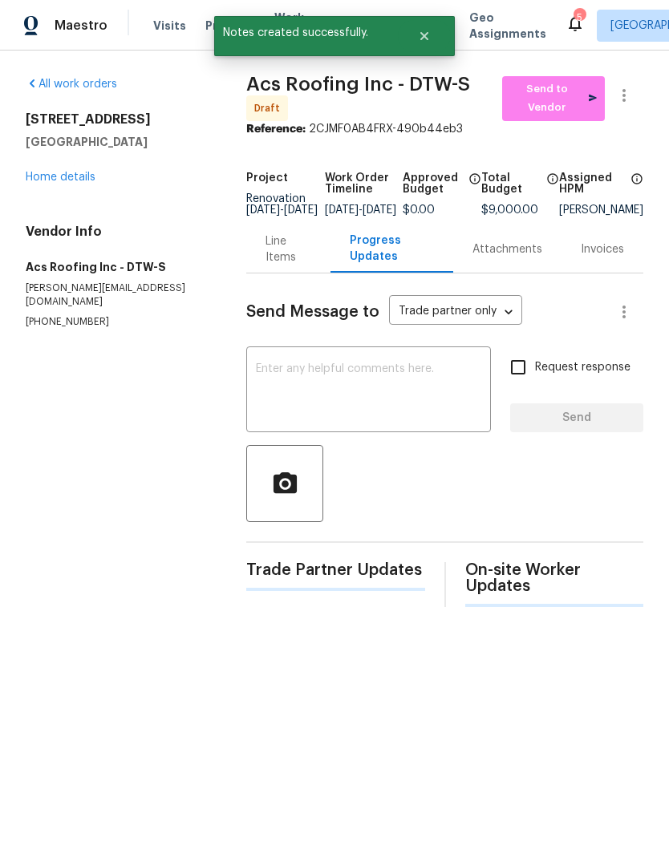
click at [319, 379] on textarea at bounding box center [368, 391] width 225 height 56
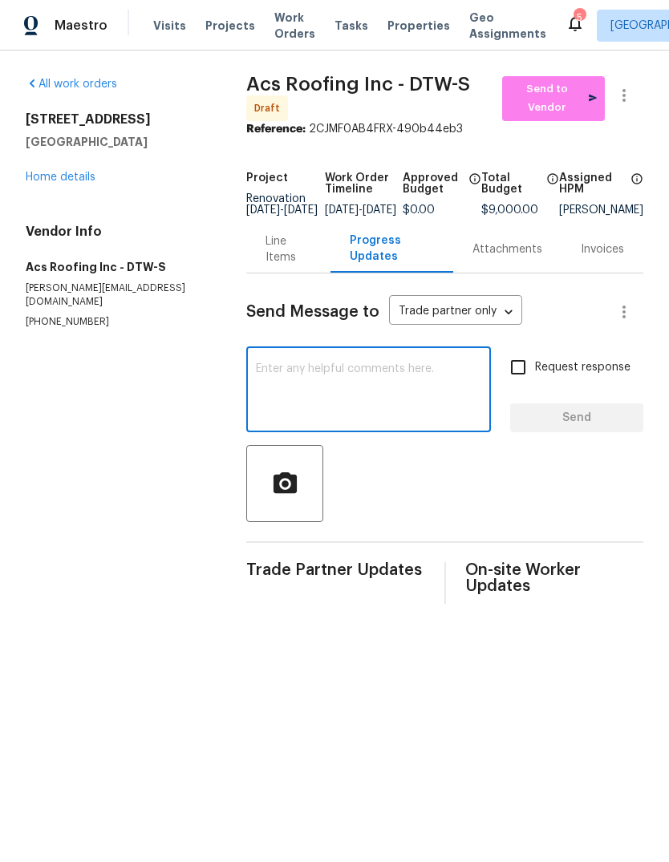
click at [264, 392] on textarea at bounding box center [368, 391] width 225 height 56
paste textarea "Timeline is as follows GC 10/one through 10/6. Roof to be completed by 10/6. Fl…"
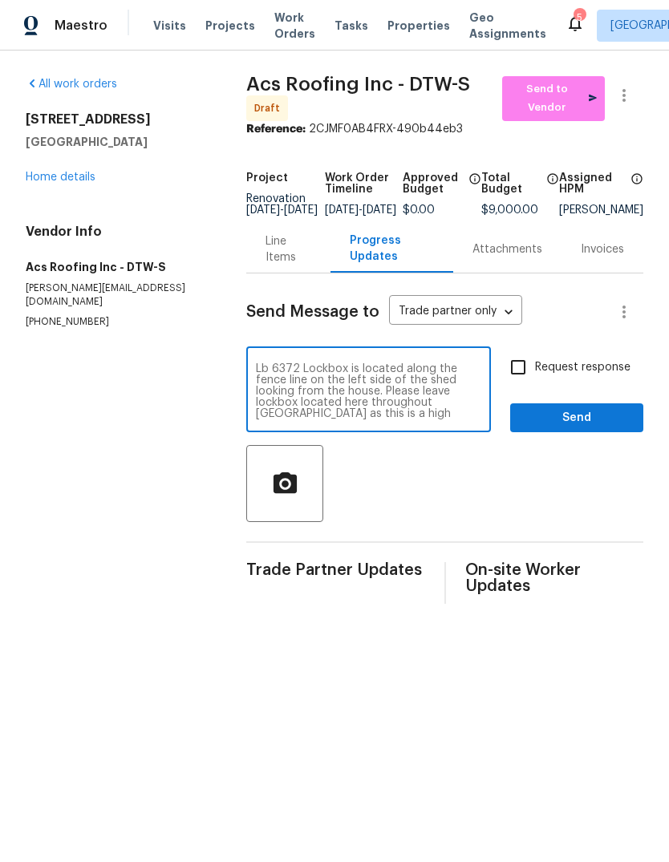
click at [256, 374] on textarea "Timeline is as follows GC 10/one through 10/6. Roof to be completed by 10/6. Fl…" at bounding box center [368, 391] width 225 height 56
click at [254, 374] on div "Timeline is as follows GC 10/one through 10/6. Roof to be completed by 10/6. Fl…" at bounding box center [368, 391] width 245 height 82
type textarea "Timeline is as follows GC 10/one through 10/6. Roof to be completed by 10/6. Fl…"
click at [615, 419] on button "Send" at bounding box center [576, 418] width 133 height 30
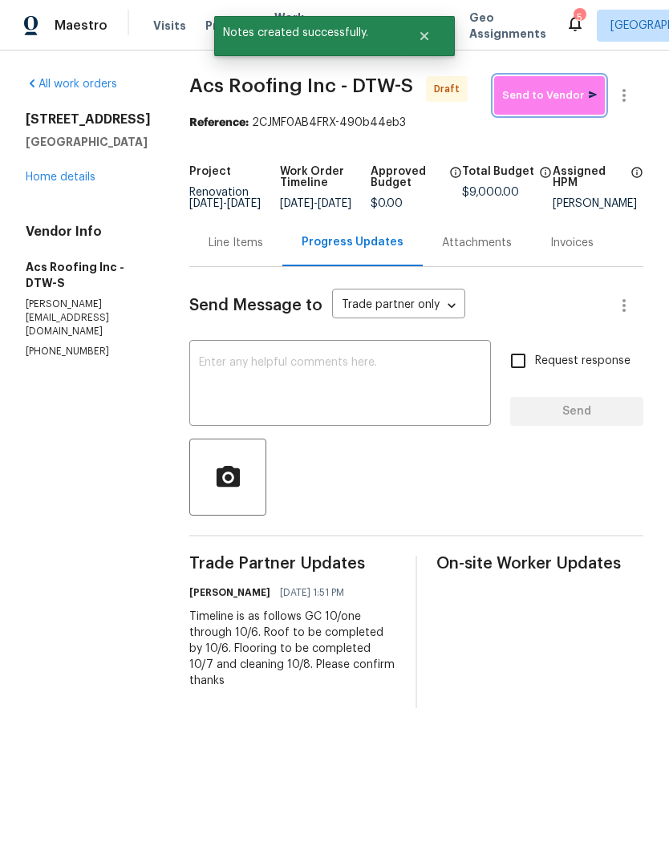
click at [569, 92] on span "Send to Vendor" at bounding box center [549, 96] width 95 height 18
click at [66, 181] on link "Home details" at bounding box center [61, 177] width 70 height 11
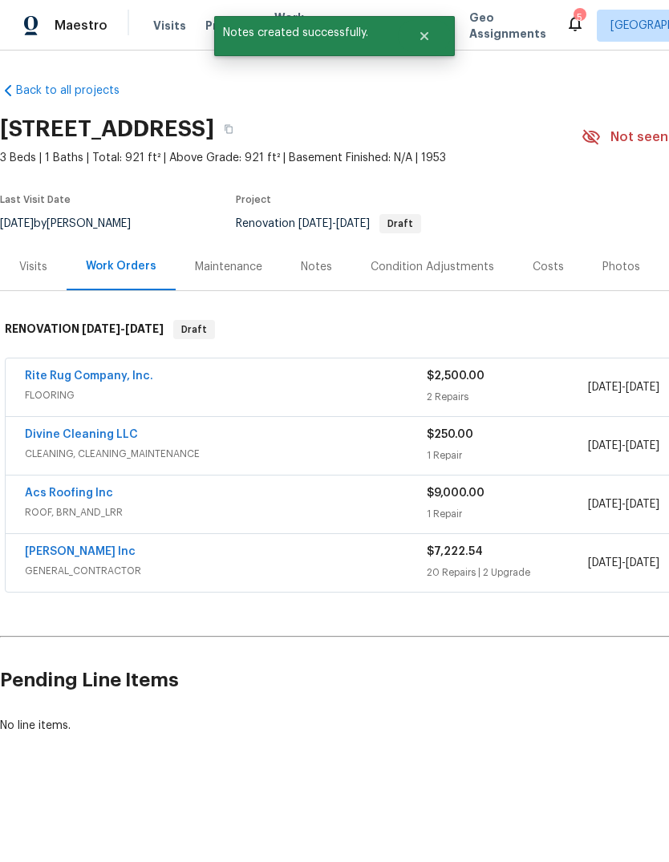
click at [302, 265] on div "Notes" at bounding box center [316, 267] width 31 height 16
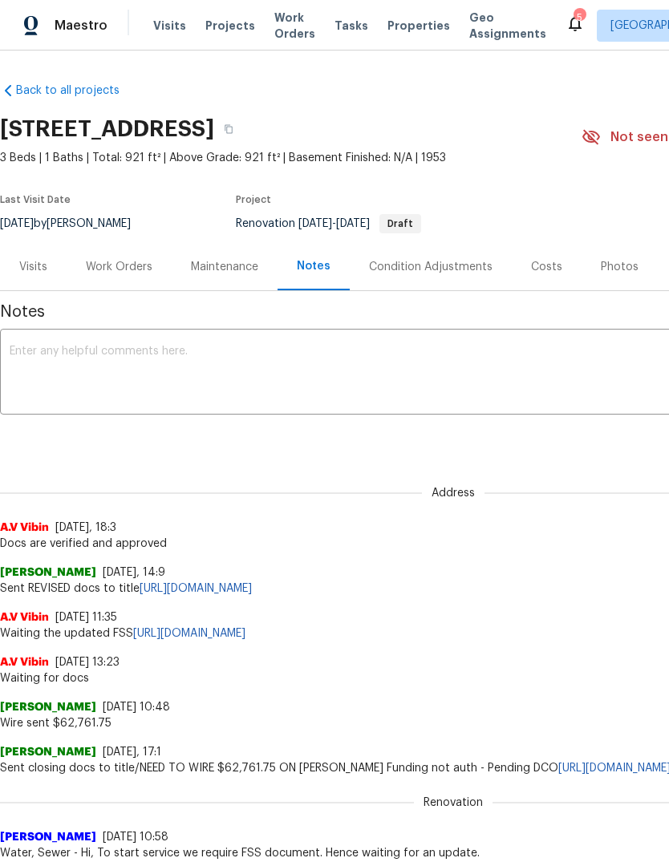
click at [260, 350] on textarea at bounding box center [453, 374] width 887 height 56
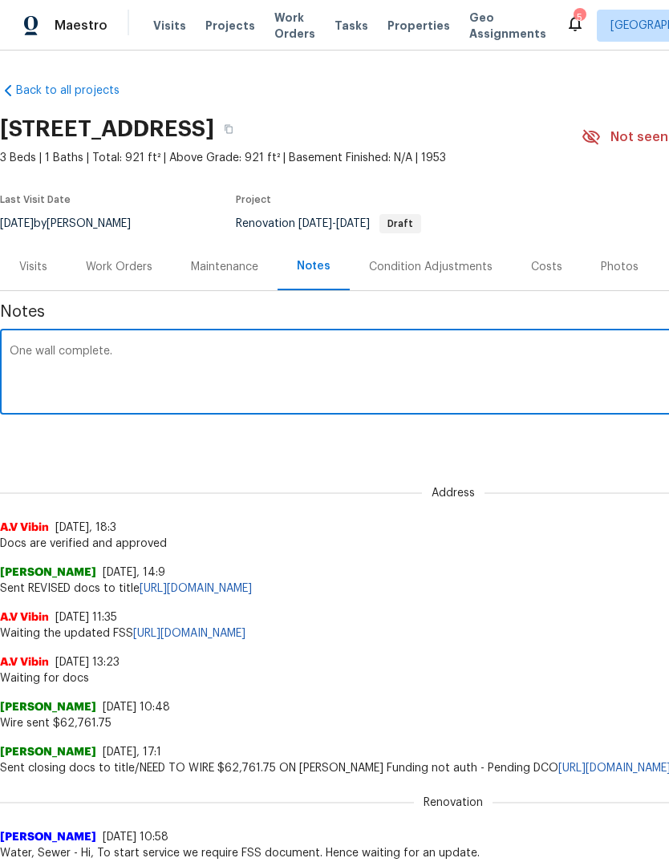
click at [127, 346] on textarea "One wall complete." at bounding box center [453, 374] width 887 height 56
paste textarea "Timeline is as follows GC 10/one through 10/6. Roof to be completed by 10/6. Fl…"
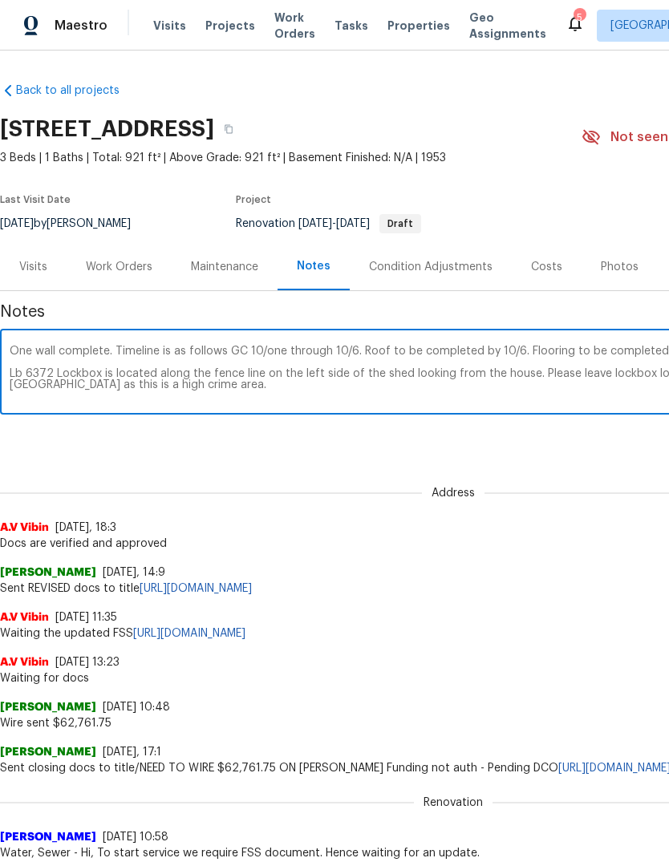
type textarea "One wall complete. Timeline is as follows GC 10/one through 10/6. Roof to be co…"
click at [575, 467] on div "Address A.V Vibin 9/30/25, 18:3 Docs are verified and approved" at bounding box center [453, 509] width 906 height 85
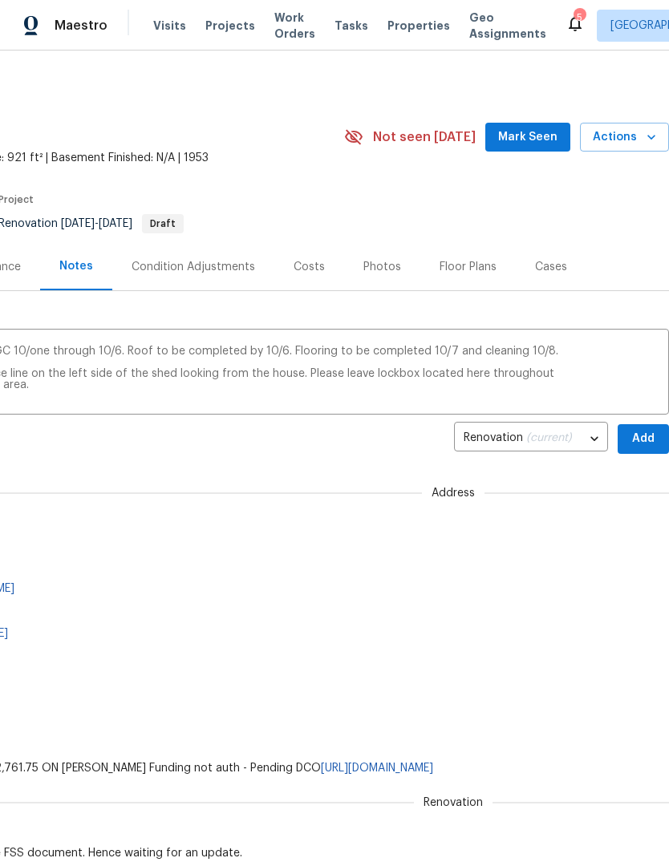
scroll to position [-1, 252]
click at [650, 435] on span "Add" at bounding box center [643, 439] width 26 height 20
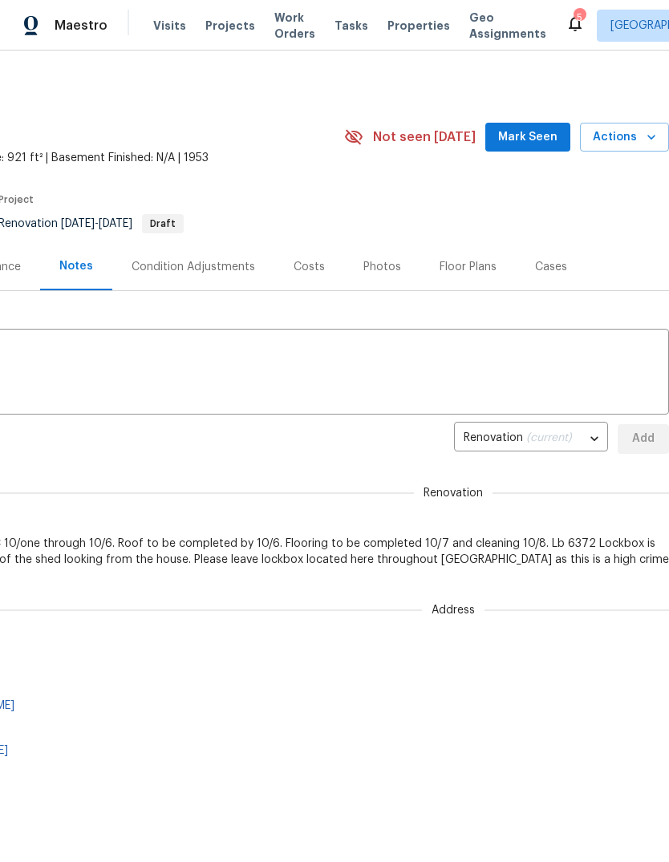
click at [521, 142] on span "Mark Seen" at bounding box center [527, 137] width 59 height 20
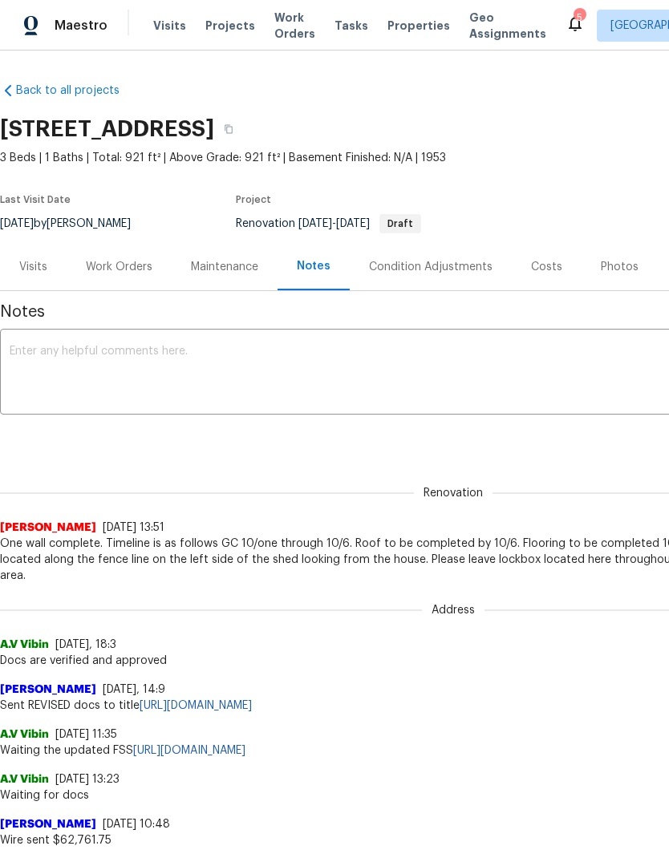
scroll to position [0, 0]
click at [573, 18] on div "5" at bounding box center [578, 18] width 11 height 16
click at [573, 17] on div "5" at bounding box center [578, 18] width 11 height 16
click at [565, 26] on icon at bounding box center [574, 23] width 19 height 19
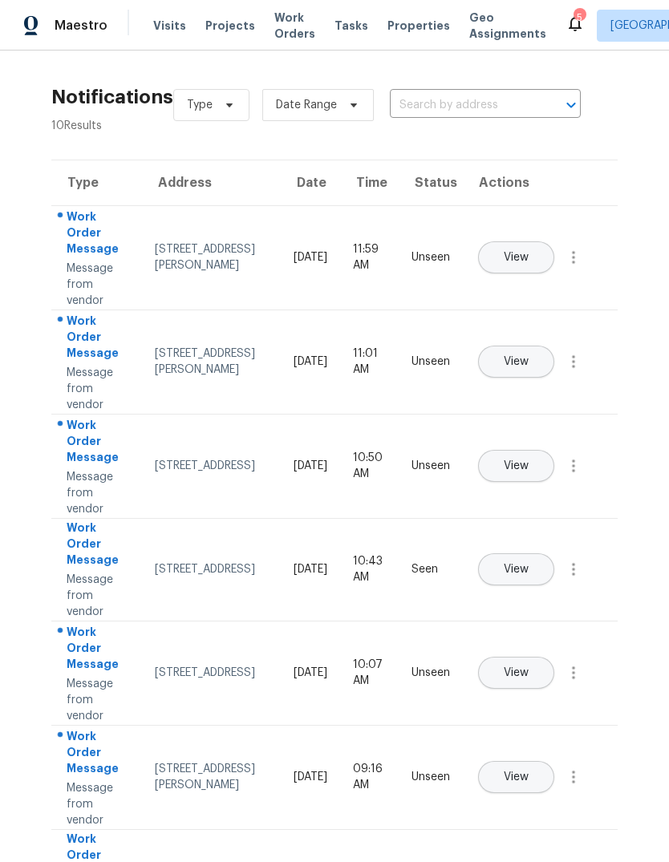
click at [409, 27] on span "Properties" at bounding box center [418, 26] width 63 height 16
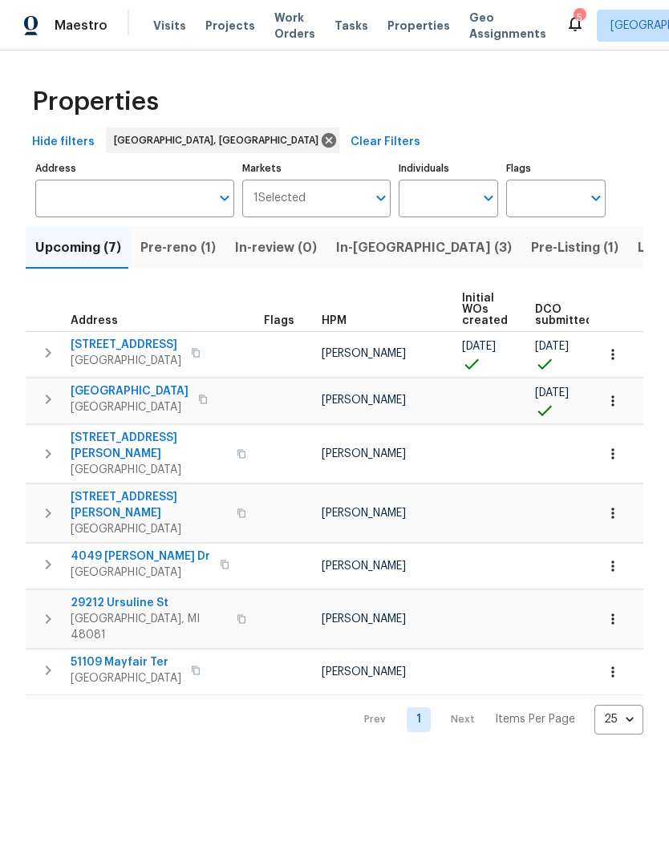
click at [356, 249] on span "In-reno (3)" at bounding box center [424, 248] width 176 height 22
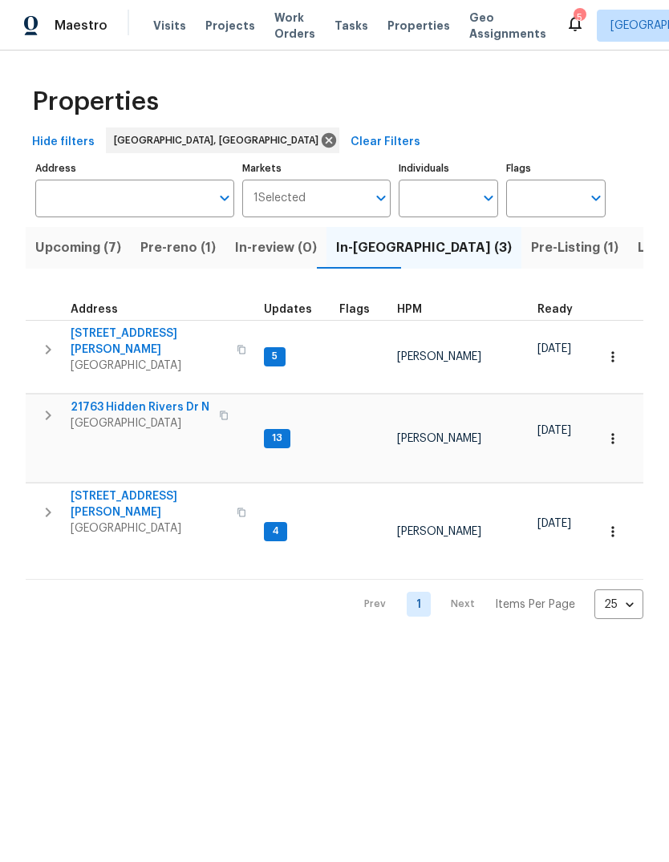
click at [172, 259] on span "Pre-reno (1)" at bounding box center [177, 248] width 75 height 22
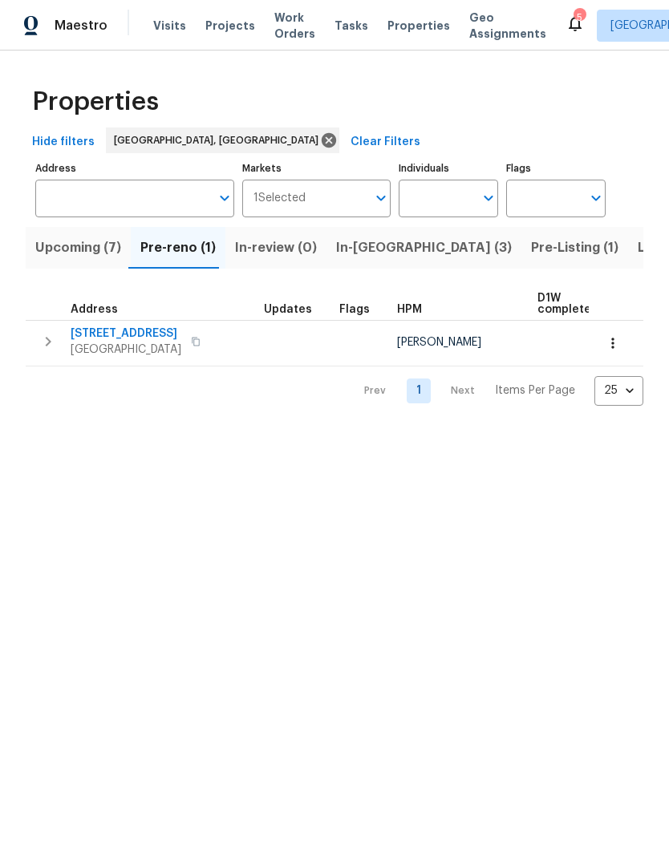
click at [371, 247] on span "In-reno (3)" at bounding box center [424, 248] width 176 height 22
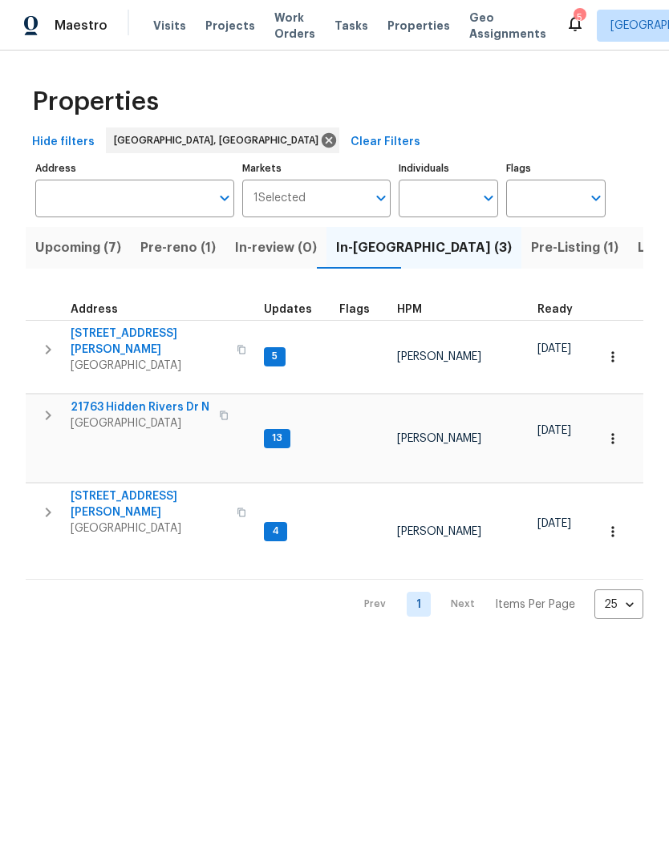
click at [173, 261] on button "Pre-reno (1)" at bounding box center [178, 248] width 95 height 42
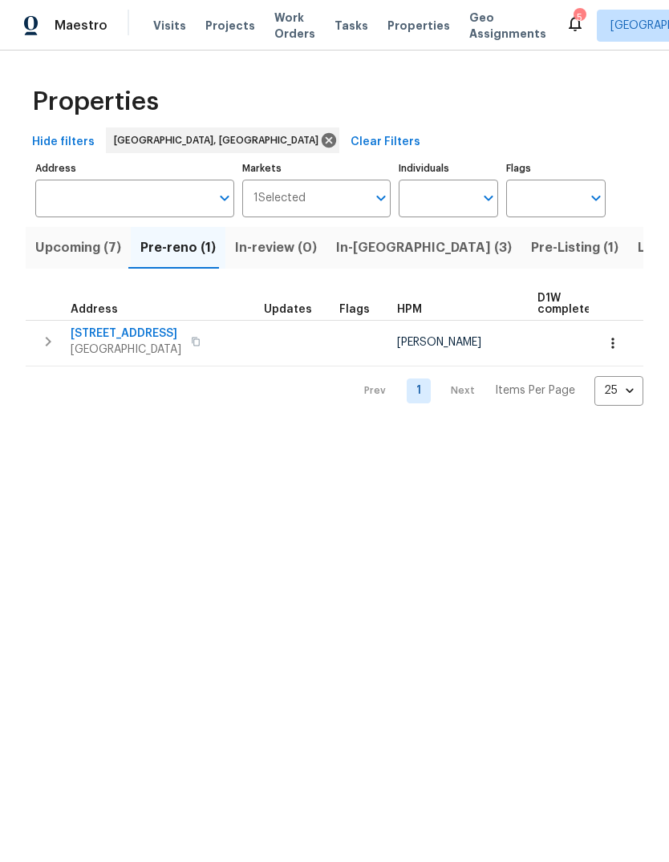
click at [76, 259] on span "Upcoming (7)" at bounding box center [78, 248] width 86 height 22
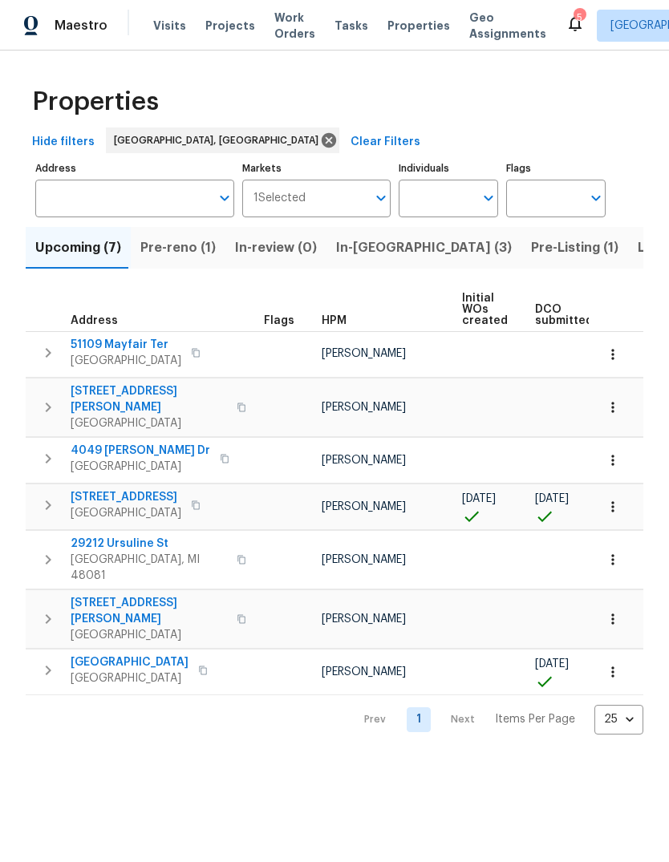
click at [190, 252] on span "Pre-reno (1)" at bounding box center [177, 248] width 75 height 22
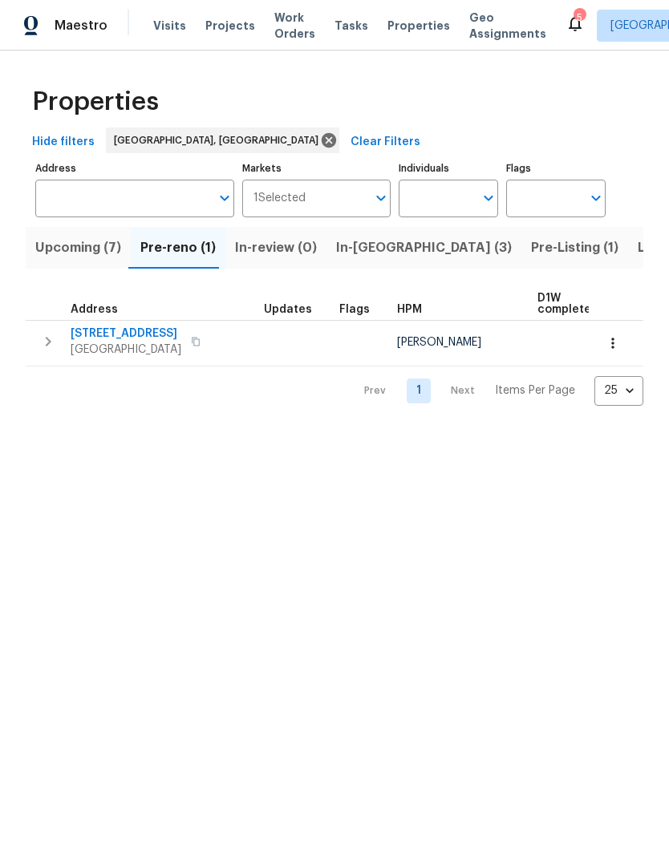
click at [77, 257] on span "Upcoming (7)" at bounding box center [78, 248] width 86 height 22
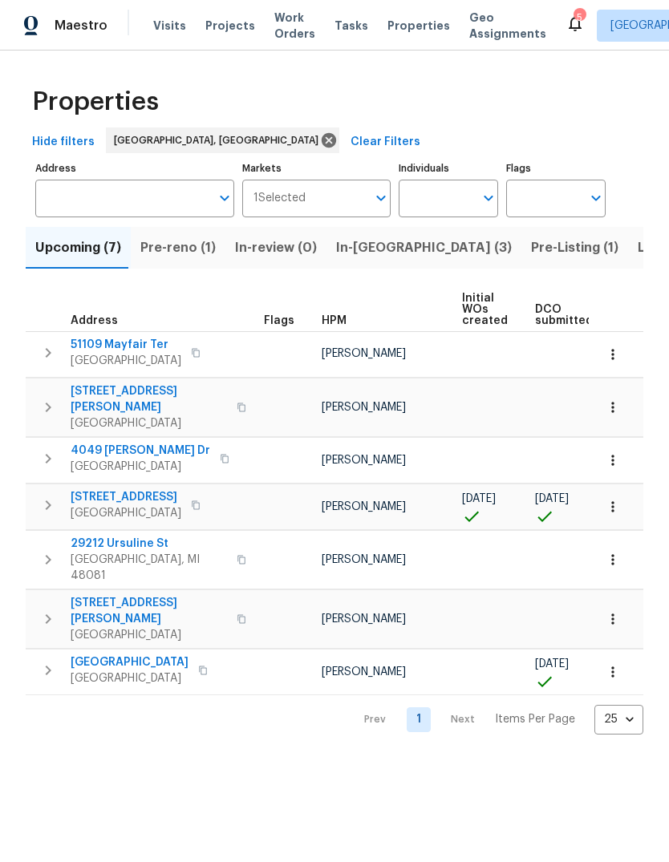
click at [204, 248] on span "Pre-reno (1)" at bounding box center [177, 248] width 75 height 22
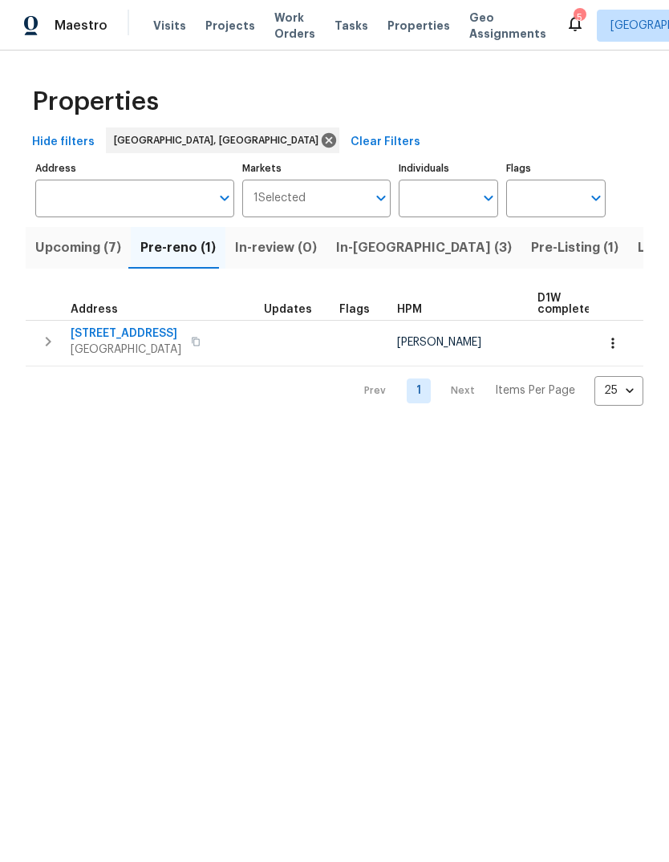
click at [186, 347] on button "button" at bounding box center [195, 341] width 19 height 22
click at [186, 337] on button "button" at bounding box center [195, 341] width 19 height 22
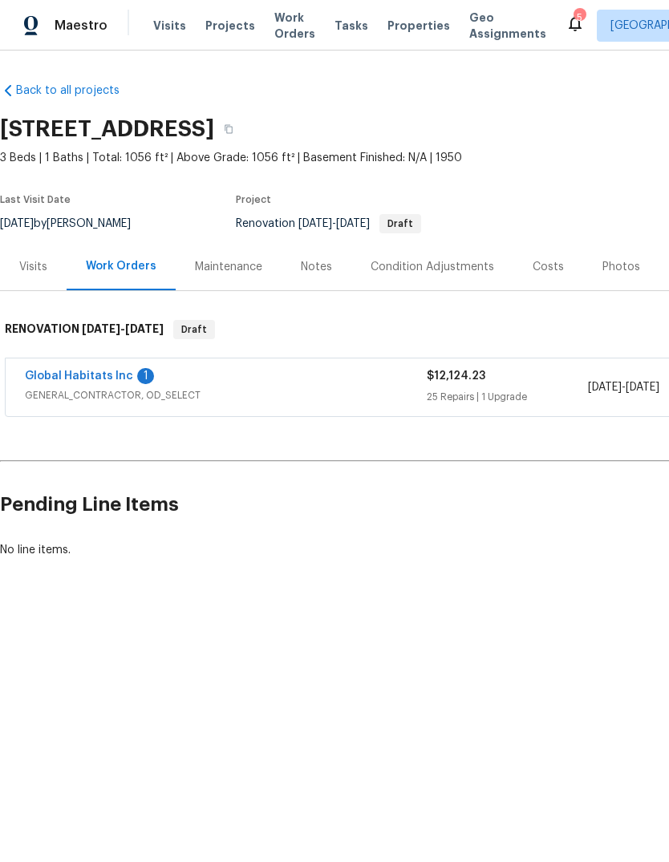
click at [124, 371] on link "Global Habitats Inc" at bounding box center [79, 375] width 108 height 11
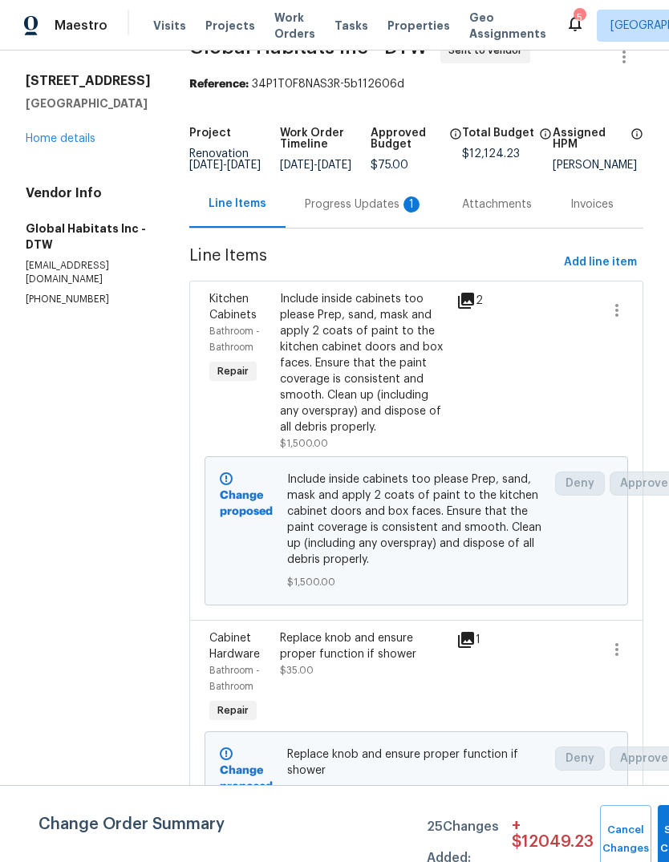
scroll to position [44, 0]
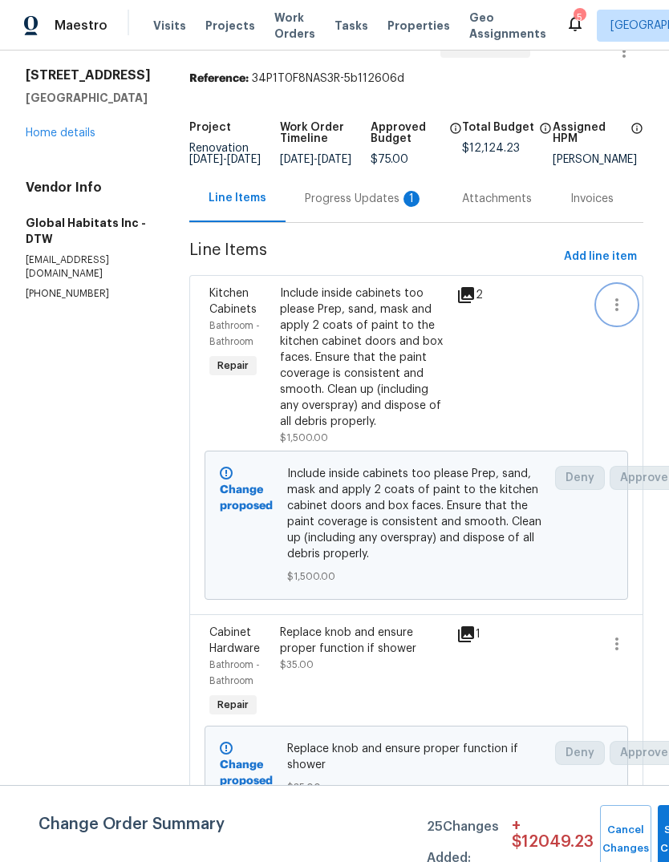
click at [615, 311] on icon "button" at bounding box center [616, 304] width 3 height 13
click at [597, 443] on div at bounding box center [334, 431] width 669 height 862
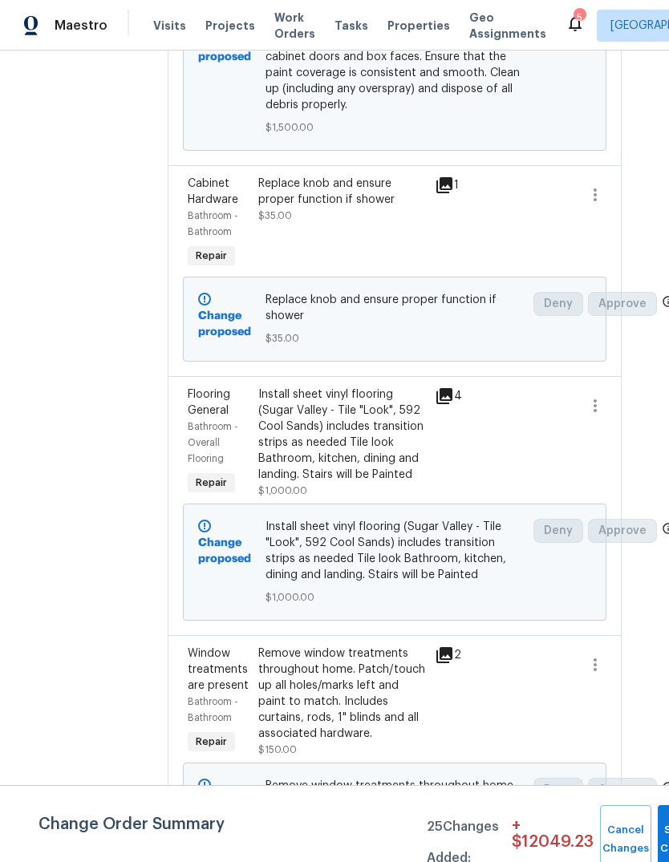
scroll to position [498, 22]
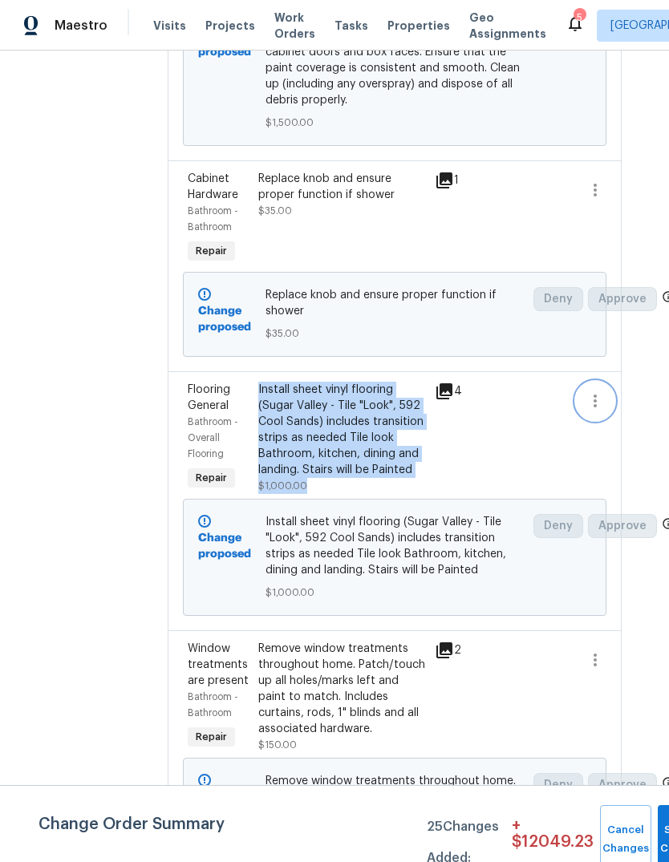
click at [593, 407] on icon "button" at bounding box center [594, 400] width 3 height 13
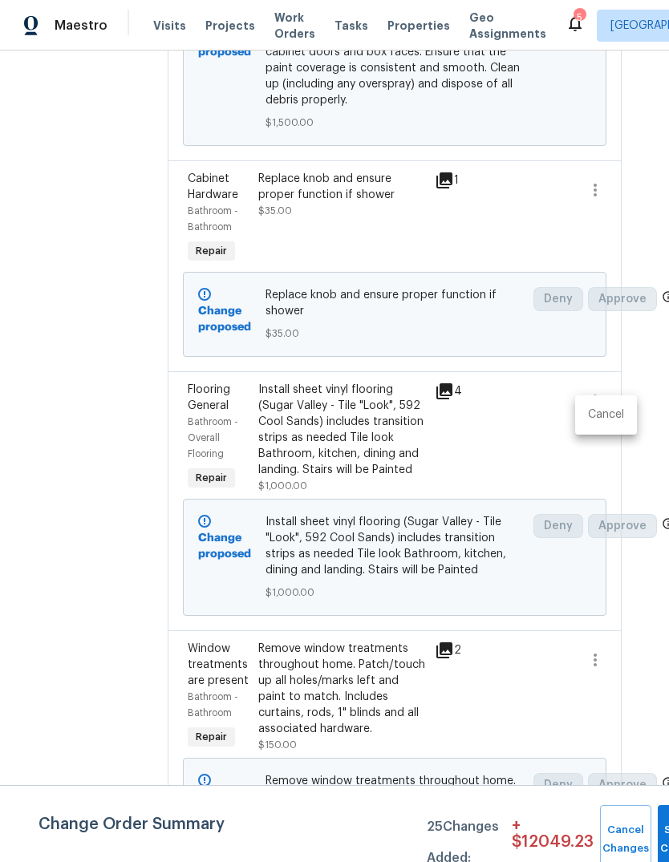
click at [611, 423] on li "Cancel" at bounding box center [606, 415] width 62 height 26
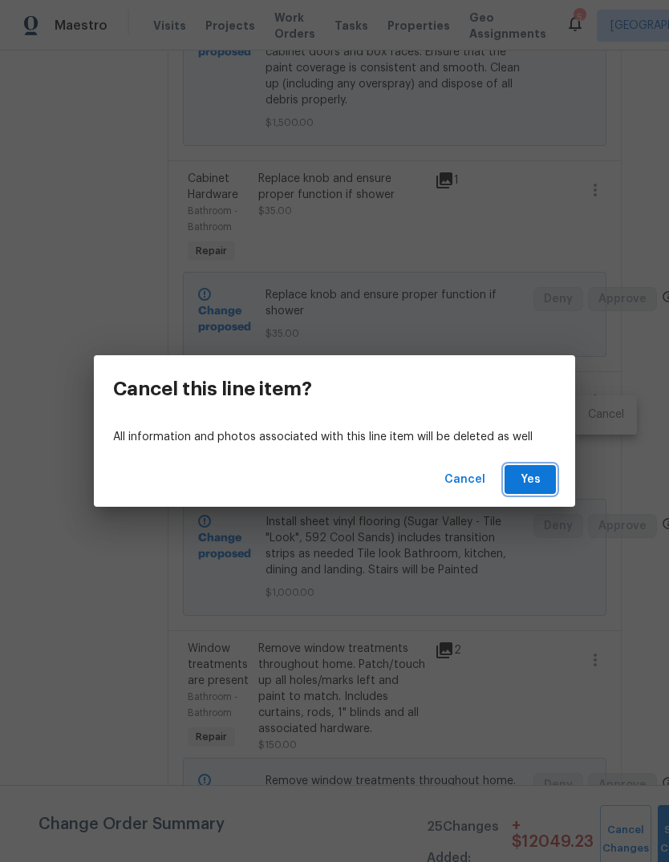
click at [525, 483] on span "Yes" at bounding box center [530, 480] width 26 height 20
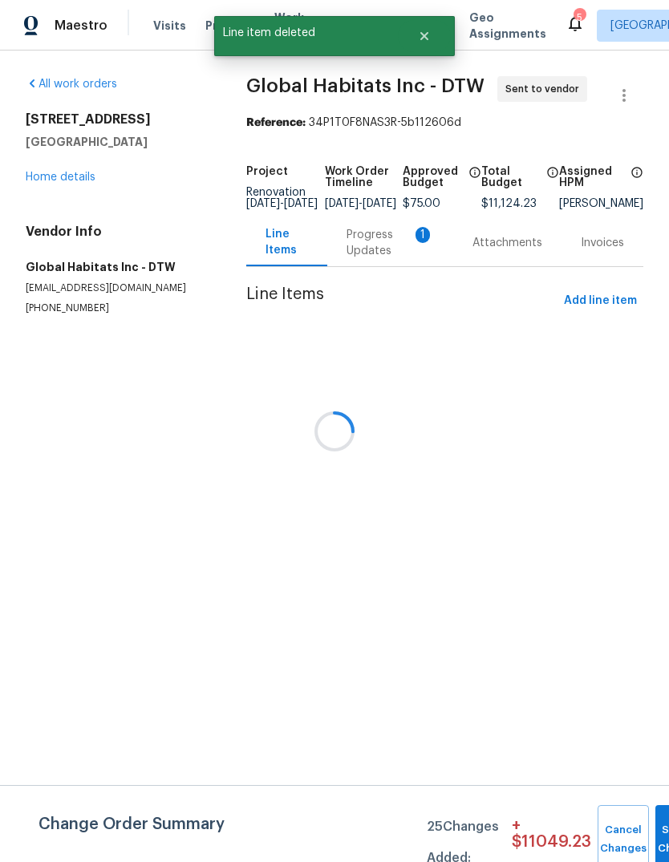
scroll to position [0, 0]
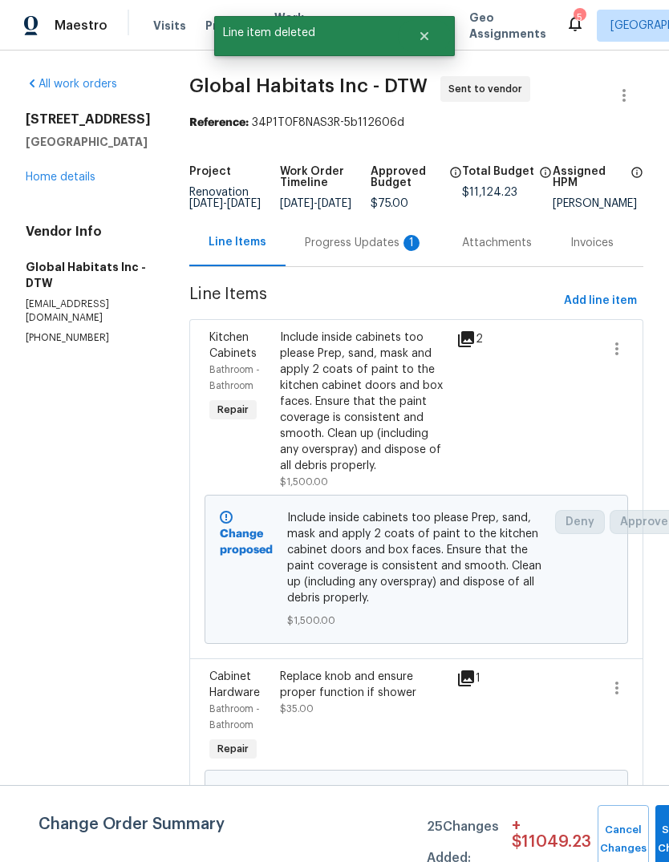
click at [68, 183] on link "Home details" at bounding box center [61, 177] width 70 height 11
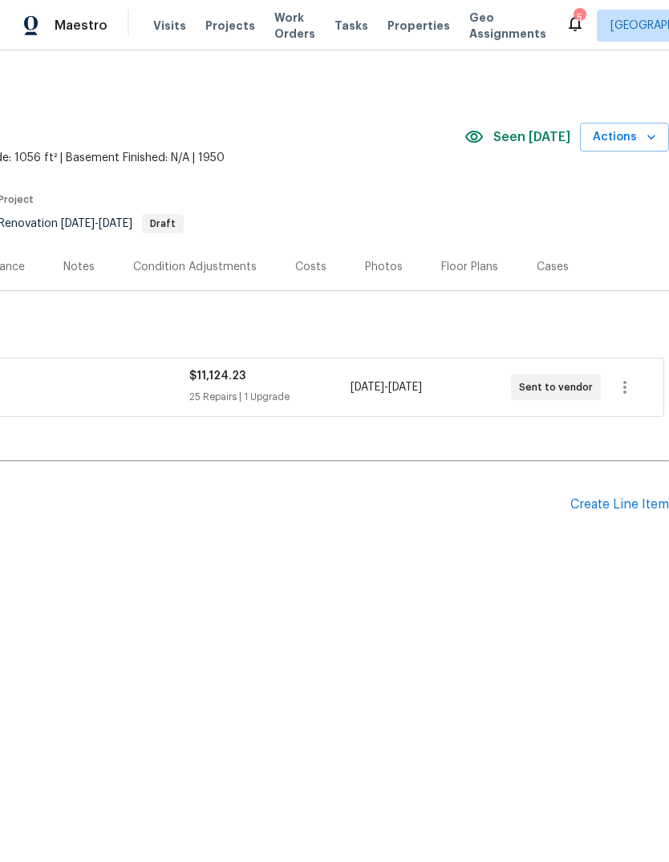
scroll to position [0, 237]
click at [625, 510] on div "Create Line Item" at bounding box center [619, 504] width 99 height 15
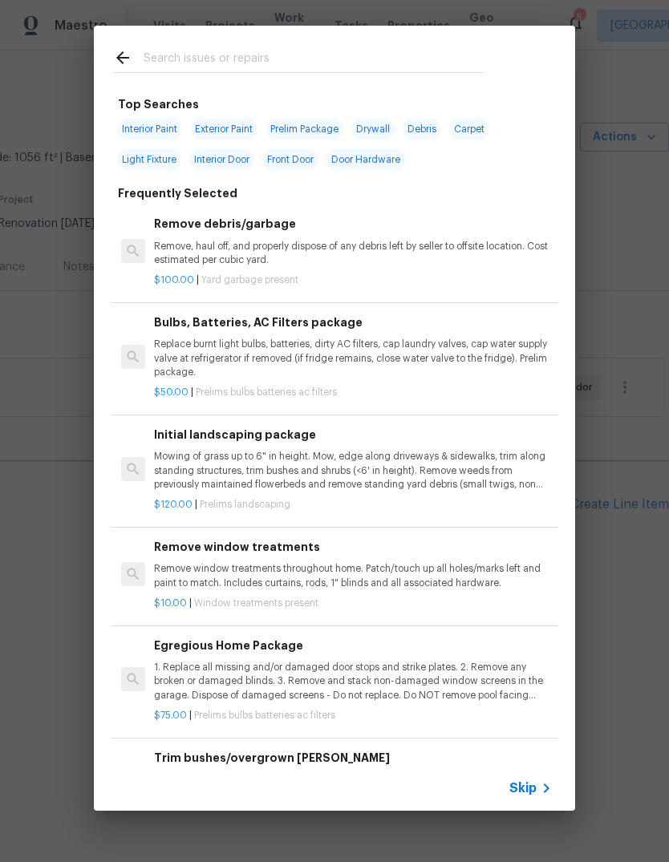
click at [285, 65] on input "text" at bounding box center [314, 60] width 340 height 24
type input "Vinyl"
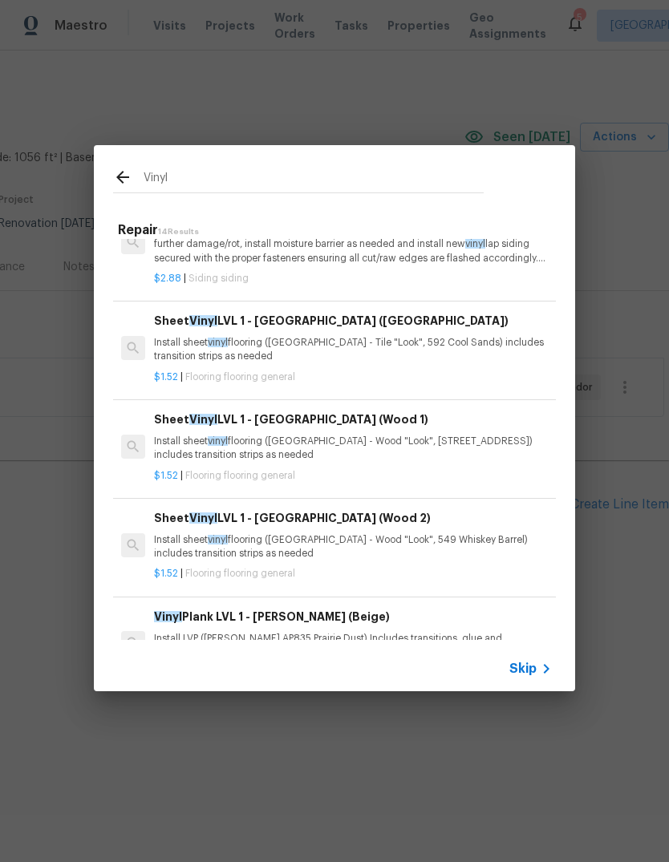
scroll to position [496, 0]
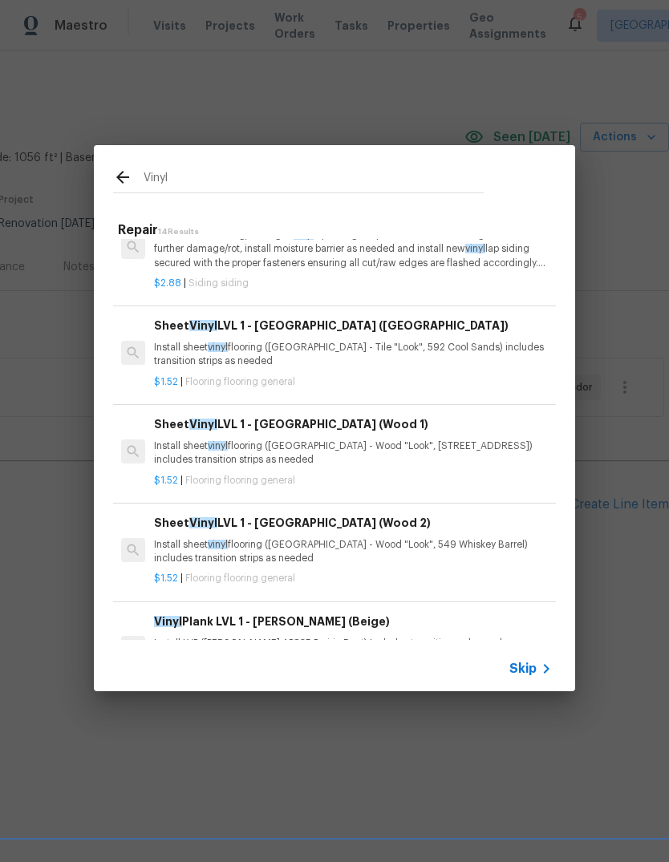
click at [419, 348] on p "Install sheet vinyl flooring (Sugar Valley - Tile "Look", 592 Cool Sands) inclu…" at bounding box center [353, 354] width 398 height 27
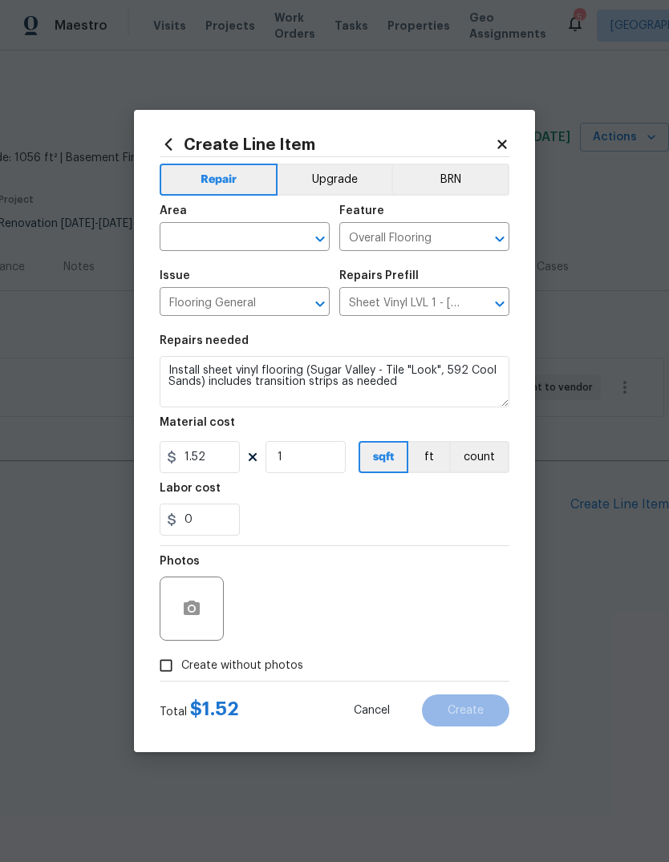
click at [229, 233] on input "text" at bounding box center [222, 238] width 125 height 25
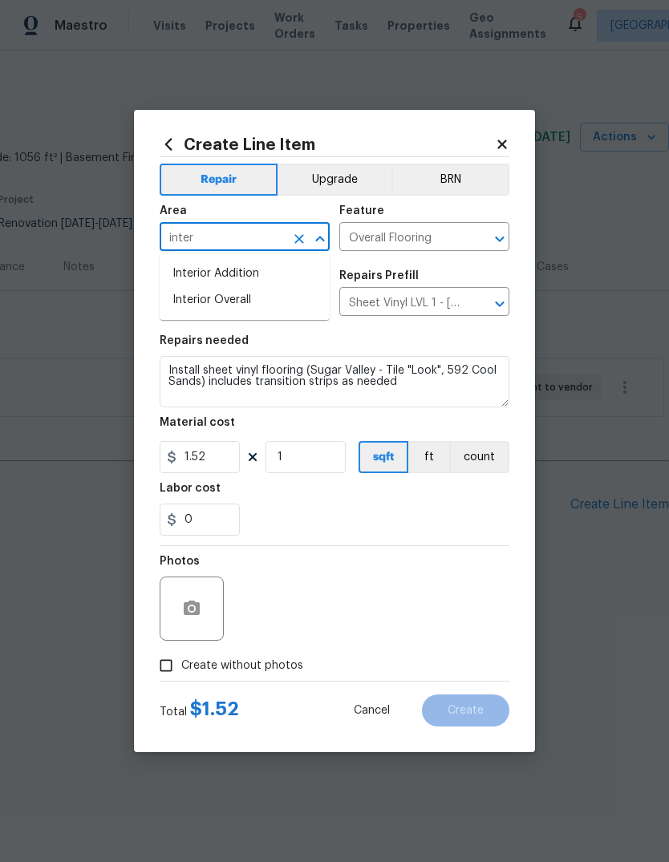
click at [265, 305] on li "Interior Overall" at bounding box center [245, 300] width 170 height 26
type input "Interior Overall"
click at [349, 397] on textarea "Install sheet vinyl flooring (Sugar Valley - Tile "Look", 592 Cool Sands) inclu…" at bounding box center [335, 381] width 350 height 51
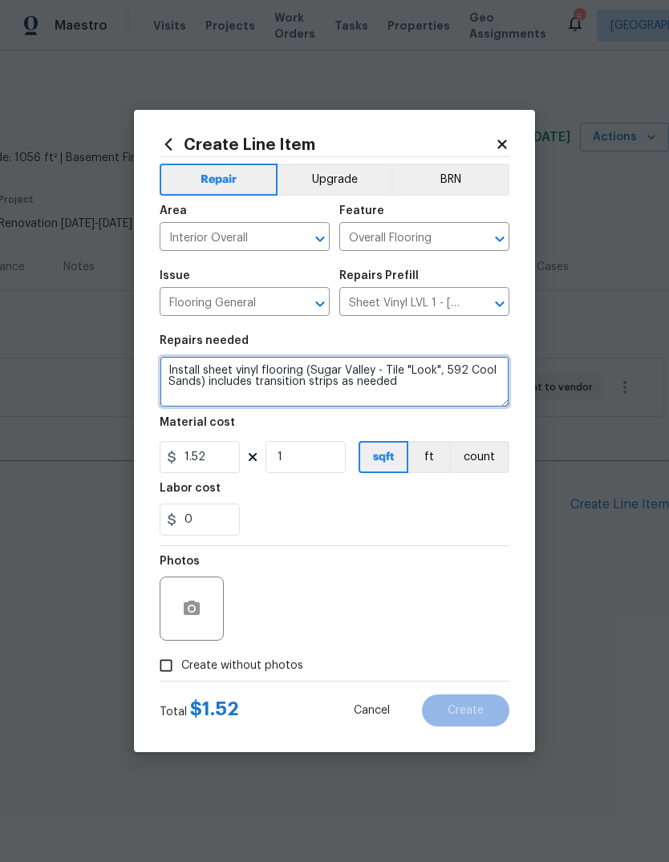
click at [217, 383] on textarea "Install sheet vinyl flooring (Sugar Valley - Tile "Look", 592 Cool Sands) inclu…" at bounding box center [335, 381] width 350 height 51
click at [273, 381] on textarea "Install sheet vinyl flooring (Sugar Valley - Tile "Look", 592 Cool Sands) inclu…" at bounding box center [335, 381] width 350 height 51
click at [272, 381] on textarea "Install sheet vinyl flooring (Sugar Valley - Tile "Look", 592 Cool Sands) inclu…" at bounding box center [335, 381] width 350 height 51
click at [288, 377] on textarea "Install sheet vinyl flooring (Sugar Valley - Tile "Look", 592 Cool Sands) inclu…" at bounding box center [335, 381] width 350 height 51
click at [287, 377] on textarea "Install sheet vinyl flooring (Sugar Valley - Tile "Look", 592 Cool Sands) inclu…" at bounding box center [335, 381] width 350 height 51
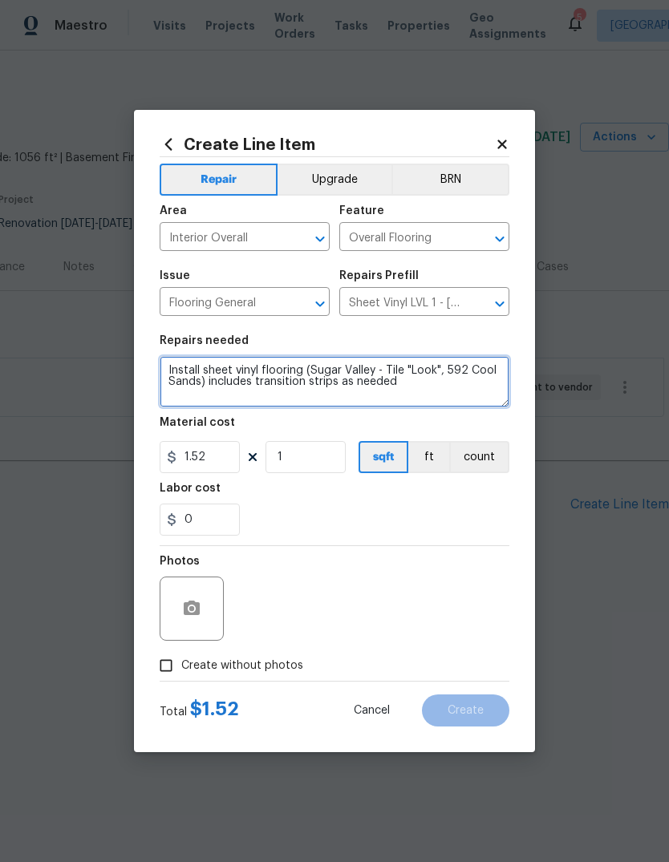
paste textarea "Tile look Bathroom, kitchen, dining and landing. Stairs will be Painted $1,000.…"
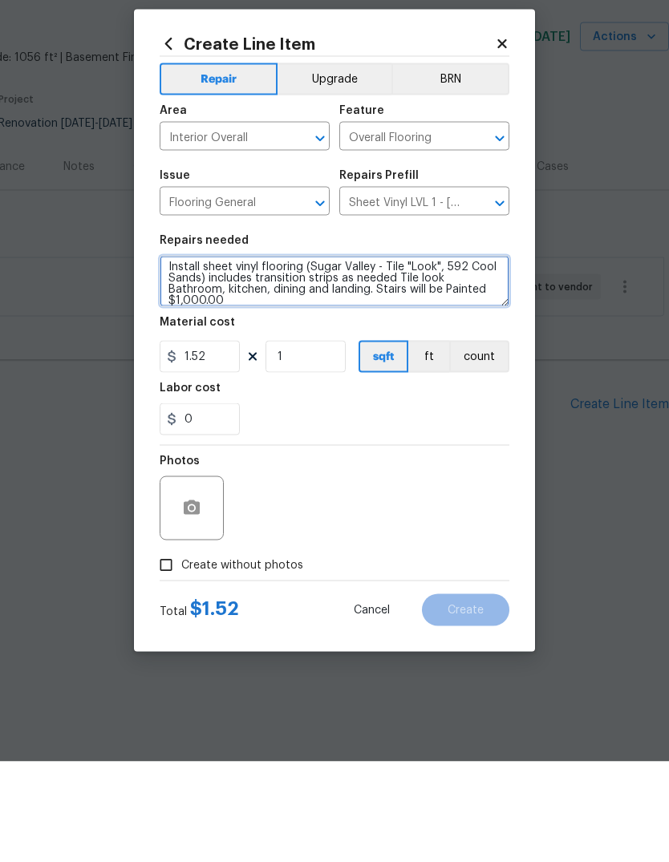
type textarea "Install sheet vinyl flooring (Sugar Valley - Tile "Look", 592 Cool Sands) inclu…"
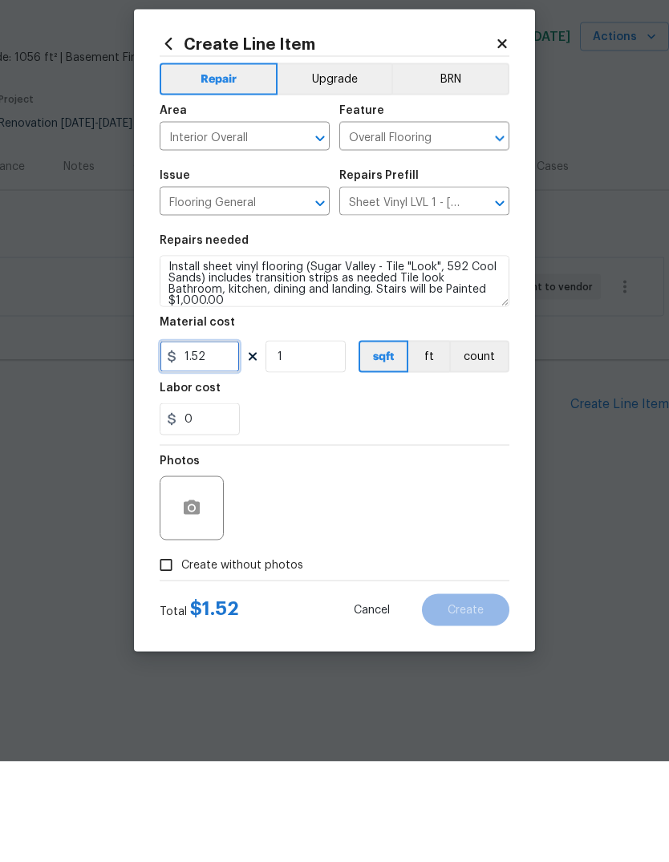
click at [213, 441] on input "1.52" at bounding box center [200, 457] width 80 height 32
click at [212, 441] on input "1.52" at bounding box center [200, 457] width 80 height 32
click at [204, 441] on input "1.52" at bounding box center [200, 457] width 80 height 32
type input "1000"
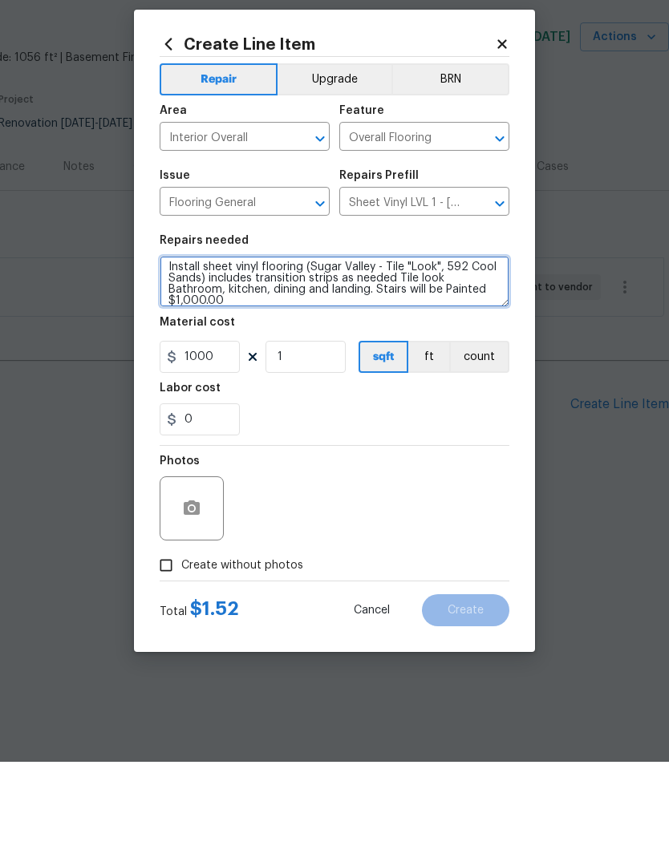
click at [307, 356] on textarea "Install sheet vinyl flooring (Sugar Valley - Tile "Look", 592 Cool Sands) inclu…" at bounding box center [335, 381] width 350 height 51
type textarea "Install sheet vinyl flooring (Sugar Valley - Tile "Look", 592 Cool Sands) inclu…"
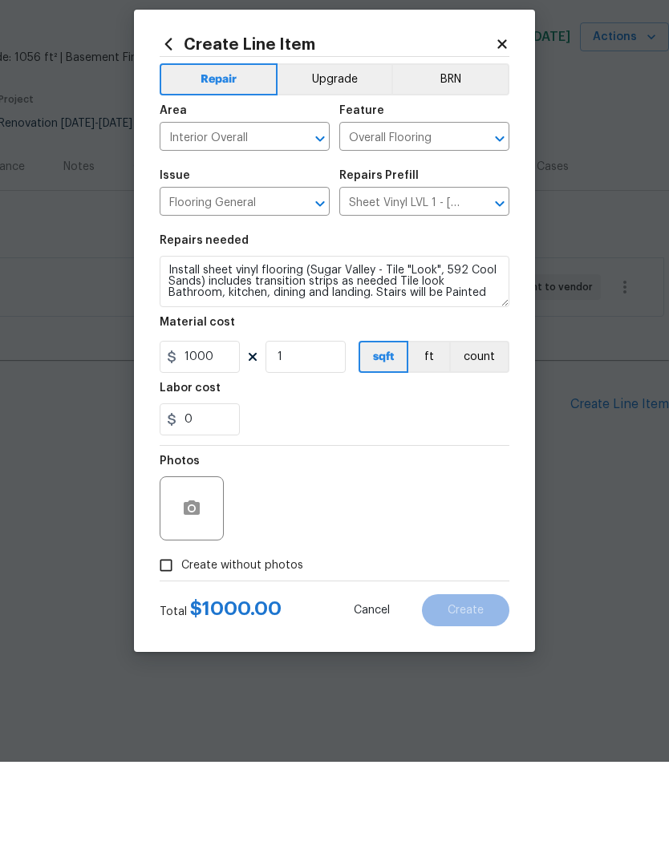
click at [439, 504] on div "0" at bounding box center [335, 520] width 350 height 32
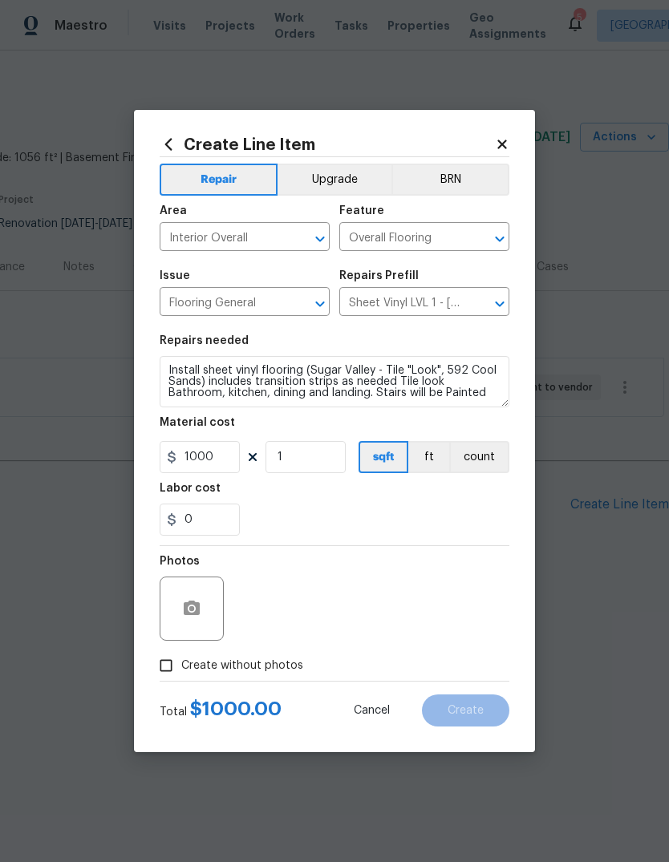
click at [265, 674] on span "Create without photos" at bounding box center [242, 665] width 122 height 17
click at [181, 674] on input "Create without photos" at bounding box center [166, 665] width 30 height 30
click at [263, 668] on span "Create without photos" at bounding box center [242, 665] width 122 height 17
click at [181, 668] on input "Create without photos" at bounding box center [166, 665] width 30 height 30
checkbox input "false"
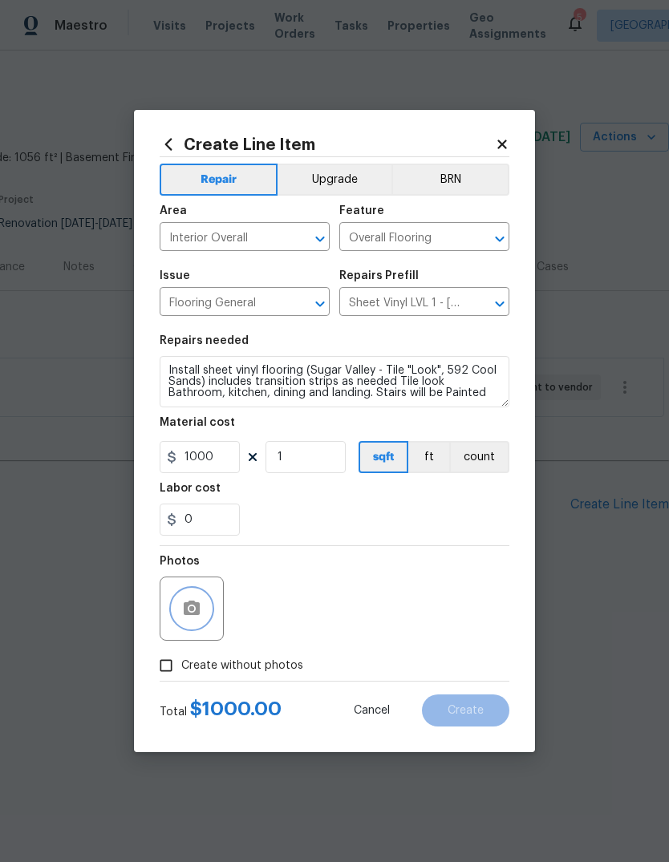
click at [191, 621] on button "button" at bounding box center [191, 608] width 38 height 38
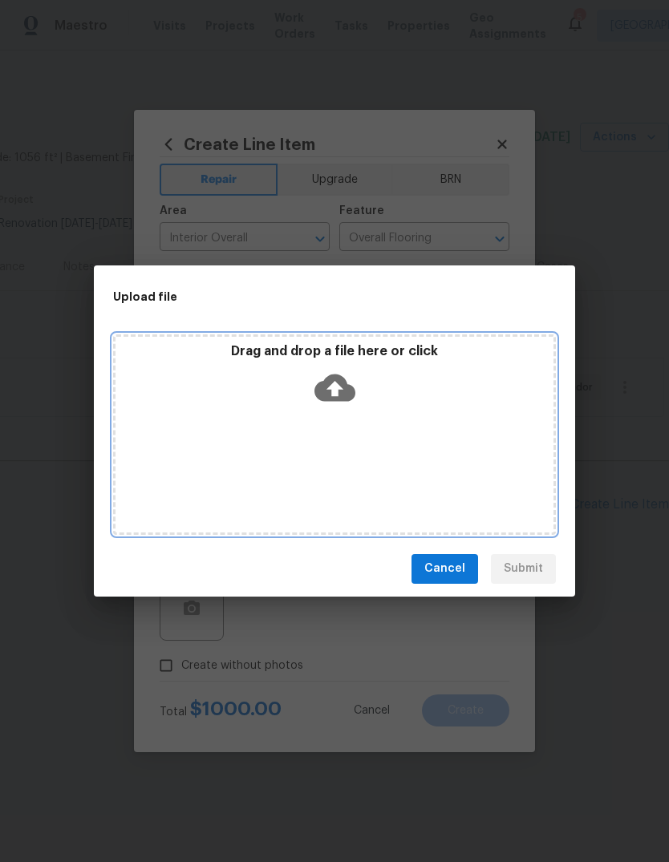
click at [426, 369] on div "Drag and drop a file here or click" at bounding box center [334, 377] width 438 height 69
click at [408, 334] on div "Drag and drop a file here or click" at bounding box center [334, 434] width 443 height 200
click at [433, 337] on div "Drag and drop a file here or click" at bounding box center [334, 434] width 443 height 200
click at [407, 359] on p "Drag and drop a file here or click" at bounding box center [334, 351] width 438 height 17
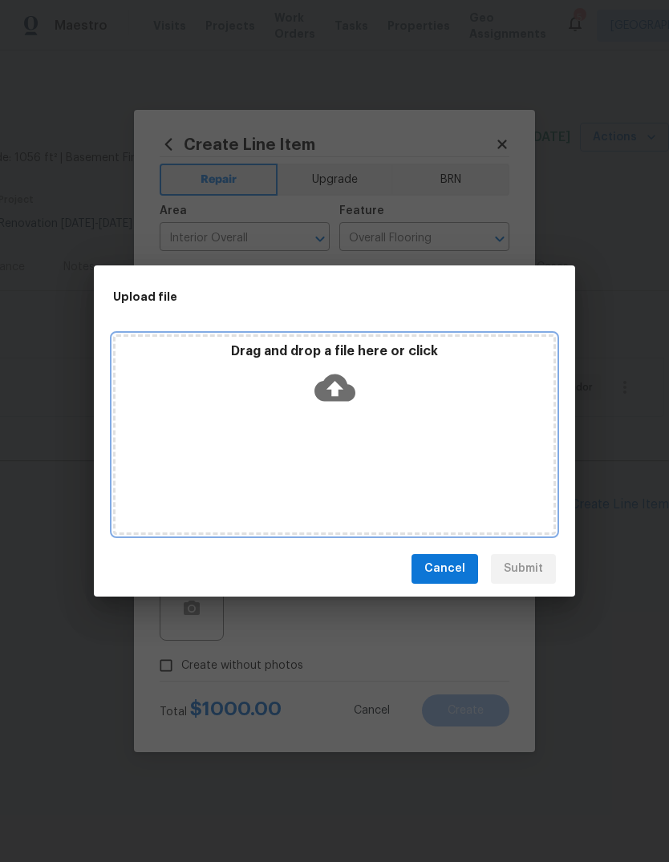
click at [419, 362] on div "Drag and drop a file here or click" at bounding box center [334, 377] width 438 height 69
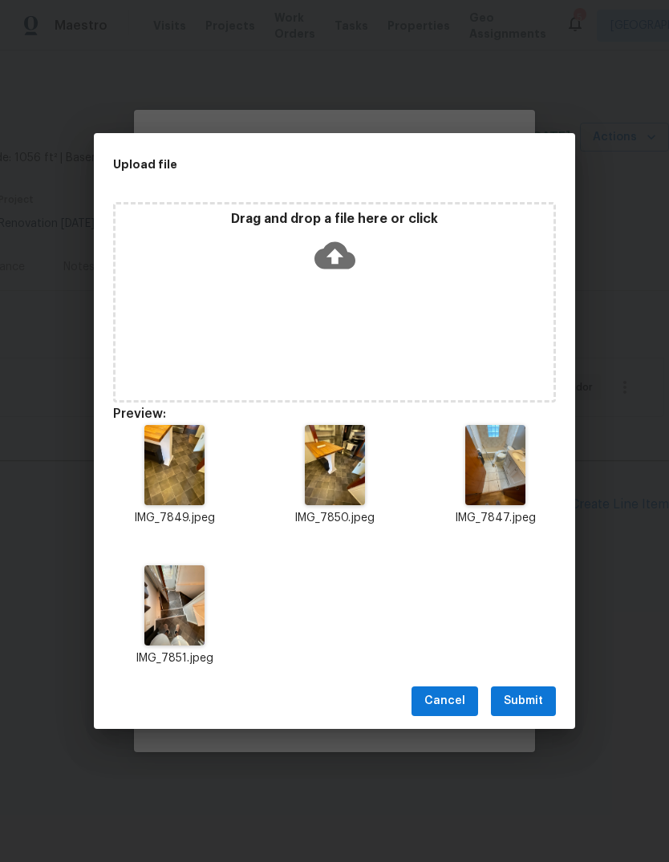
click at [523, 698] on span "Submit" at bounding box center [523, 701] width 39 height 20
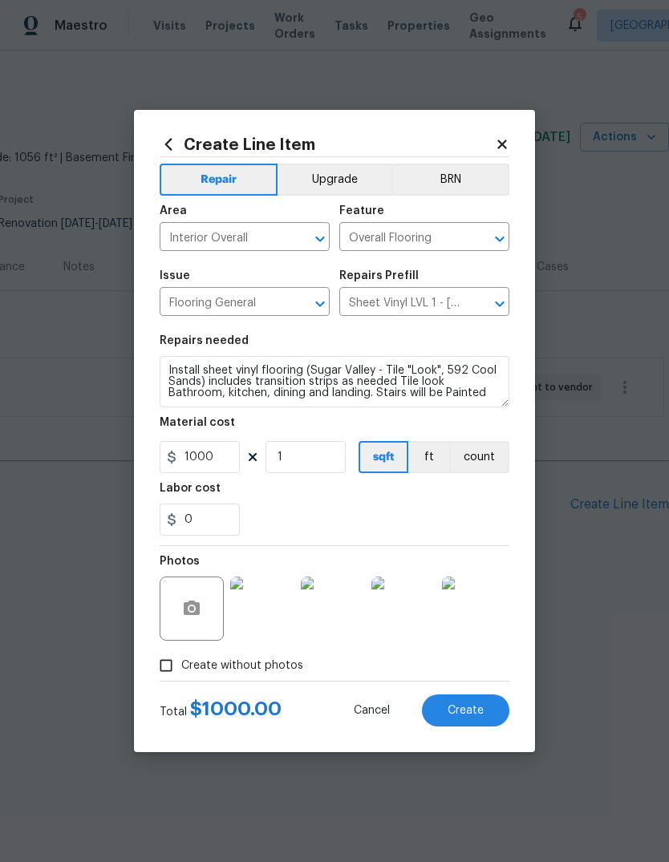
click at [465, 721] on button "Create" at bounding box center [465, 710] width 87 height 32
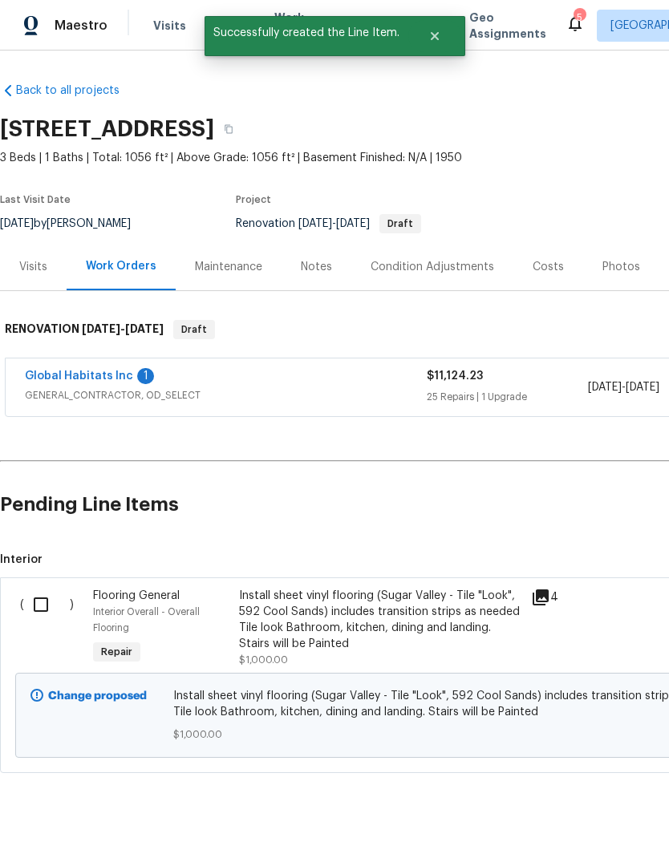
click at [48, 613] on input "checkbox" at bounding box center [47, 605] width 46 height 34
checkbox input "true"
click at [556, 804] on div "Cancel (1) Item Create Work Order" at bounding box center [334, 822] width 669 height 82
click at [584, 815] on span "Create Work Order" at bounding box center [577, 822] width 107 height 20
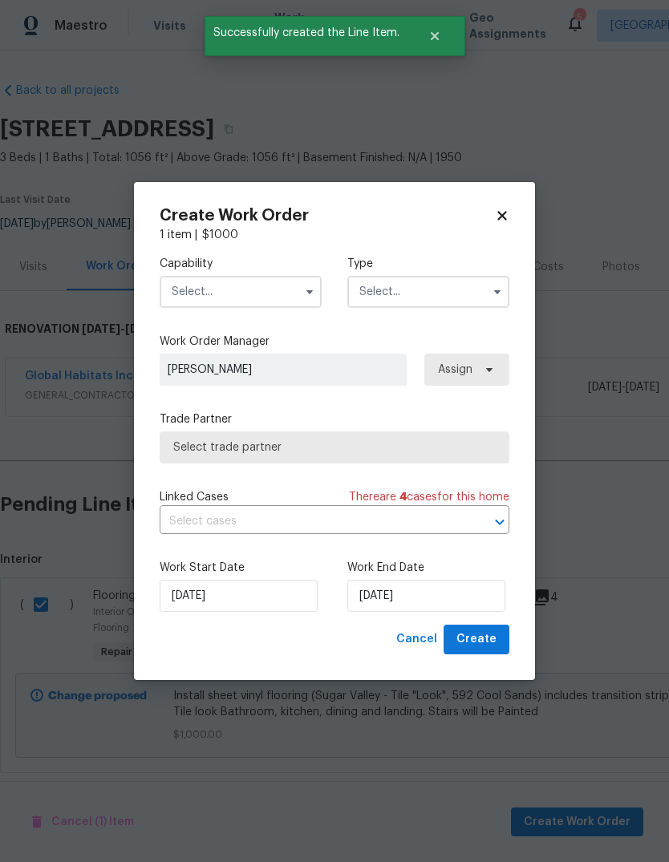
click at [280, 296] on input "text" at bounding box center [241, 292] width 162 height 32
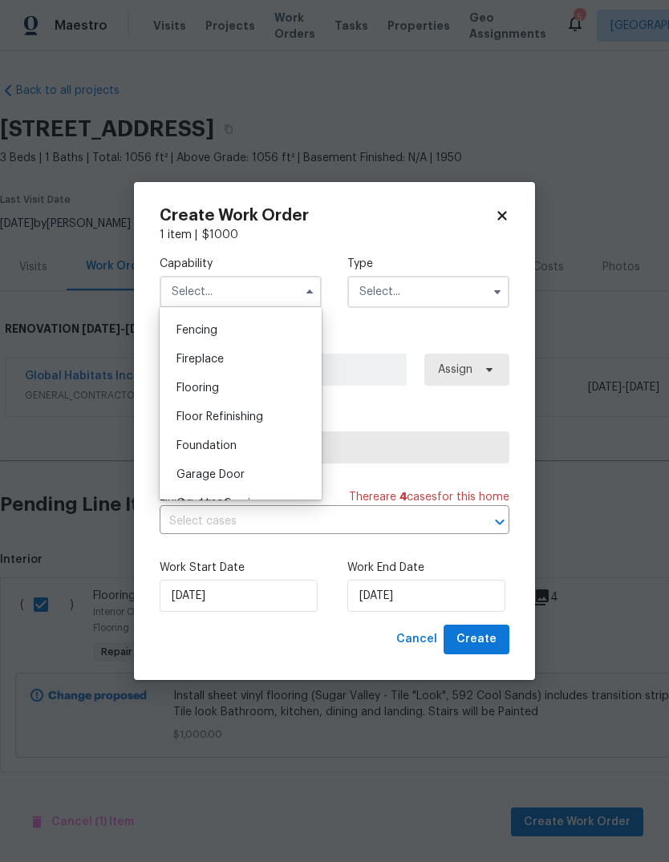
scroll to position [556, 0]
click at [453, 290] on input "text" at bounding box center [428, 292] width 162 height 32
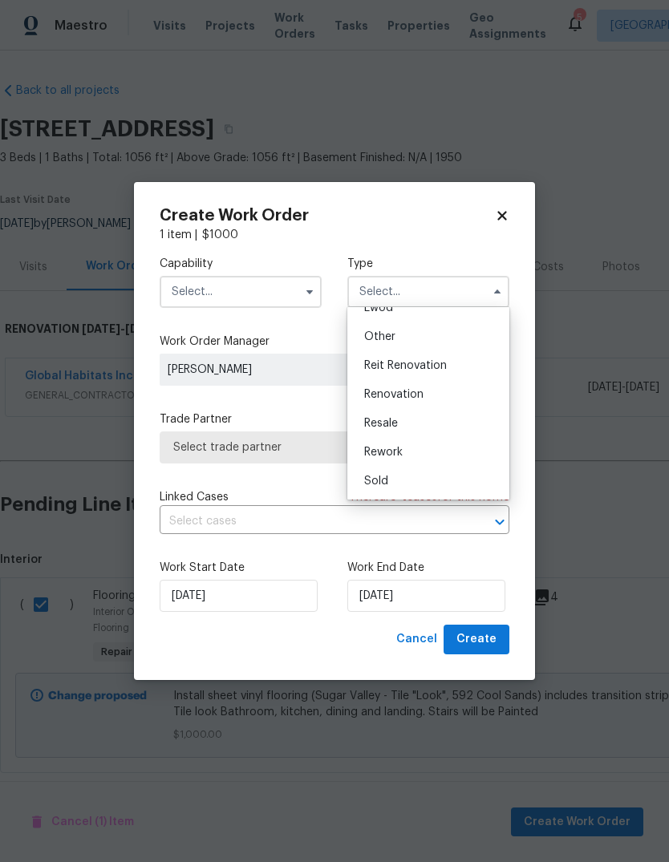
scroll to position [191, 0]
click at [439, 398] on div "Renovation" at bounding box center [428, 394] width 154 height 29
type input "Renovation"
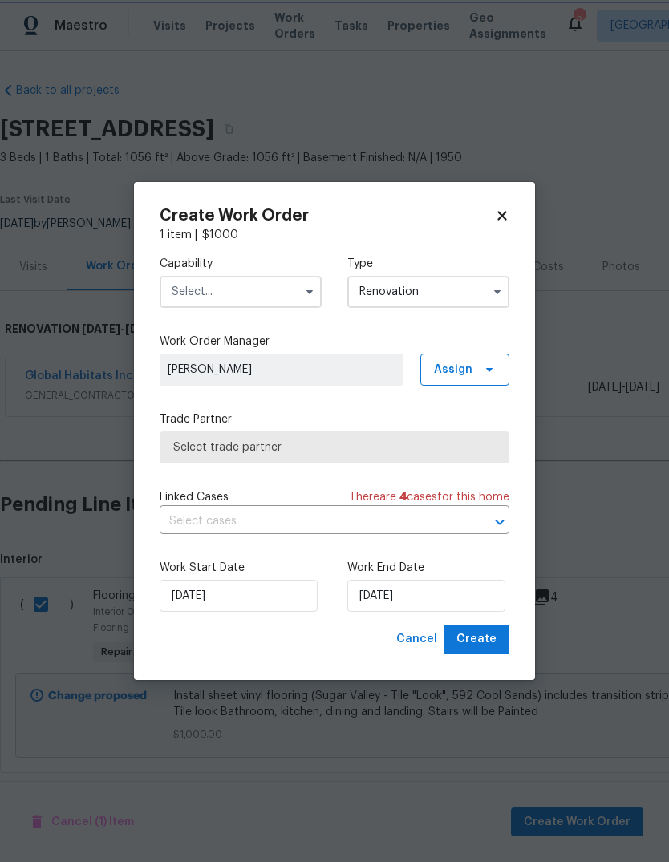
scroll to position [0, 0]
click at [386, 453] on span "Select trade partner" at bounding box center [334, 447] width 322 height 16
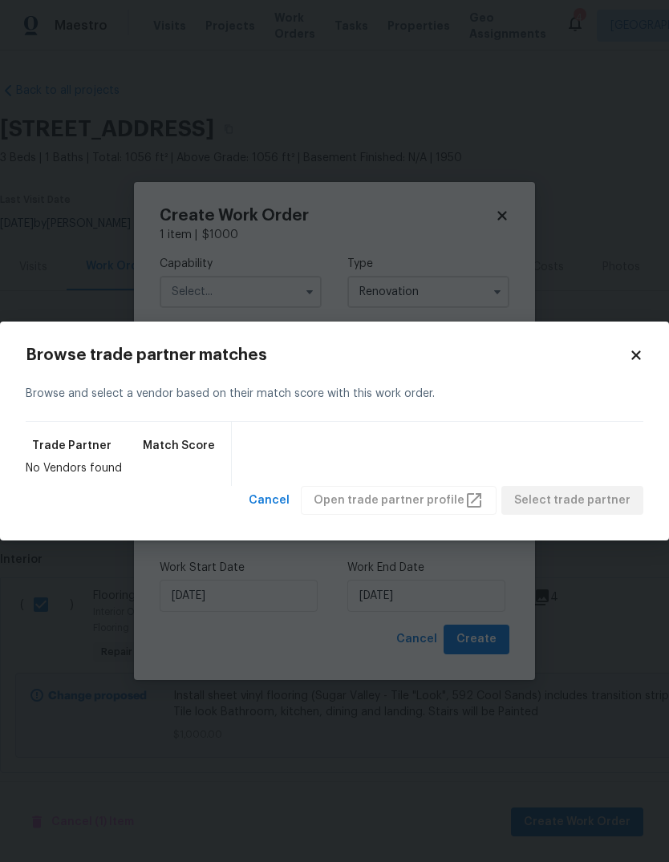
click at [520, 312] on body "Maestro Visits Projects Work Orders Tasks Properties Geo Assignments 4 Detroit,…" at bounding box center [334, 431] width 669 height 862
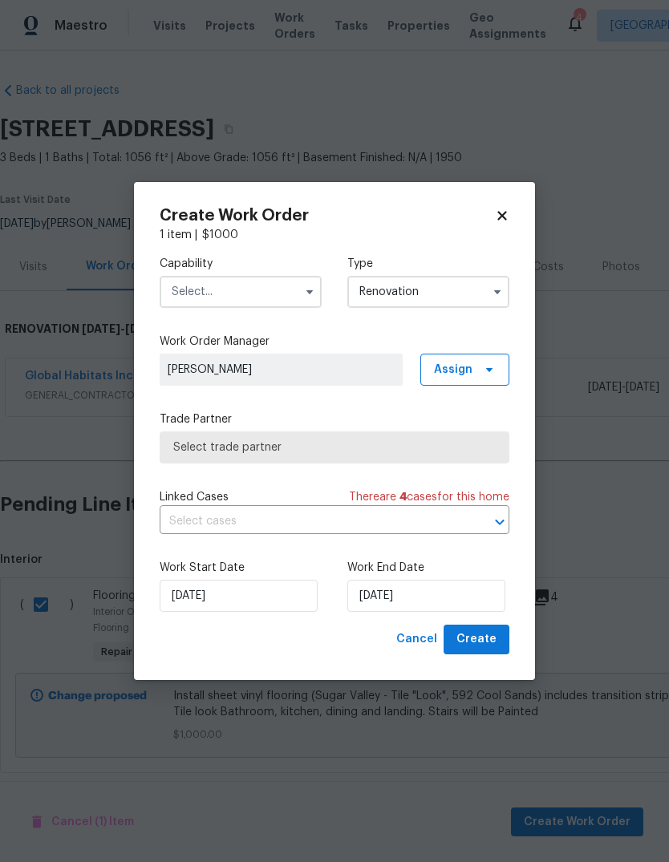
click at [289, 302] on input "text" at bounding box center [241, 292] width 162 height 32
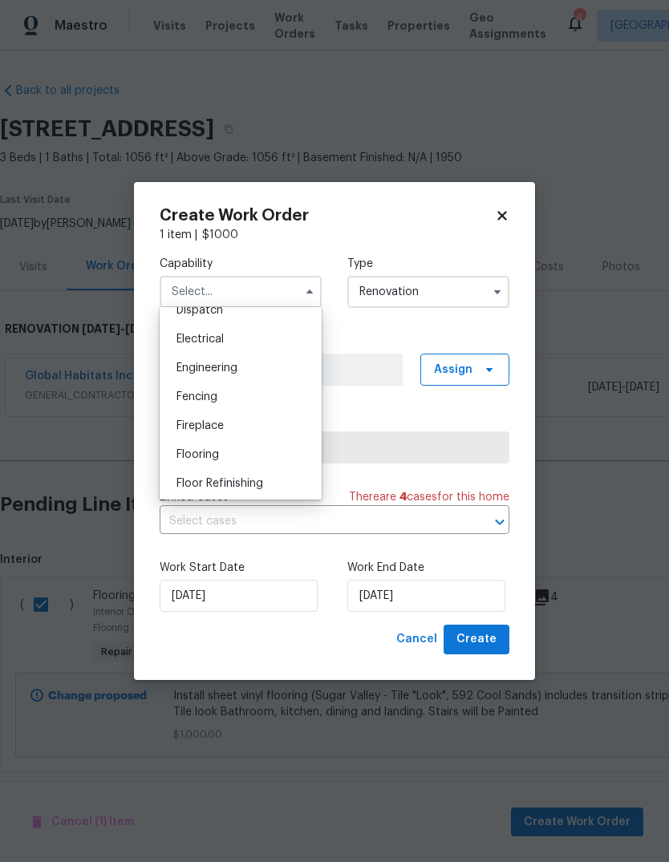
scroll to position [495, 0]
click at [240, 451] on div "Flooring" at bounding box center [241, 453] width 154 height 29
type input "Flooring"
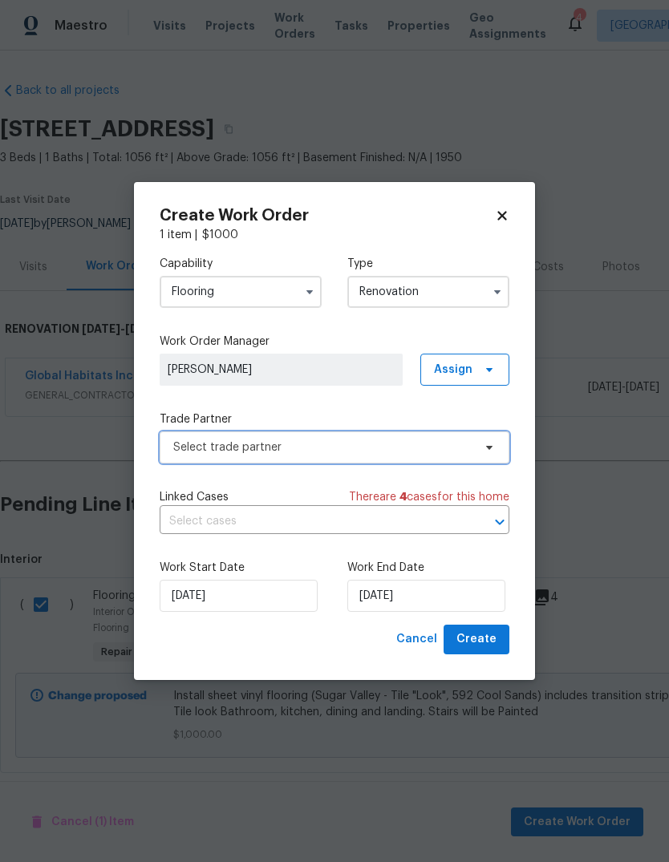
click at [363, 448] on span "Select trade partner" at bounding box center [322, 447] width 299 height 16
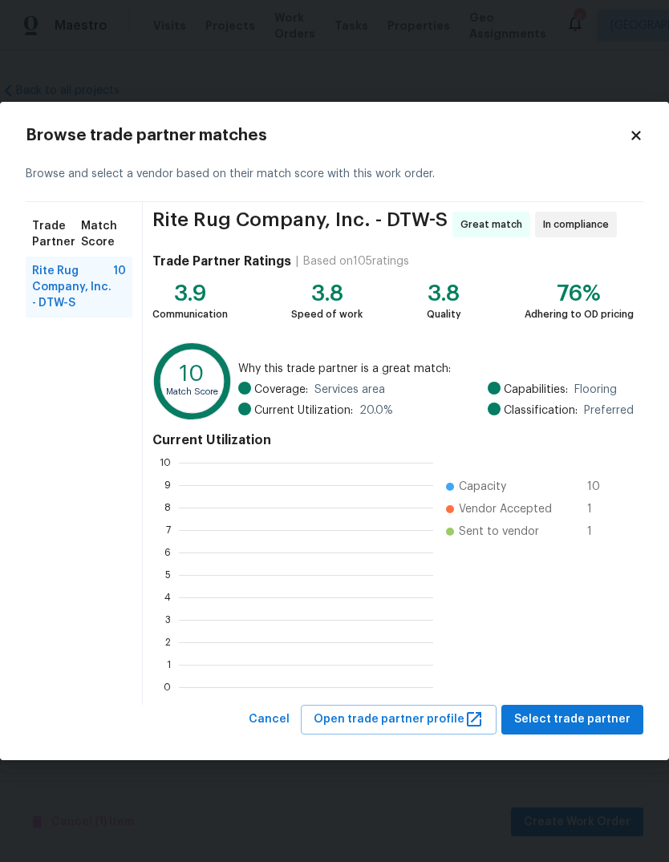
scroll to position [225, 254]
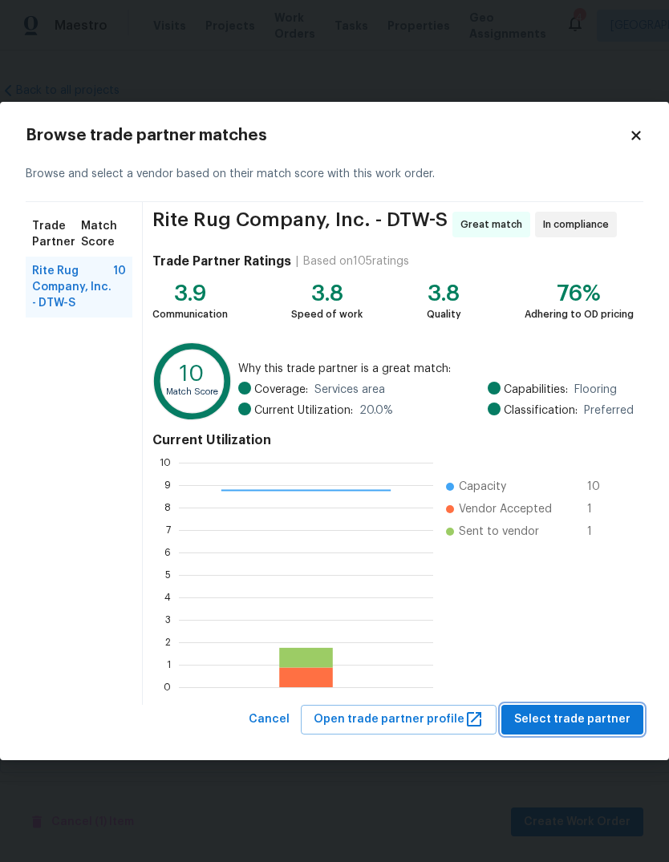
click at [612, 727] on span "Select trade partner" at bounding box center [572, 720] width 116 height 20
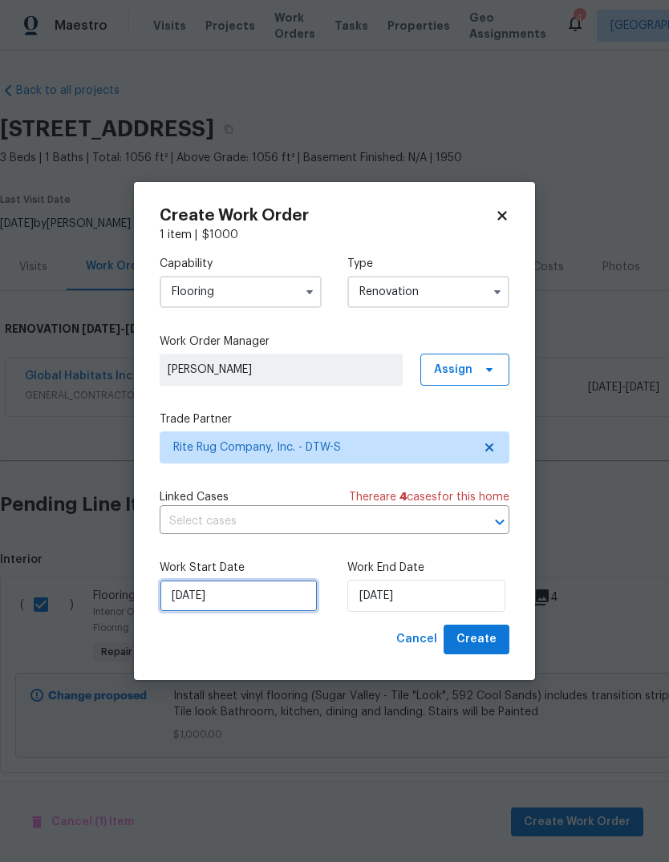
click at [278, 609] on input "[DATE]" at bounding box center [239, 596] width 158 height 32
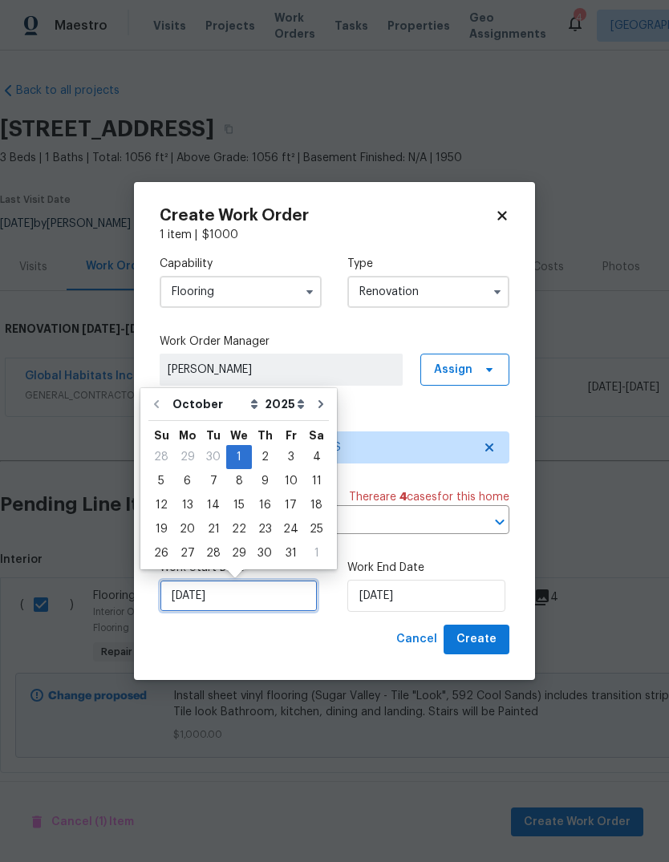
scroll to position [12, 0]
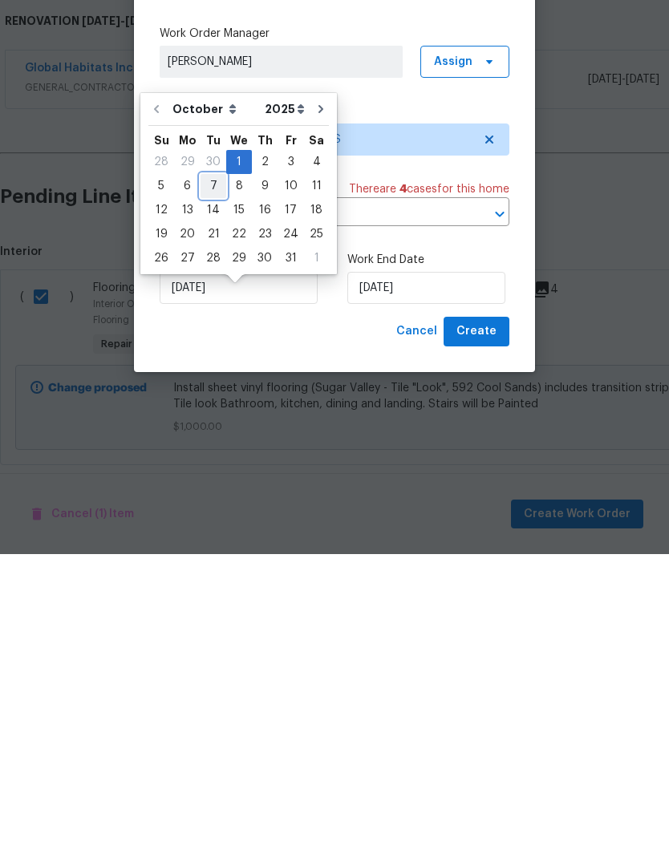
click at [206, 483] on div "7" at bounding box center [213, 494] width 26 height 22
type input "10/7/2025"
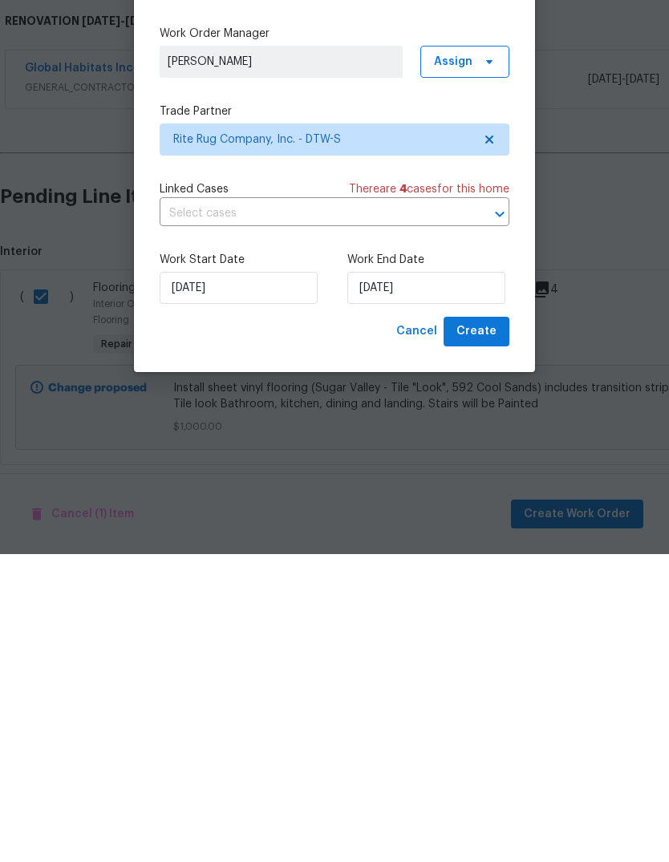
scroll to position [21, 0]
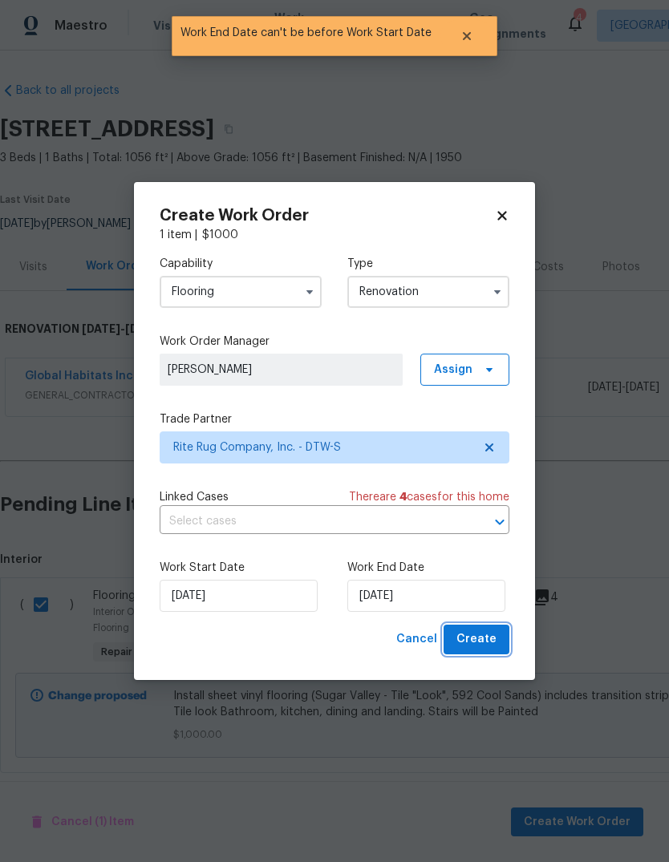
click at [483, 644] on span "Create" at bounding box center [476, 639] width 40 height 20
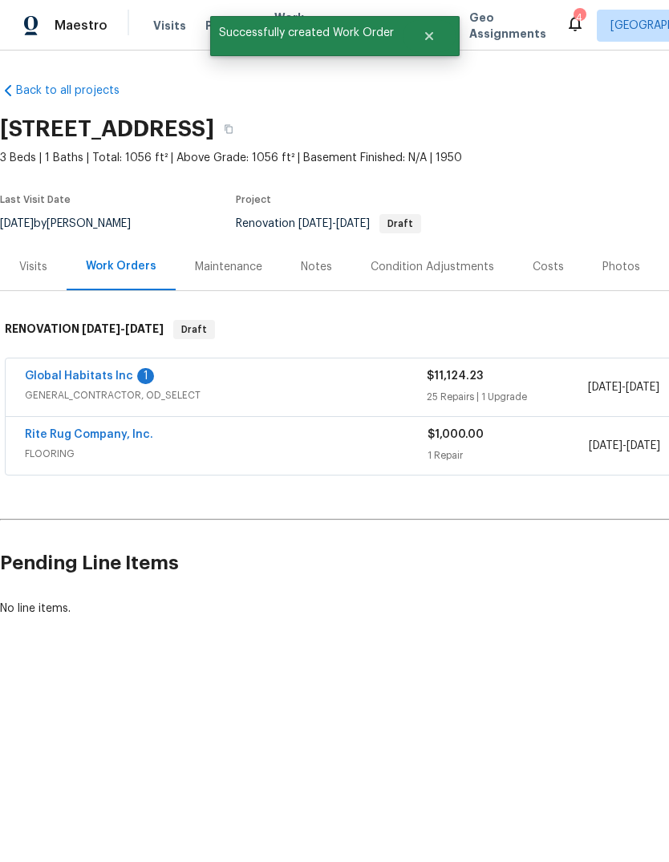
scroll to position [0, 0]
click at [99, 379] on link "Global Habitats Inc" at bounding box center [79, 375] width 108 height 11
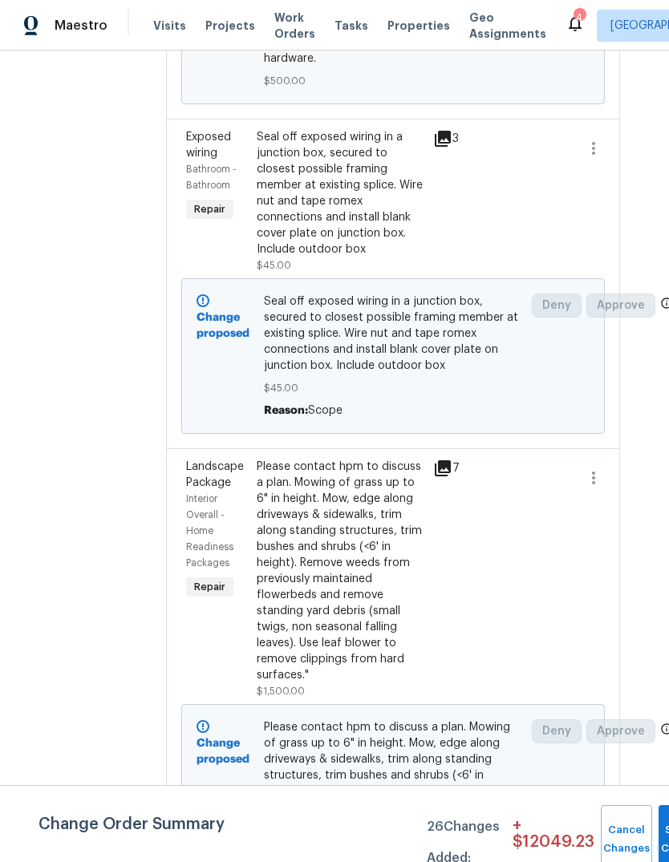
scroll to position [4477, 22]
click at [349, 514] on div "Please contact hpm to discuss a plan. Mowing of grass up to 6" in height. Mow, …" at bounding box center [341, 571] width 167 height 225
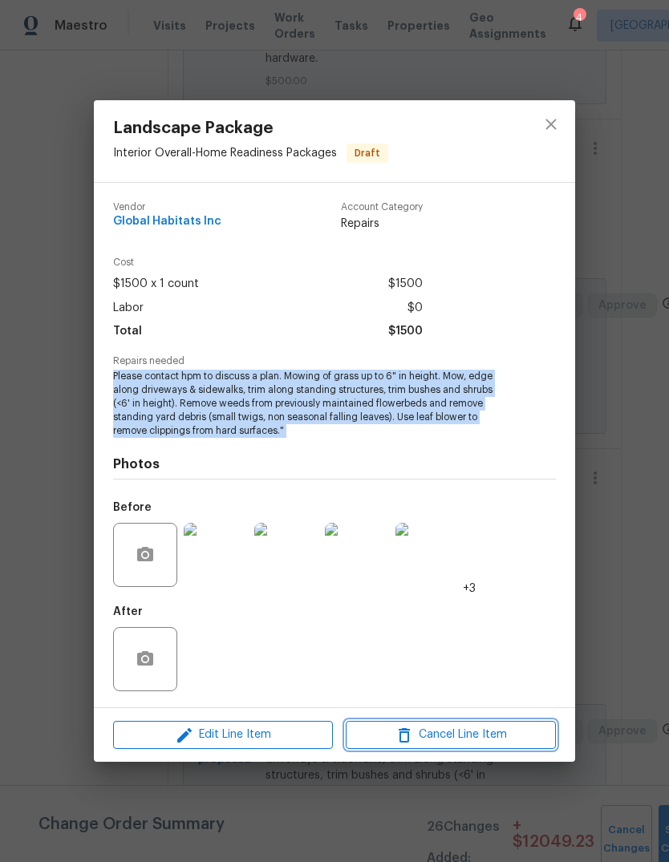
click at [483, 738] on span "Cancel Line Item" at bounding box center [450, 735] width 200 height 20
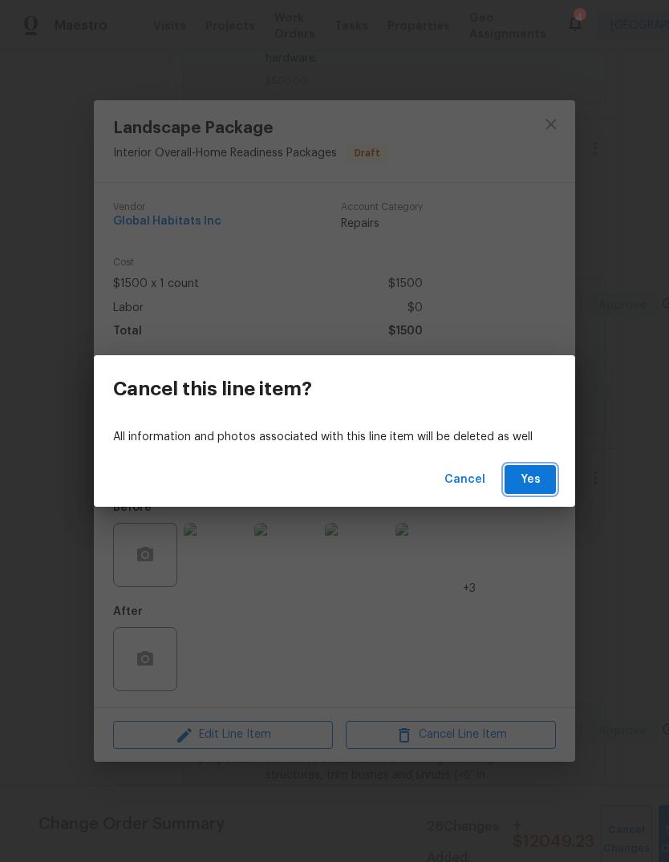
click at [541, 479] on span "Yes" at bounding box center [530, 480] width 26 height 20
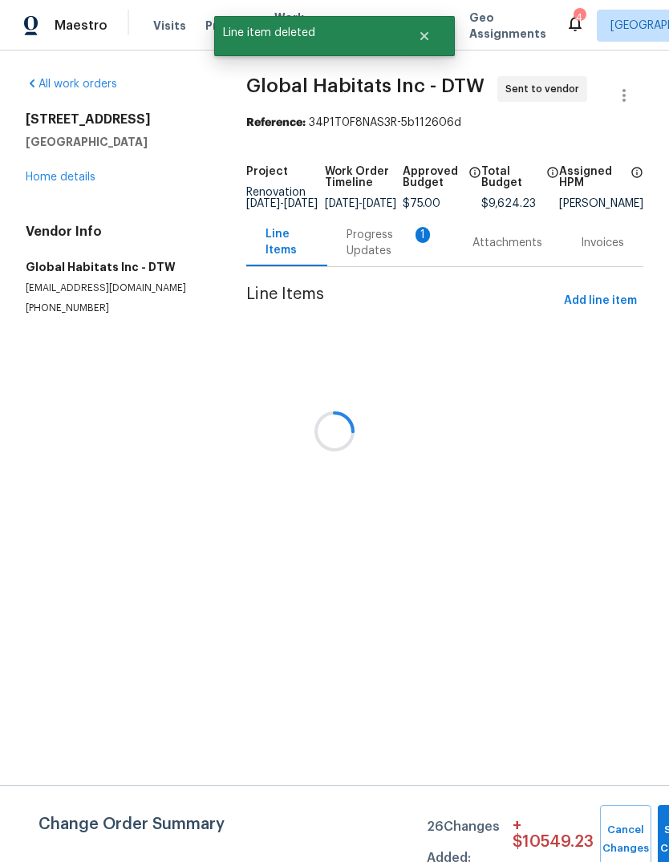
scroll to position [0, 0]
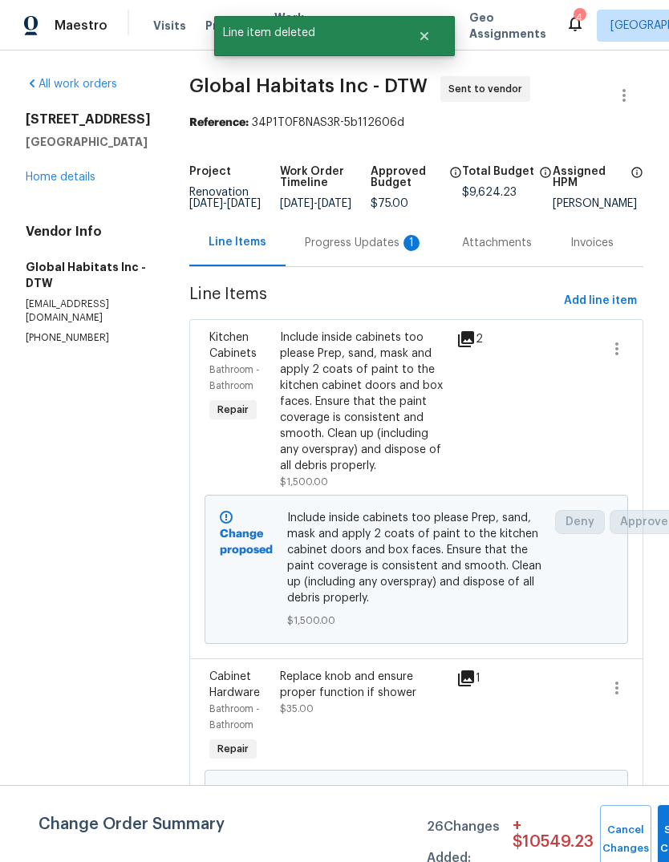
click at [77, 183] on link "Home details" at bounding box center [61, 177] width 70 height 11
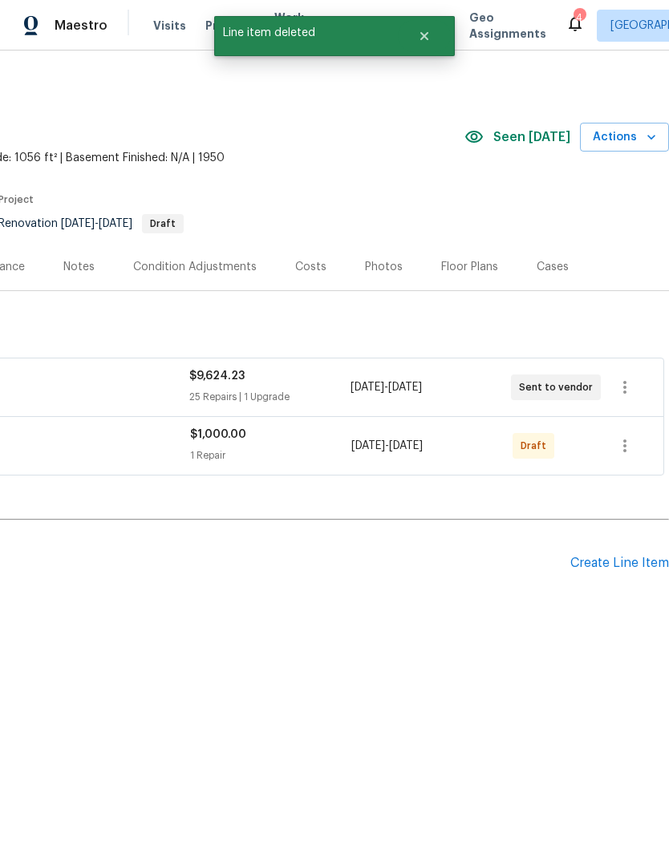
click at [636, 558] on div "Create Line Item" at bounding box center [619, 563] width 99 height 15
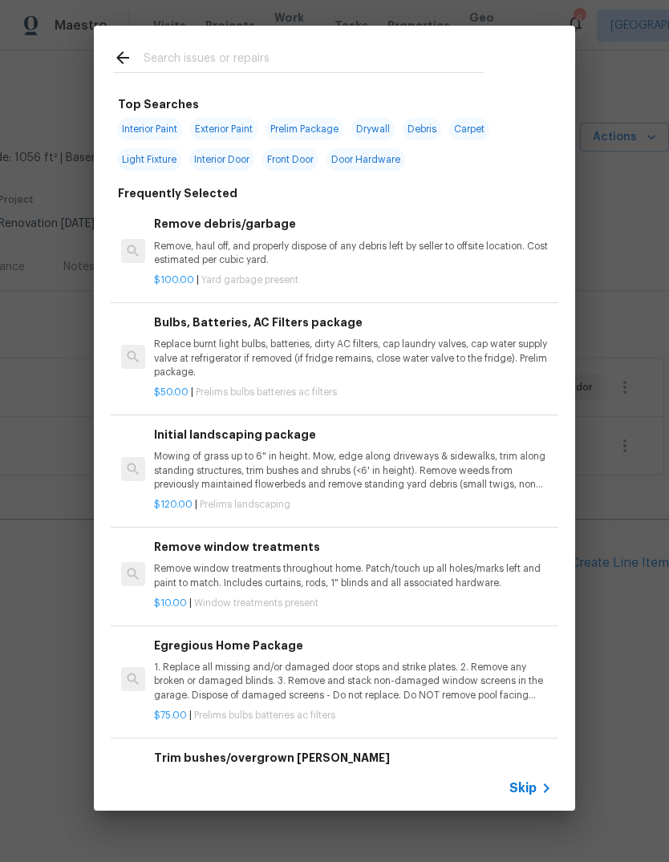
click at [380, 464] on p "Mowing of grass up to 6" in height. Mow, edge along driveways & sidewalks, trim…" at bounding box center [353, 470] width 398 height 41
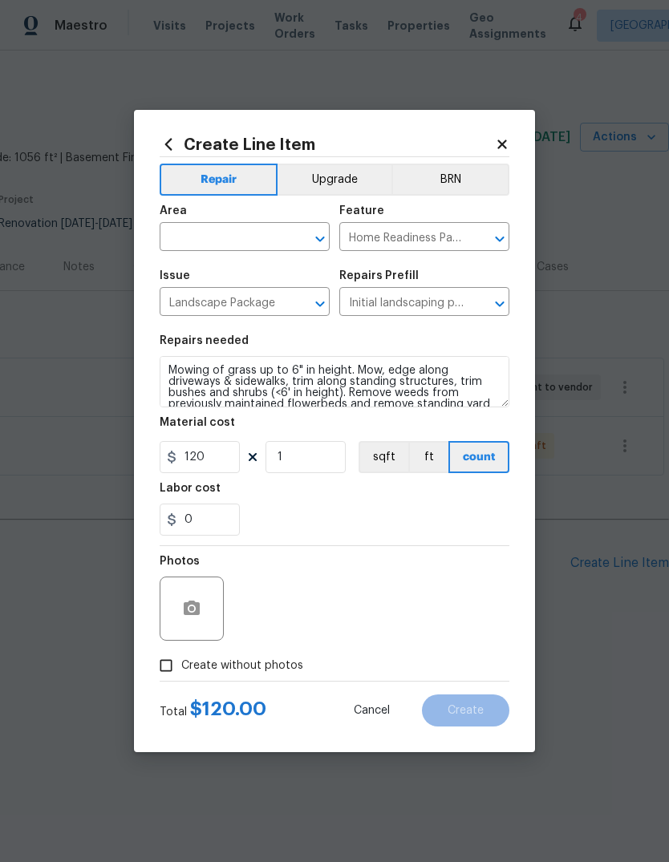
click at [232, 237] on input "text" at bounding box center [222, 238] width 125 height 25
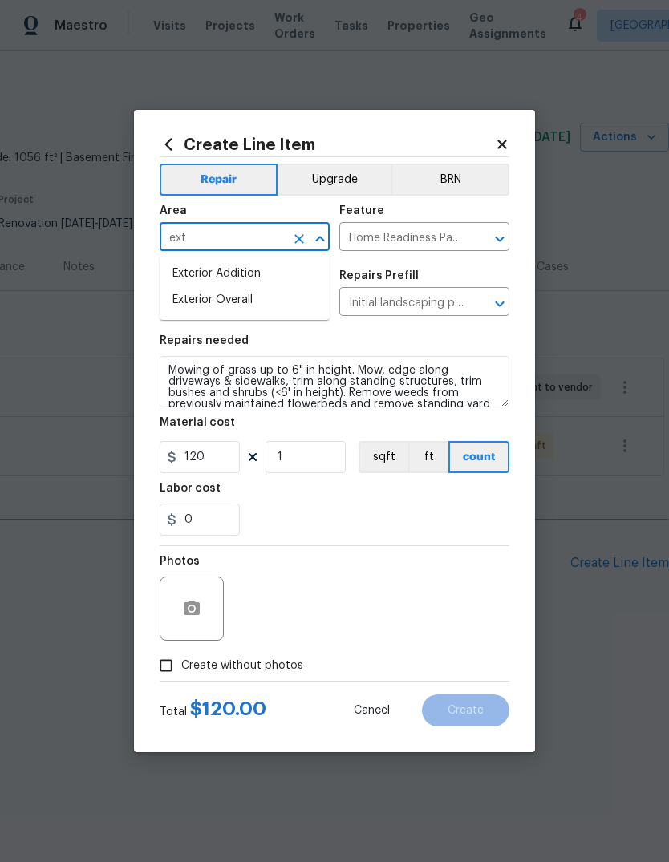
click at [259, 294] on li "Exterior Overall" at bounding box center [245, 300] width 170 height 26
type input "Exterior Overall"
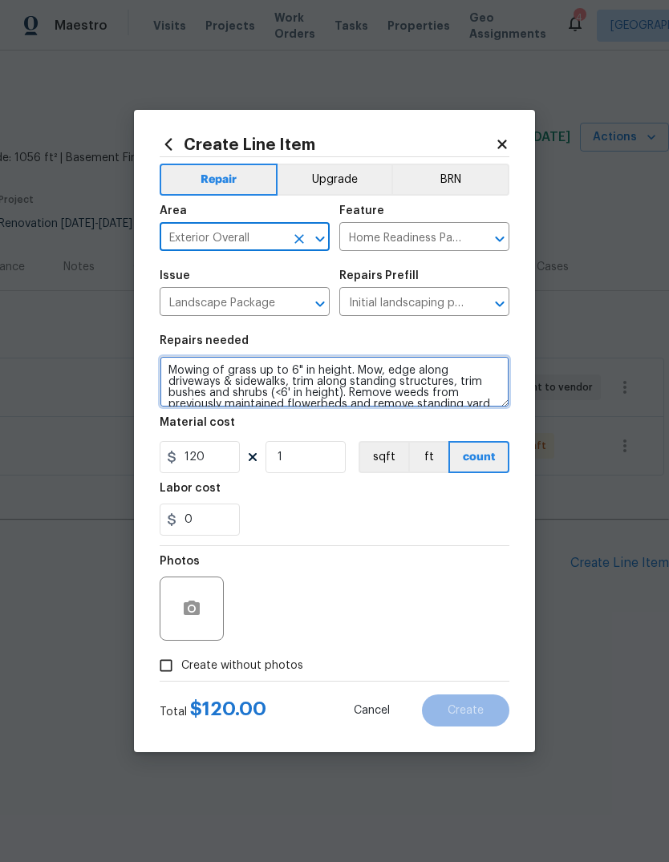
click at [264, 386] on textarea "Mowing of grass up to 6" in height. Mow, edge along driveways & sidewalks, trim…" at bounding box center [335, 381] width 350 height 51
click at [274, 379] on textarea "Mowing of grass up to 6" in height. Mow, edge along driveways & sidewalks, trim…" at bounding box center [335, 381] width 350 height 51
click at [273, 378] on textarea "Mowing of grass up to 6" in height. Mow, edge along driveways & sidewalks, trim…" at bounding box center [335, 381] width 350 height 51
click at [289, 380] on textarea "Mowing of grass up to 6" in height. Mow, edge along driveways & sidewalks, trim…" at bounding box center [335, 381] width 350 height 51
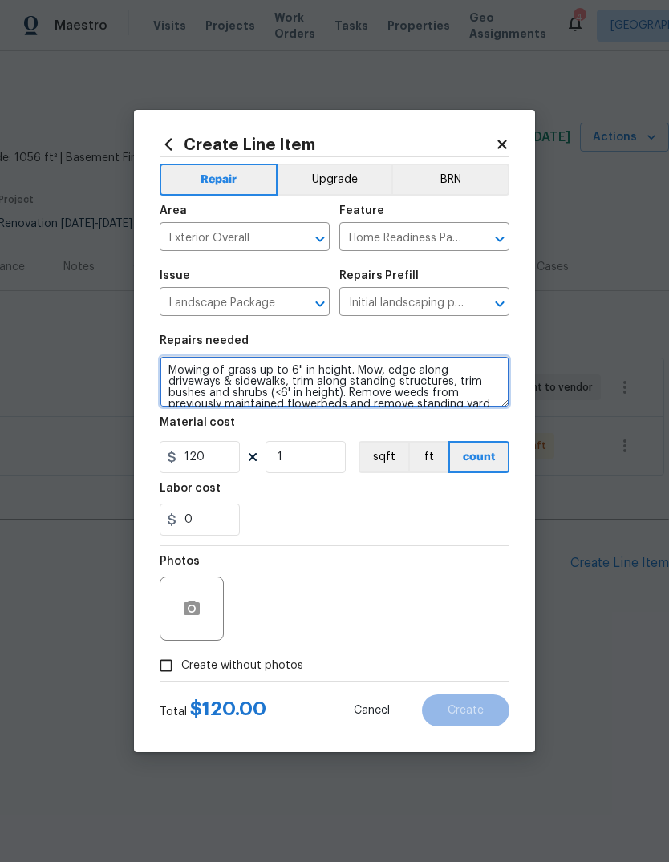
click at [289, 379] on textarea "Mowing of grass up to 6" in height. Mow, edge along driveways & sidewalks, trim…" at bounding box center [335, 381] width 350 height 51
paste textarea "Please contact hpm to discuss a plan. Mowing of grass up to 6" in height. Mow, …"
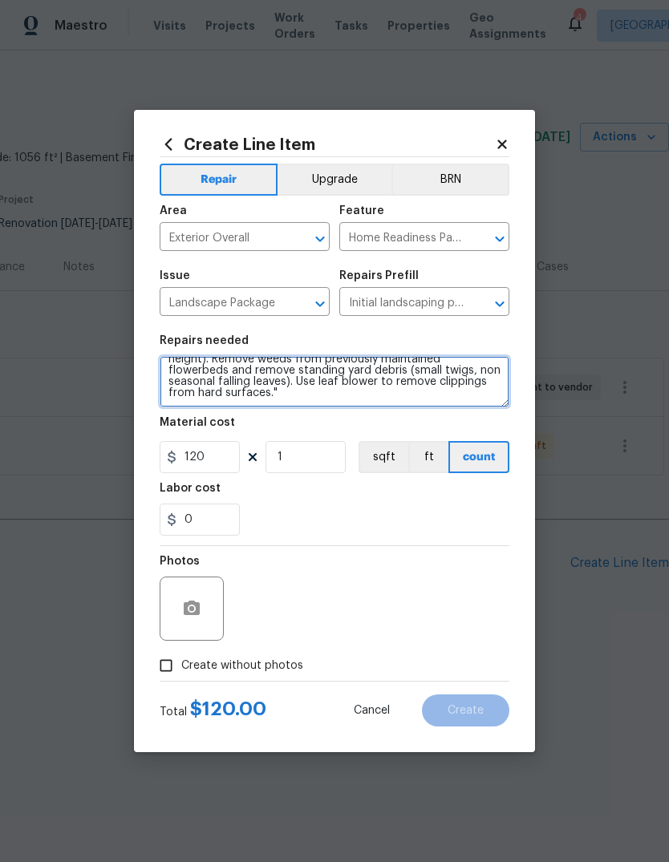
scroll to position [45, 0]
type textarea "Please contact hpm to discuss a plan. Mowing of grass up to 6" in height. Mow, …"
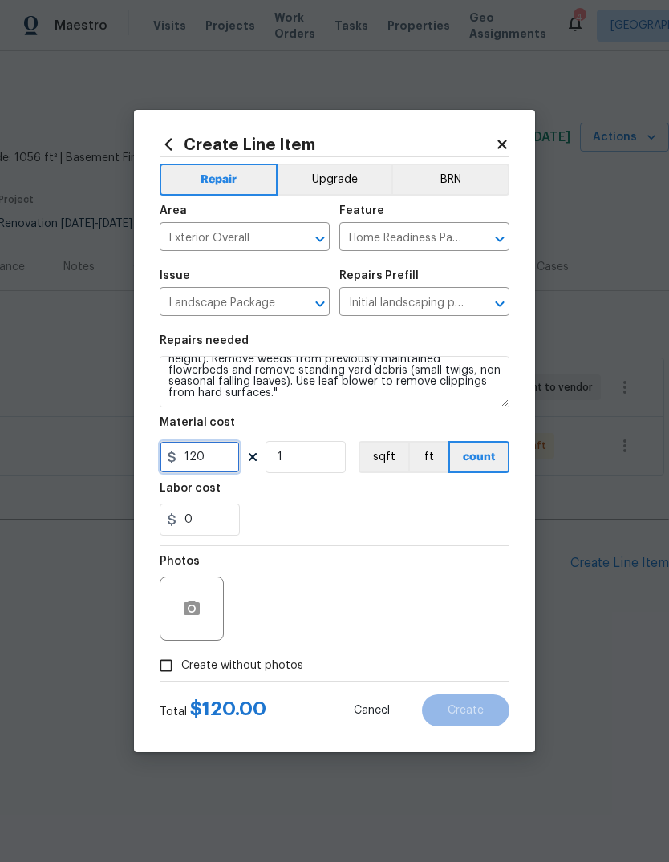
click at [225, 467] on input "120" at bounding box center [200, 457] width 80 height 32
type input "1200"
click at [459, 517] on div "0" at bounding box center [335, 520] width 350 height 32
click at [458, 517] on div "0" at bounding box center [335, 520] width 350 height 32
click at [278, 674] on span "Create without photos" at bounding box center [242, 665] width 122 height 17
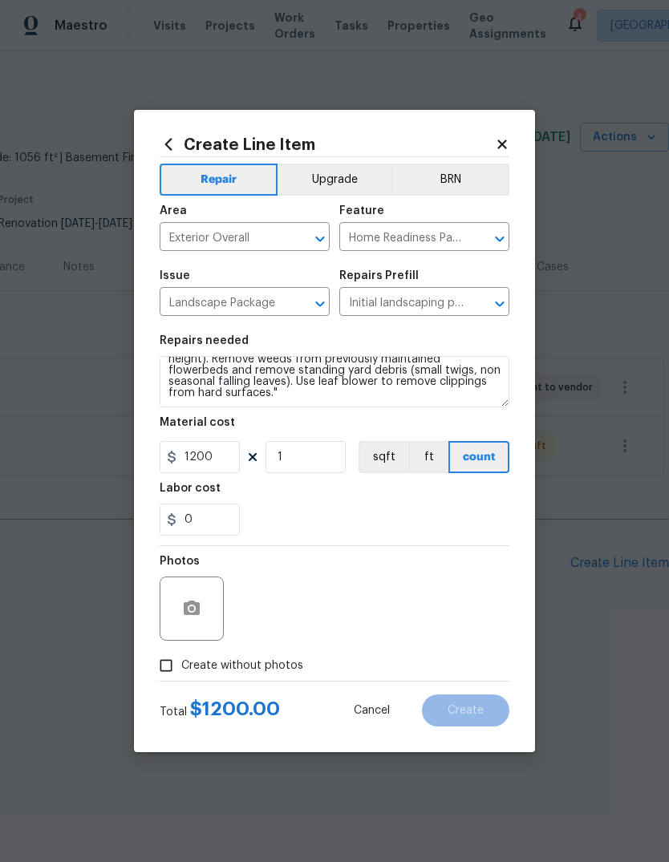
click at [181, 674] on input "Create without photos" at bounding box center [166, 665] width 30 height 30
click at [277, 671] on span "Create without photos" at bounding box center [242, 665] width 122 height 17
click at [181, 671] on input "Create without photos" at bounding box center [166, 665] width 30 height 30
checkbox input "false"
click at [196, 623] on button "button" at bounding box center [191, 608] width 38 height 38
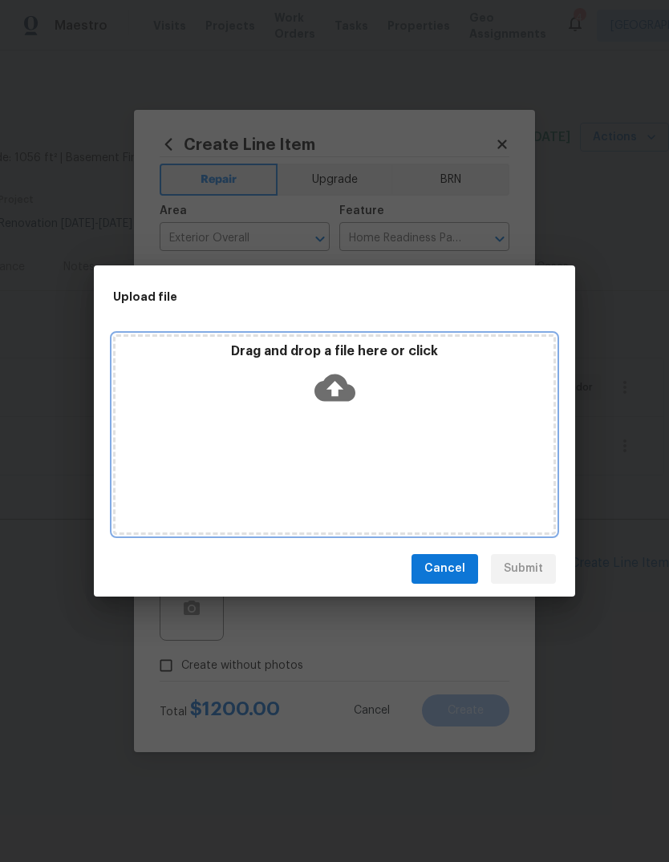
click at [432, 368] on div "Drag and drop a file here or click" at bounding box center [334, 377] width 438 height 69
